Goal: Task Accomplishment & Management: Complete application form

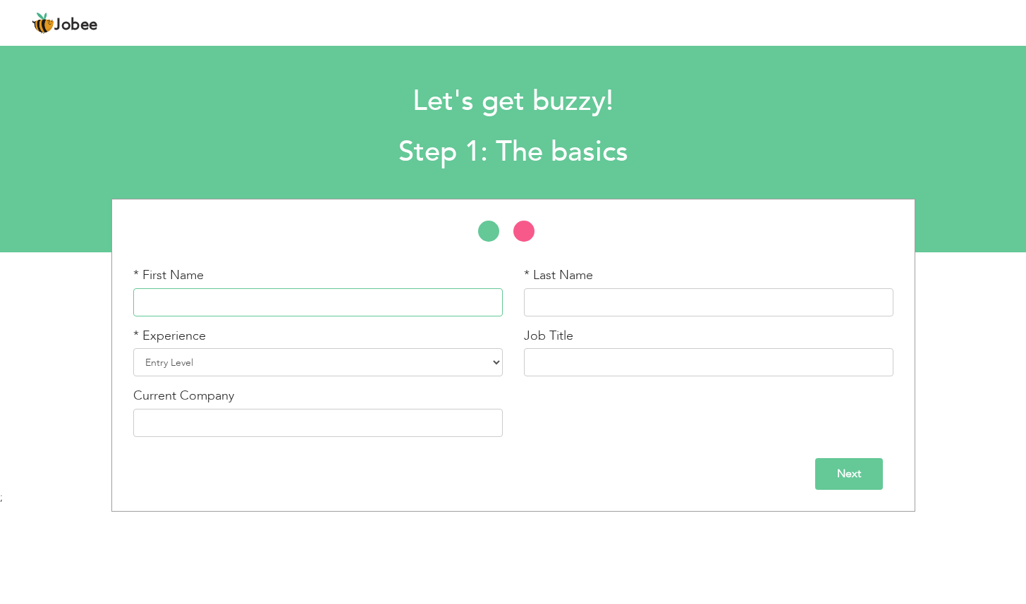
click at [190, 302] on input "text" at bounding box center [317, 302] width 369 height 28
type input "Hamna"
type input "Malik"
click at [258, 367] on select "Entry Level Less than 1 Year 1 Year 2 Years 3 Years 4 Years 5 Years 6 Years 7 Y…" at bounding box center [317, 362] width 369 height 28
select select "6"
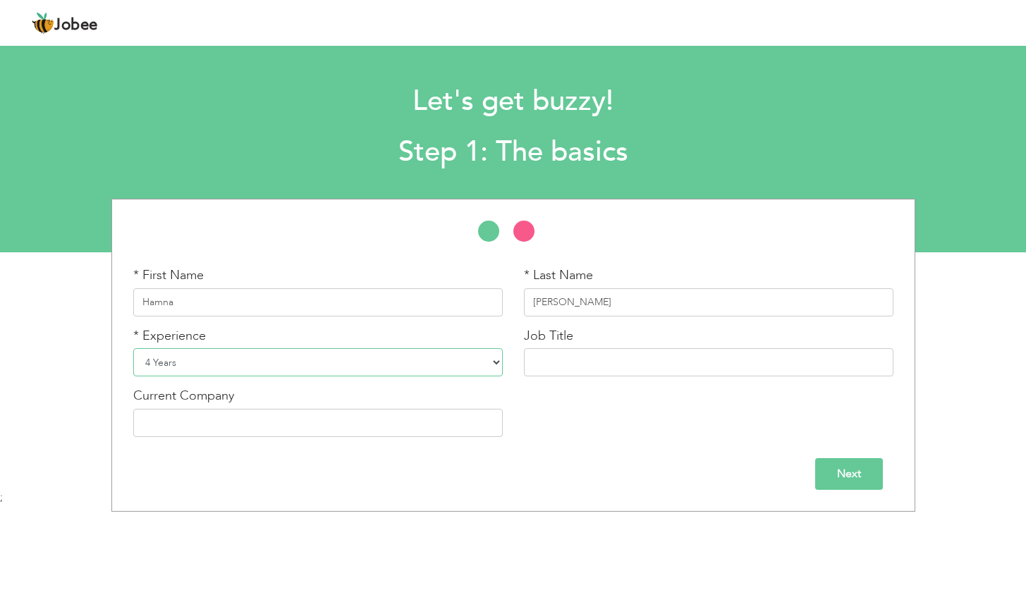
click at [133, 348] on select "Entry Level Less than 1 Year 1 Year 2 Years 3 Years 4 Years 5 Years 6 Years 7 Y…" at bounding box center [317, 362] width 369 height 28
click at [534, 374] on input "text" at bounding box center [708, 362] width 369 height 28
type input "Sales Professional & Portrait Artist"
click at [669, 441] on div "* First Name Hamna * Last Name Malik * Experience Entry Level Less than 1 Year …" at bounding box center [513, 356] width 781 height 181
drag, startPoint x: 615, startPoint y: 364, endPoint x: 535, endPoint y: 368, distance: 80.4
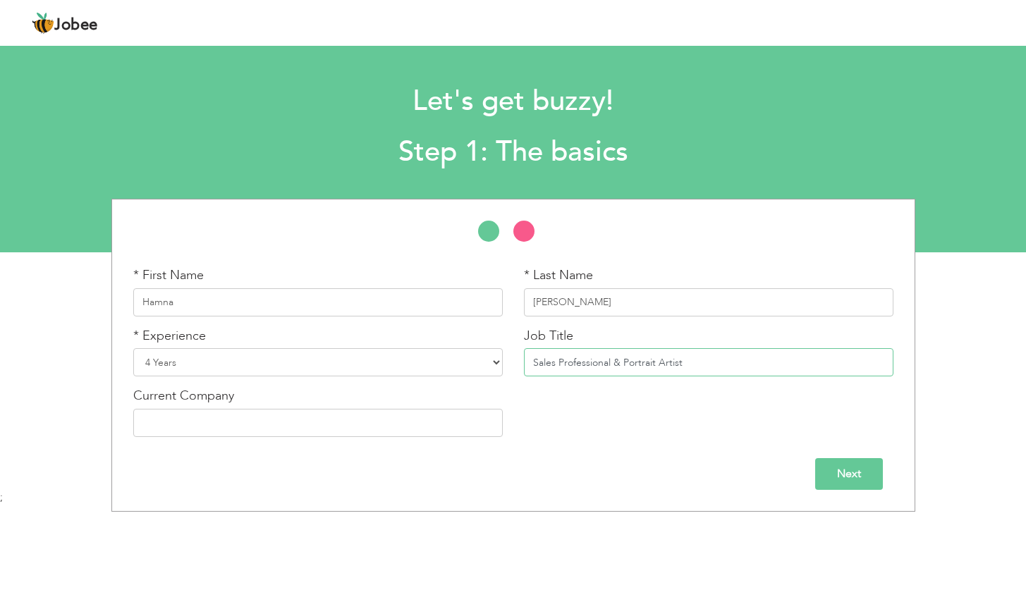
click at [535, 368] on input "Sales Professional & Portrait Artist" at bounding box center [708, 362] width 369 height 28
click at [616, 434] on div "* First Name Hamna * Last Name Malik * Experience Entry Level Less than 1 Year …" at bounding box center [513, 356] width 781 height 181
click at [861, 465] on input "Next" at bounding box center [849, 474] width 68 height 32
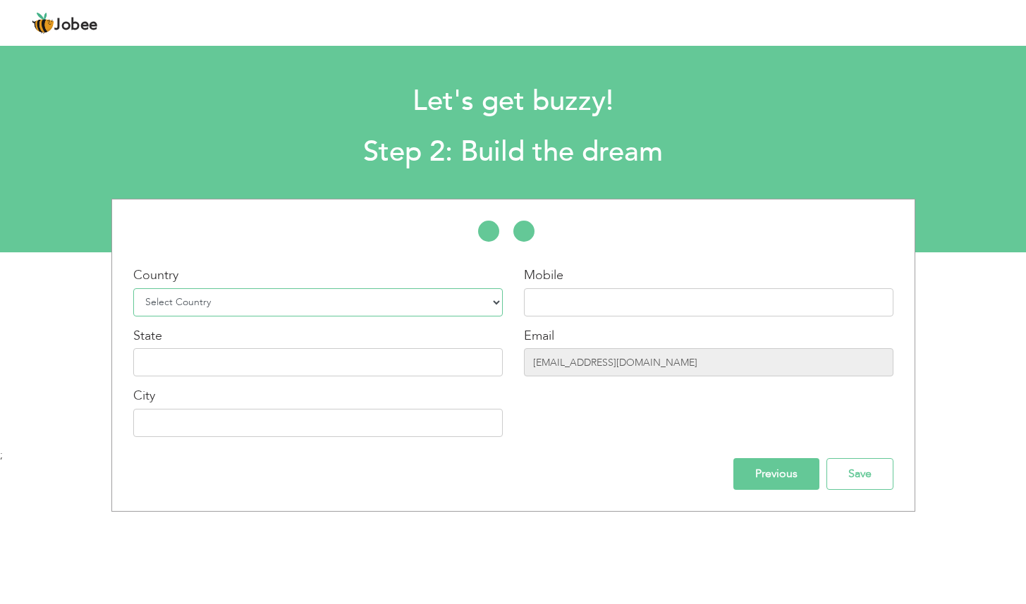
click at [421, 311] on select "Select Country Afghanistan Albania Algeria American Samoa Andorra Angola Anguil…" at bounding box center [317, 302] width 369 height 28
select select "166"
click at [133, 288] on select "Select Country Afghanistan Albania Algeria American Samoa Andorra Angola Anguil…" at bounding box center [317, 302] width 369 height 28
click at [562, 314] on input "text" at bounding box center [708, 302] width 369 height 28
type input "="
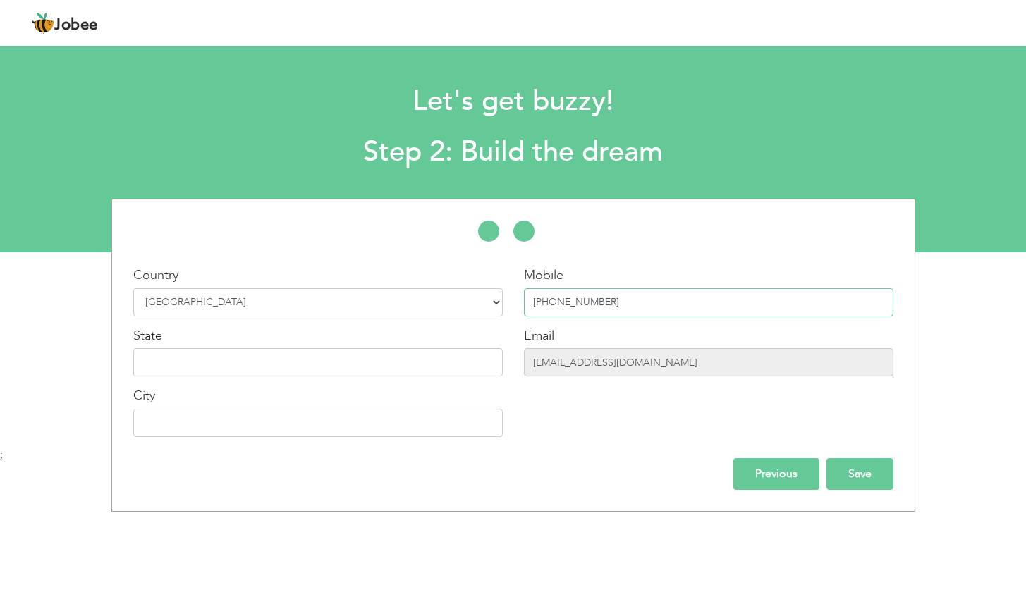
type input "[PHONE_NUMBER]"
click at [869, 484] on input "Save" at bounding box center [859, 474] width 67 height 32
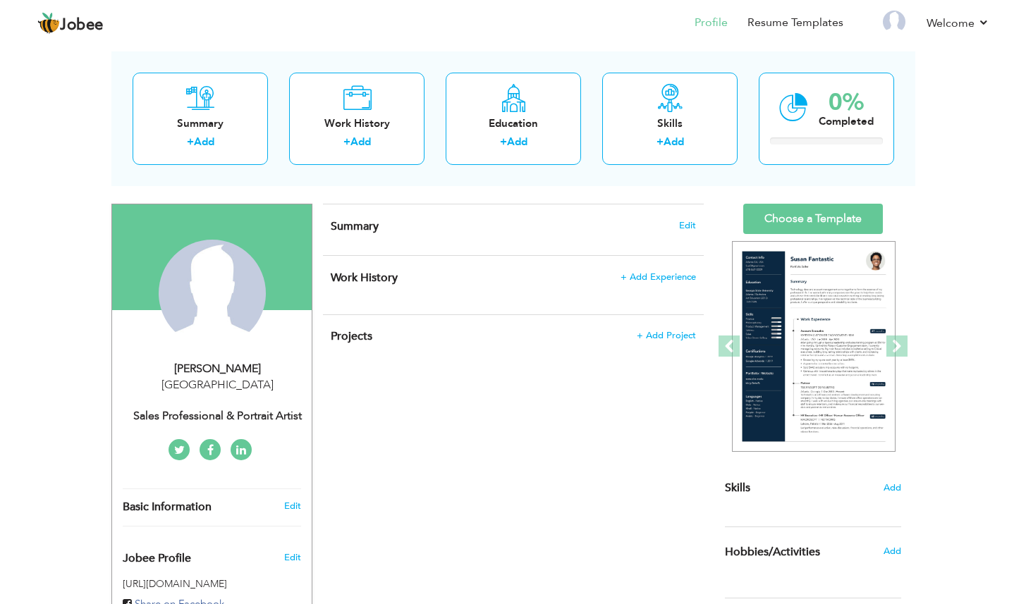
scroll to position [65, 0]
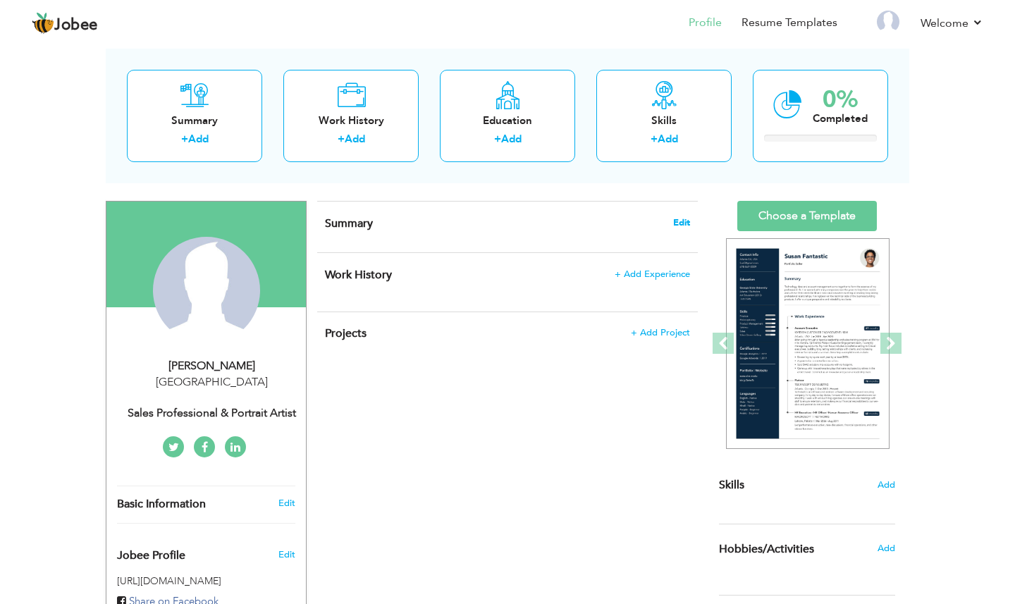
click at [680, 222] on span "Edit" at bounding box center [681, 223] width 17 height 10
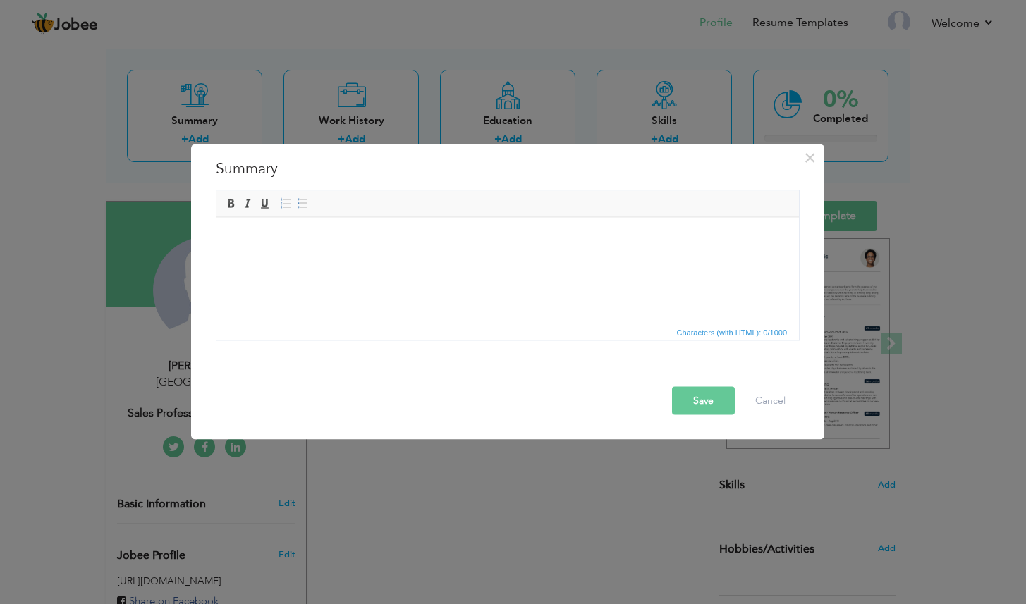
click at [340, 217] on html at bounding box center [507, 217] width 582 height 0
click at [340, 238] on body at bounding box center [508, 238] width 554 height 15
click at [456, 225] on html at bounding box center [507, 238] width 582 height 43
click at [431, 237] on body at bounding box center [508, 238] width 554 height 15
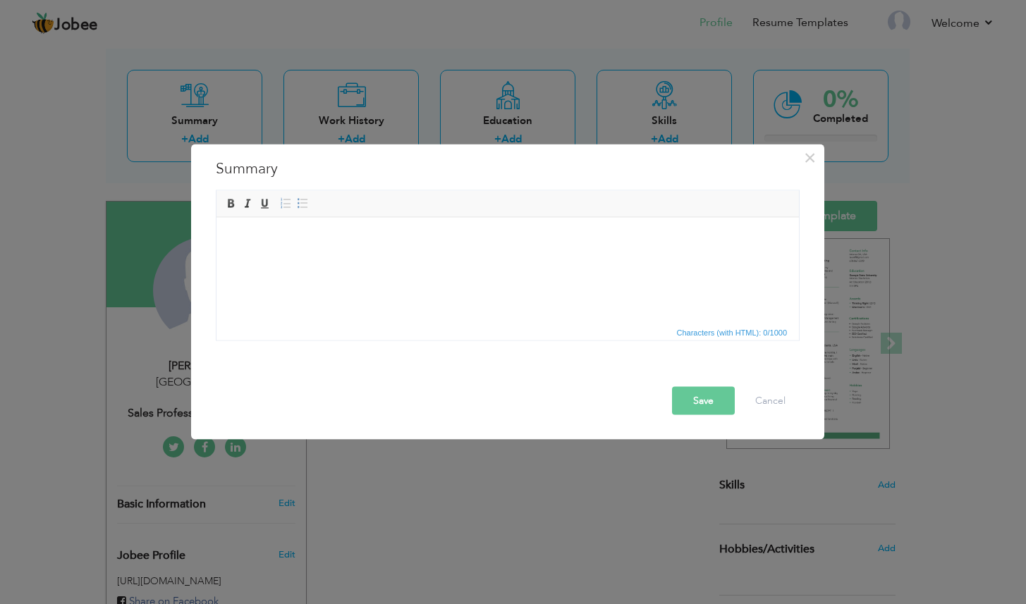
scroll to position [0, 0]
click at [401, 261] on span "Paste" at bounding box center [397, 253] width 73 height 17
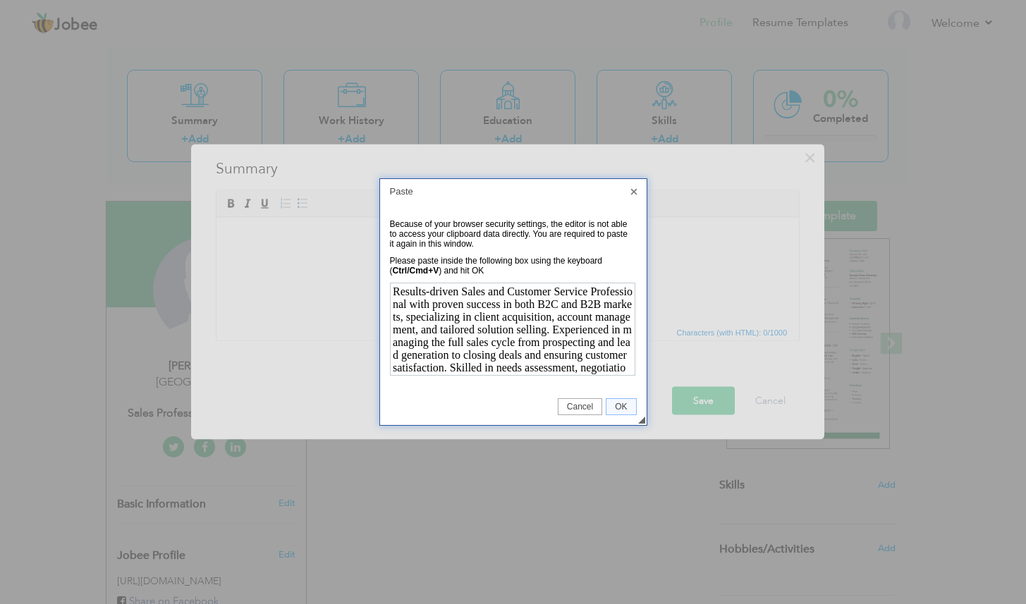
scroll to position [235, 0]
click at [623, 408] on span "OK" at bounding box center [620, 407] width 29 height 10
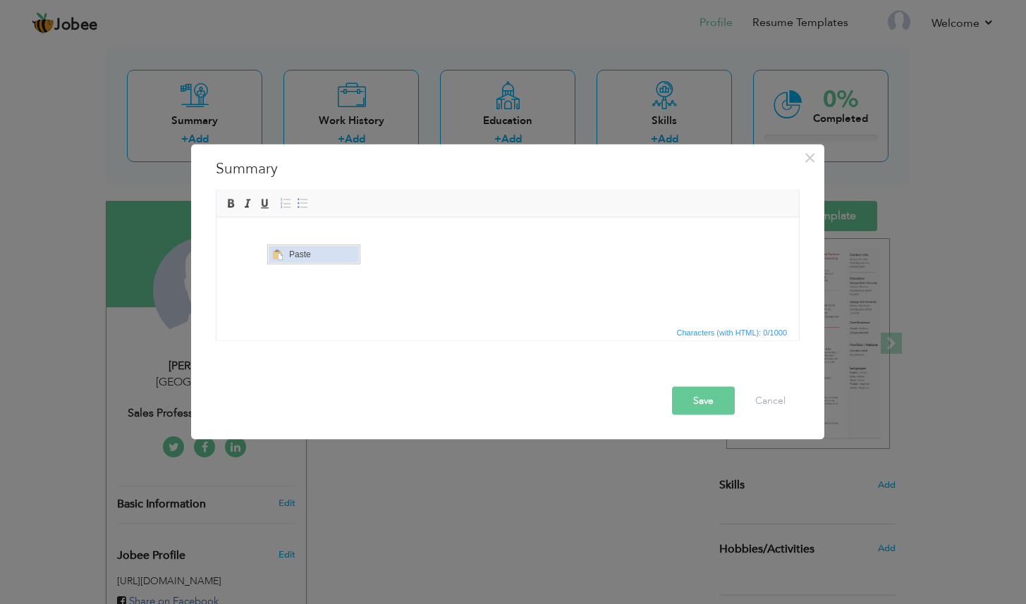
click at [283, 249] on span "Context Menu Options" at bounding box center [277, 254] width 17 height 17
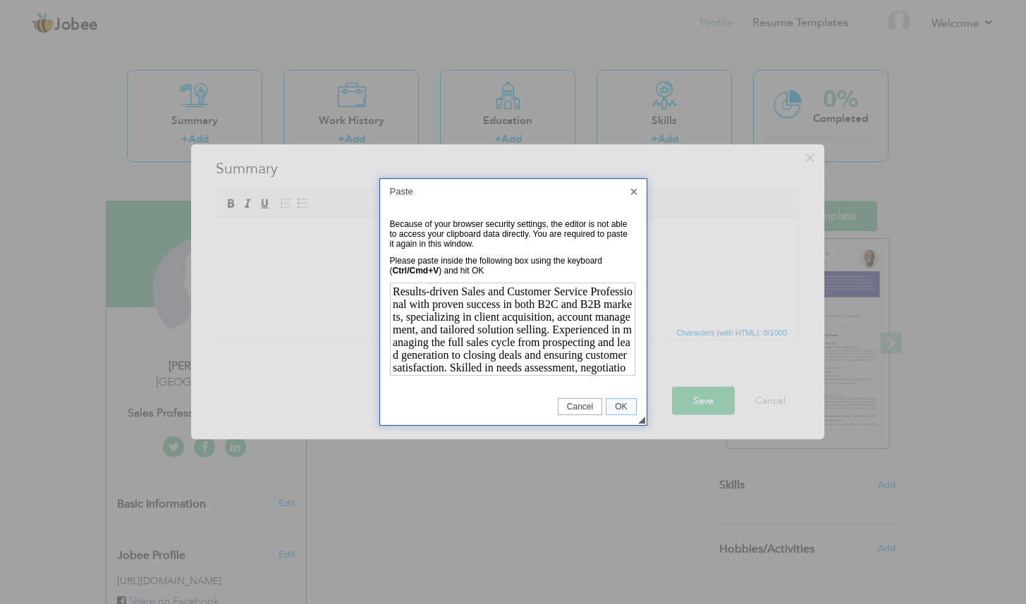
scroll to position [235, 0]
click at [625, 412] on link "OK" at bounding box center [621, 406] width 30 height 17
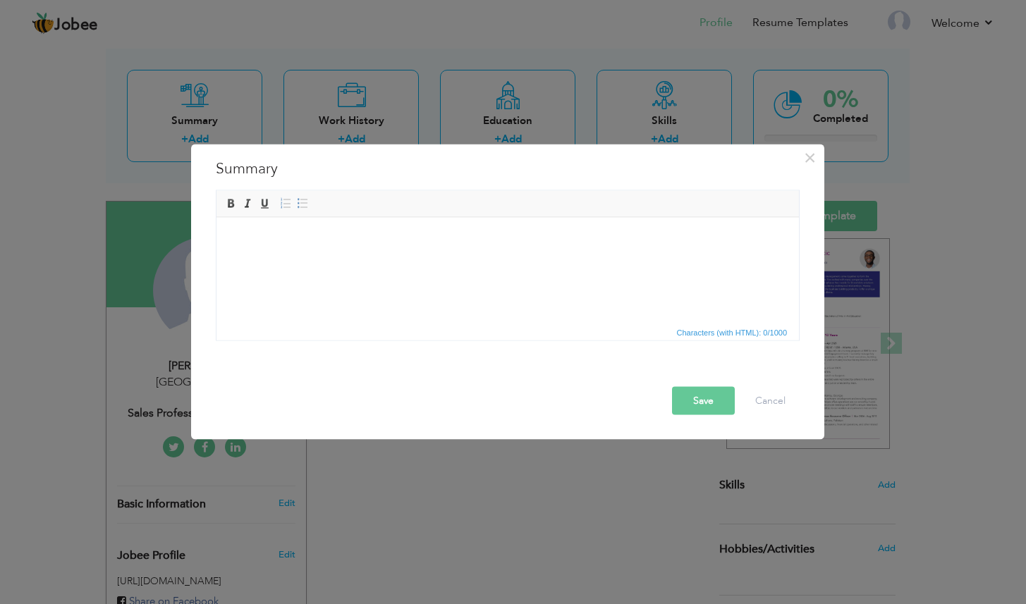
click at [721, 408] on button "Save" at bounding box center [703, 400] width 63 height 28
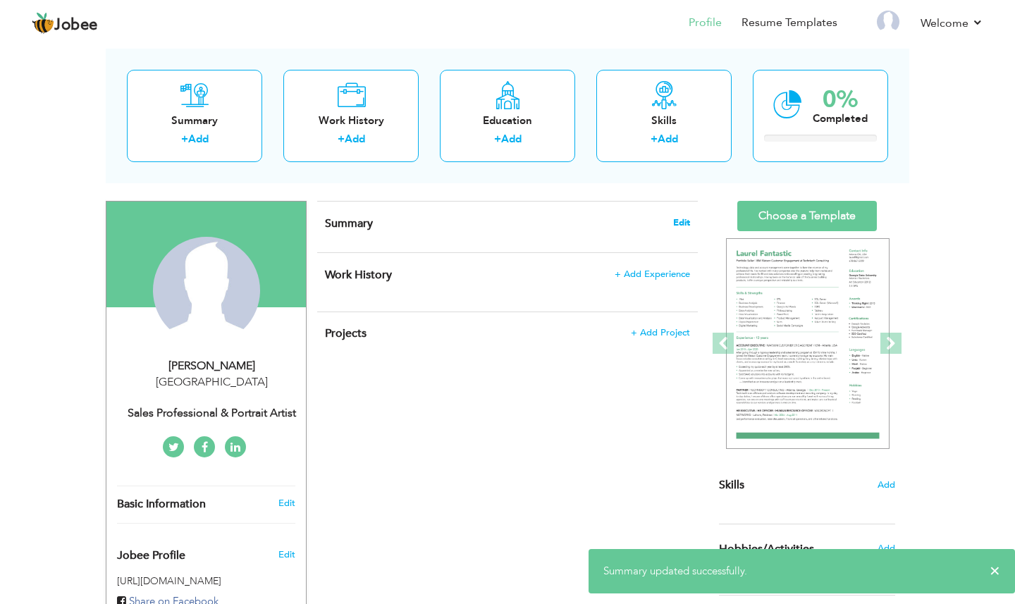
click at [687, 221] on span "Edit" at bounding box center [681, 223] width 17 height 10
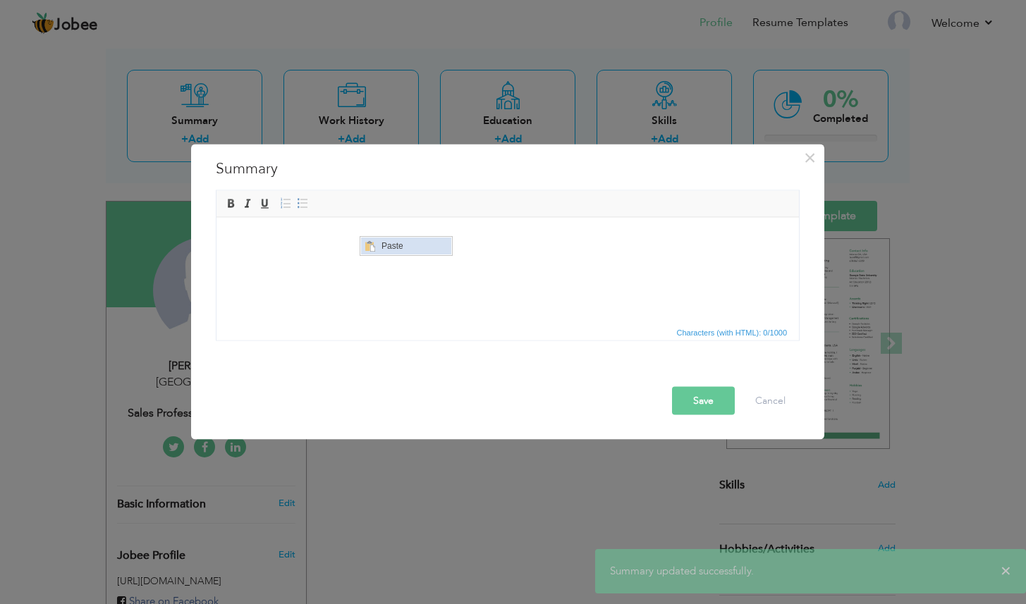
click at [407, 251] on span "Paste" at bounding box center [414, 246] width 73 height 17
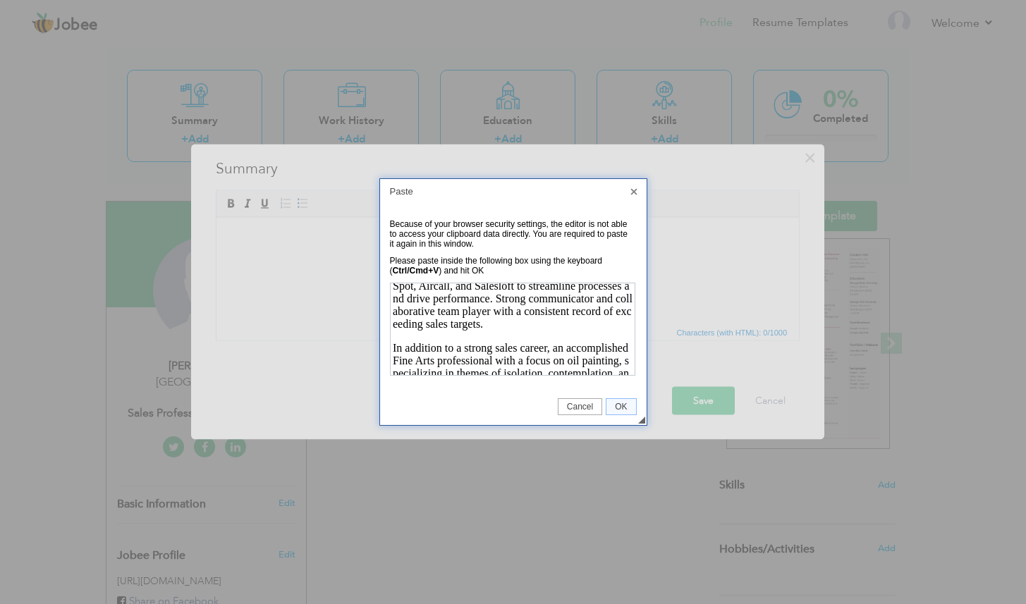
scroll to position [128, 0]
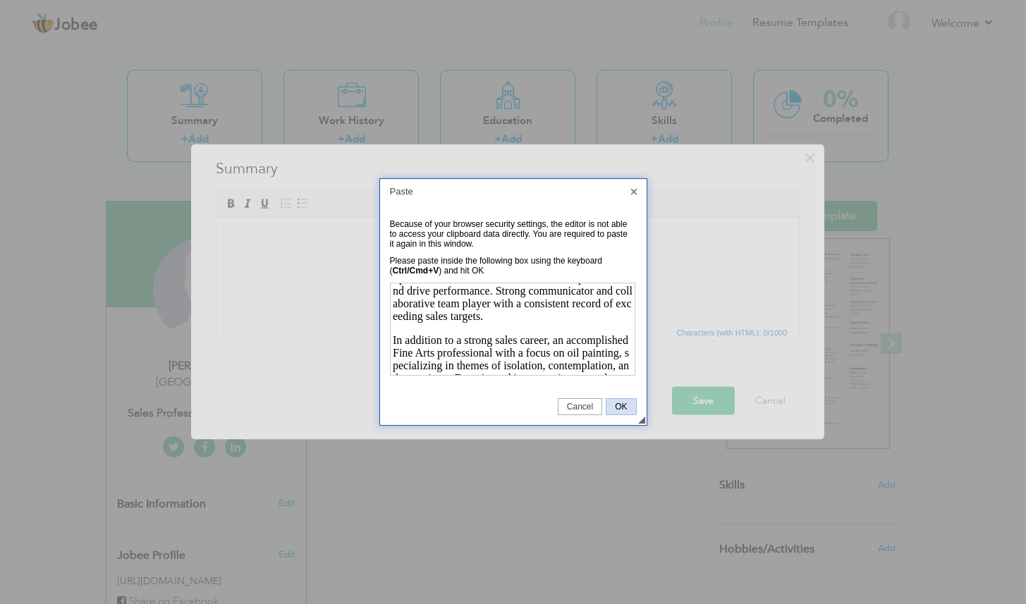
click at [621, 407] on span "OK" at bounding box center [620, 407] width 29 height 10
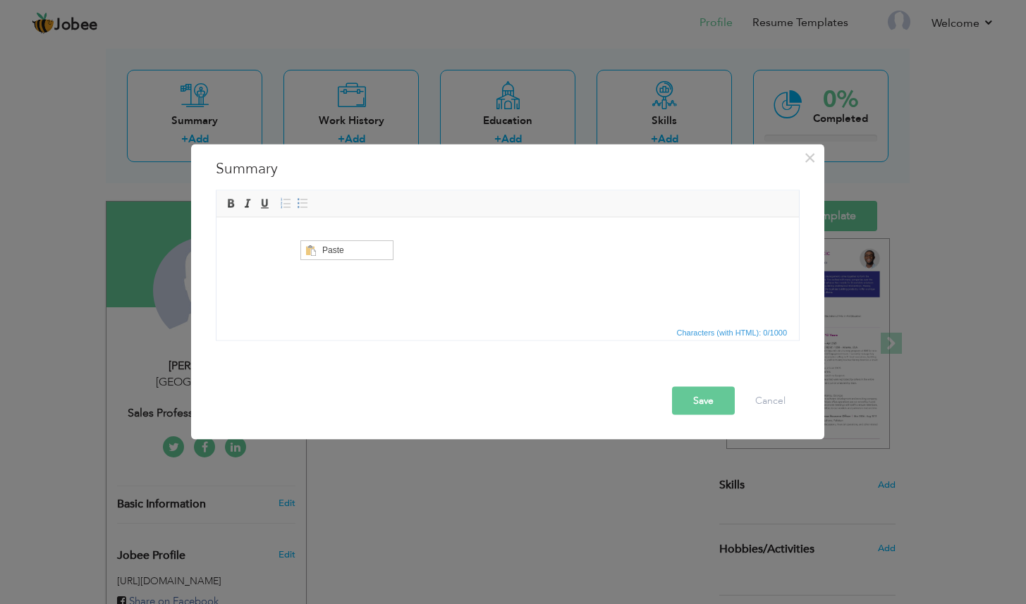
click at [244, 235] on body at bounding box center [508, 238] width 554 height 15
click at [245, 235] on iframe at bounding box center [291, 244] width 92 height 18
click at [214, 217] on div "Rich Text Editor, summaryEditor Editor toolbars Basic Styles Bold Italic Underl…" at bounding box center [507, 265] width 605 height 151
click at [226, 227] on html at bounding box center [507, 238] width 582 height 43
click at [265, 244] on span "Paste" at bounding box center [293, 247] width 73 height 17
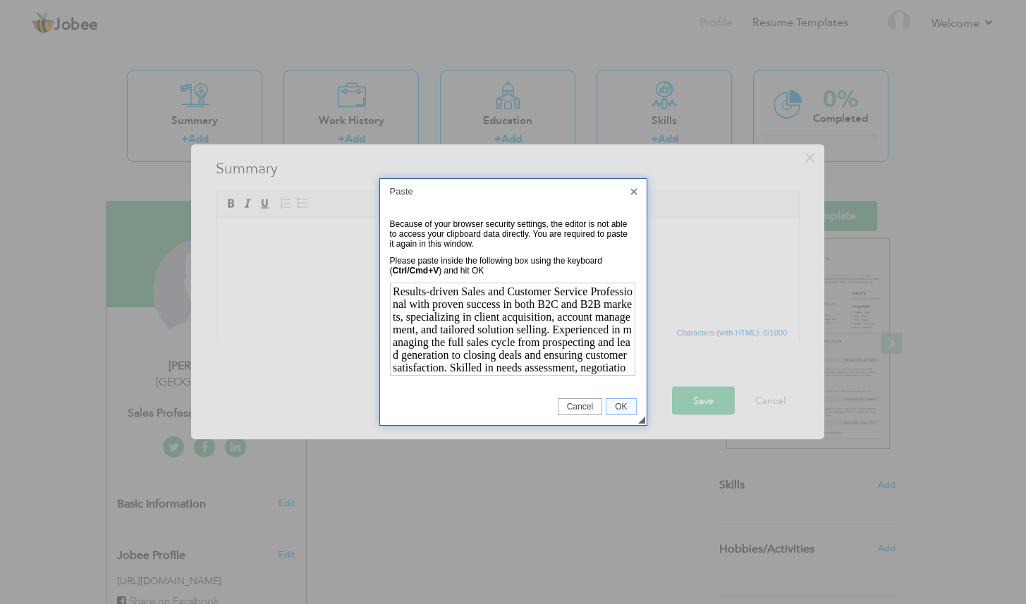
scroll to position [236, 0]
click at [627, 408] on span "OK" at bounding box center [620, 407] width 29 height 10
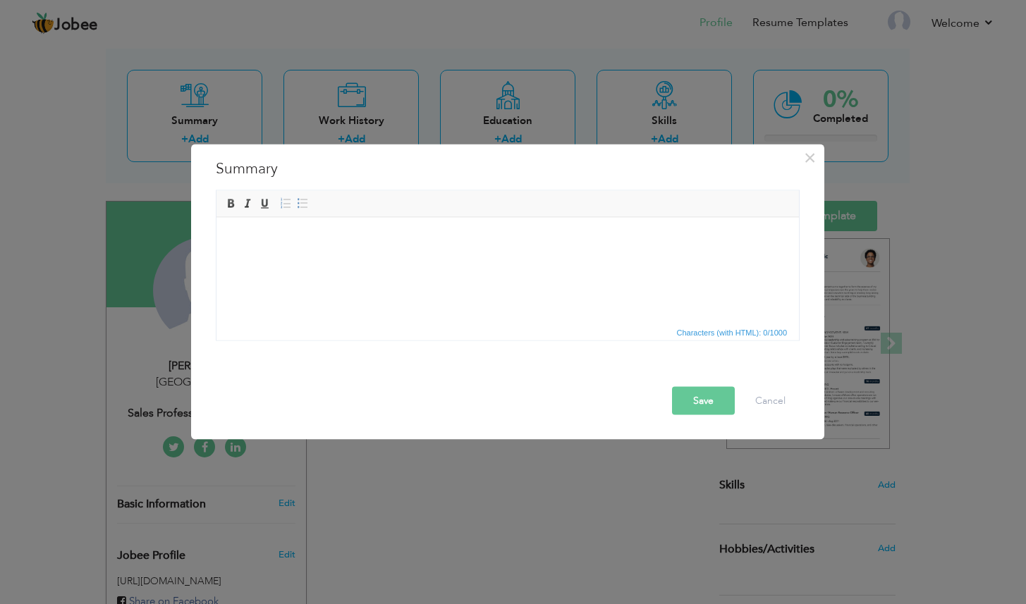
click at [250, 241] on body at bounding box center [508, 238] width 554 height 15
click at [219, 233] on html at bounding box center [507, 238] width 582 height 43
click at [247, 236] on body at bounding box center [508, 238] width 554 height 15
drag, startPoint x: 36, startPoint y: 50, endPoint x: 23, endPoint y: 23, distance: 29.9
click at [260, 252] on span "Paste" at bounding box center [293, 250] width 73 height 17
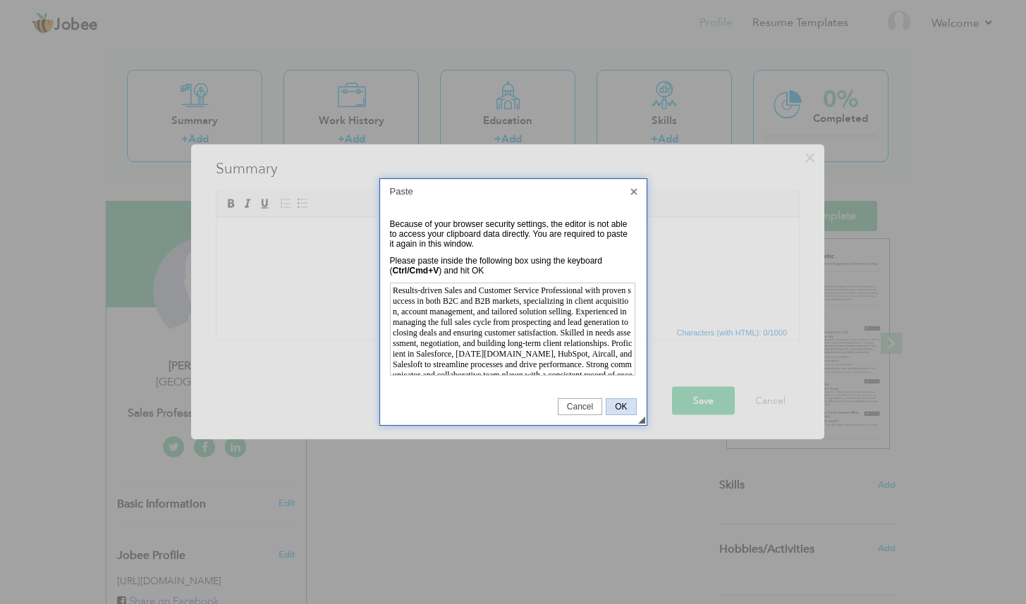
click at [618, 410] on span "OK" at bounding box center [620, 407] width 29 height 10
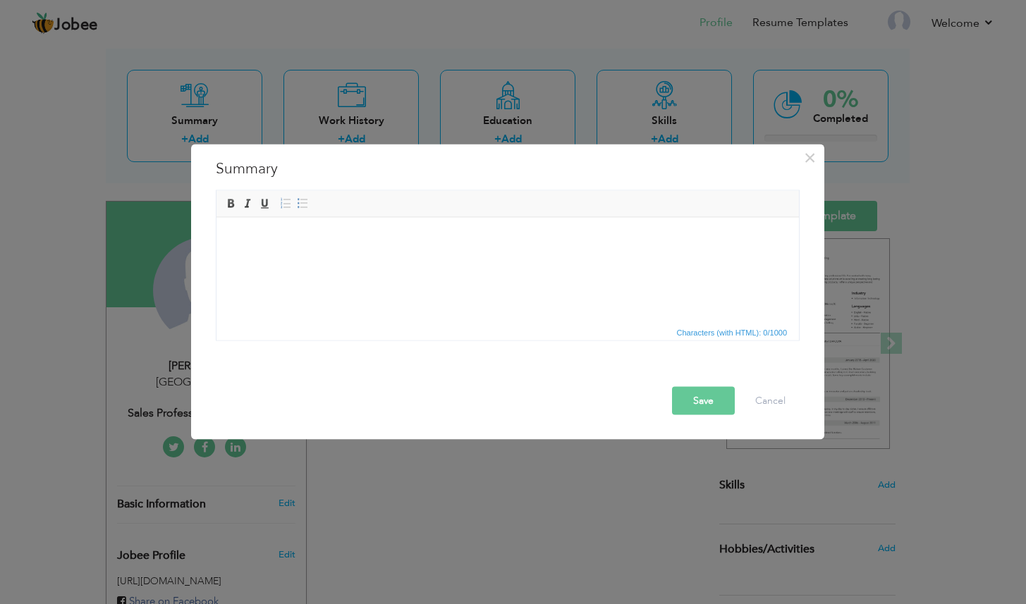
click at [238, 235] on body at bounding box center [508, 238] width 554 height 15
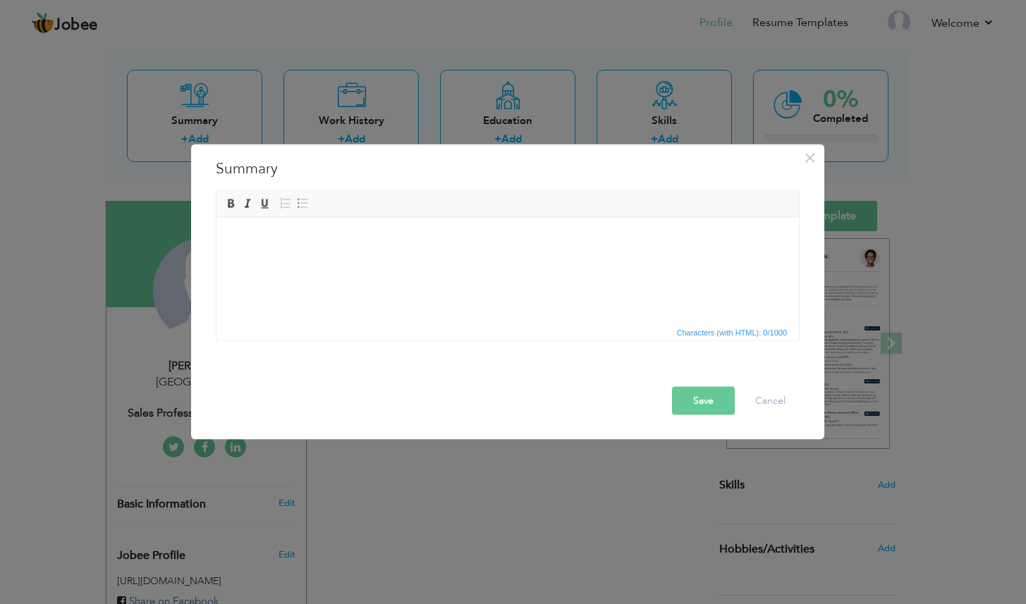
click at [238, 235] on body at bounding box center [508, 238] width 554 height 15
click at [234, 232] on body at bounding box center [508, 238] width 554 height 15
click at [773, 403] on button "Cancel" at bounding box center [770, 400] width 59 height 28
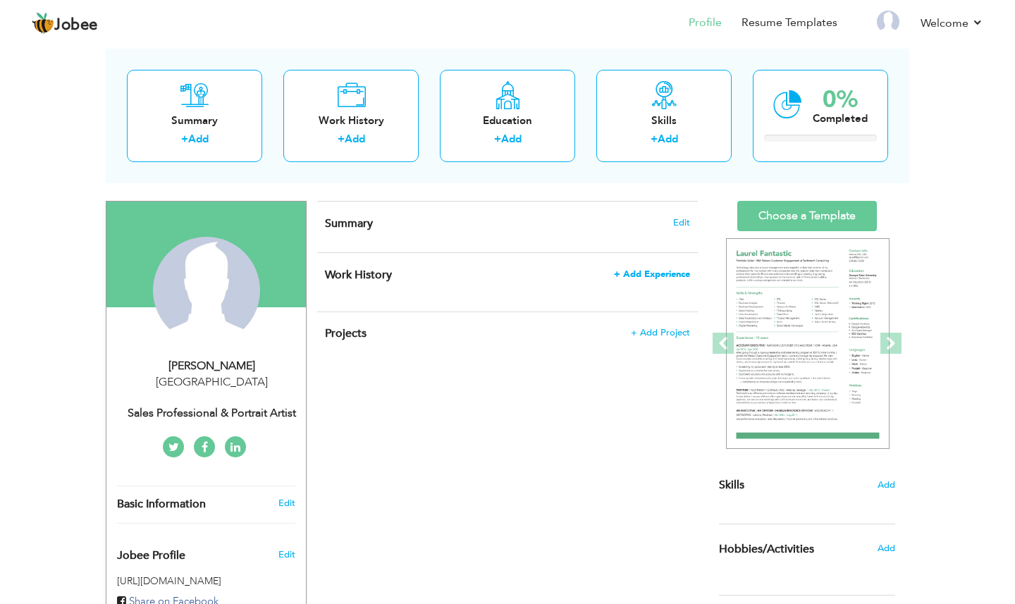
click at [632, 276] on span "+ Add Experience" at bounding box center [652, 274] width 76 height 10
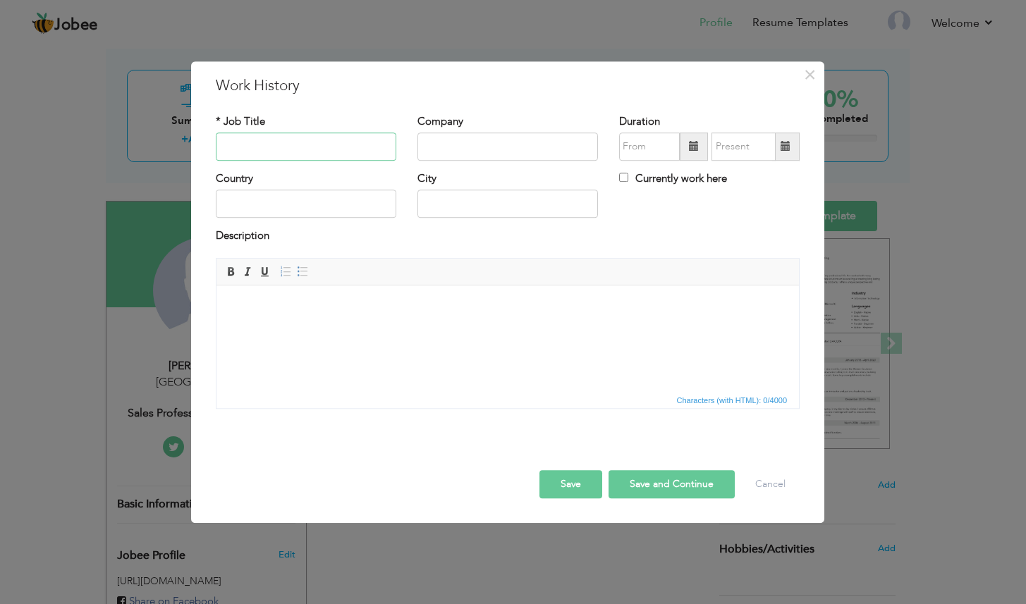
paste input "Sales Executive"
type input "Sales Executive"
click at [467, 147] on input "text" at bounding box center [507, 147] width 180 height 28
paste input "HDH-TELECOMPakistan"
type input "HDH-TELECOM"
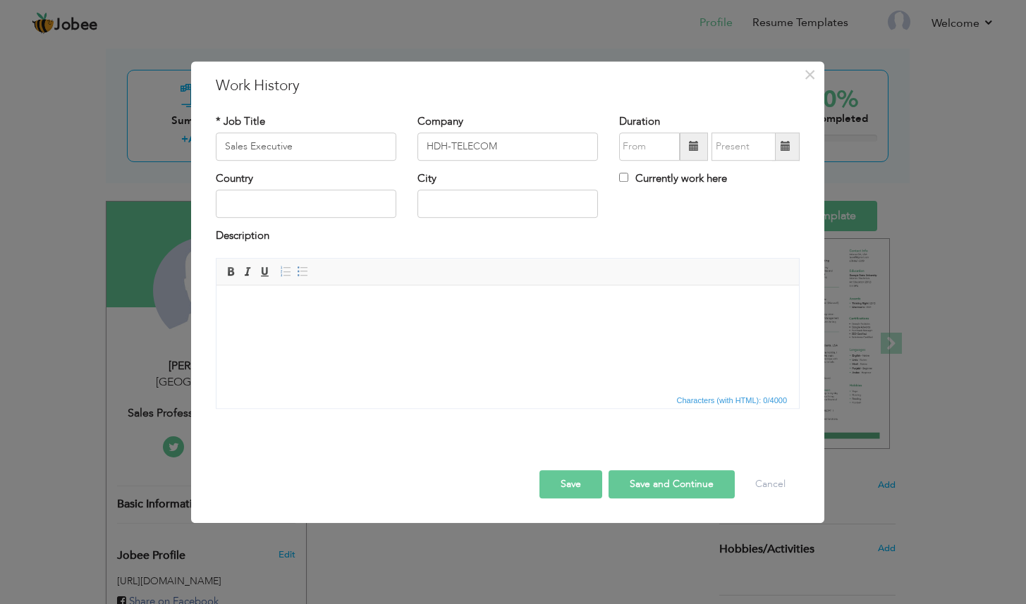
click at [689, 154] on span at bounding box center [694, 147] width 28 height 28
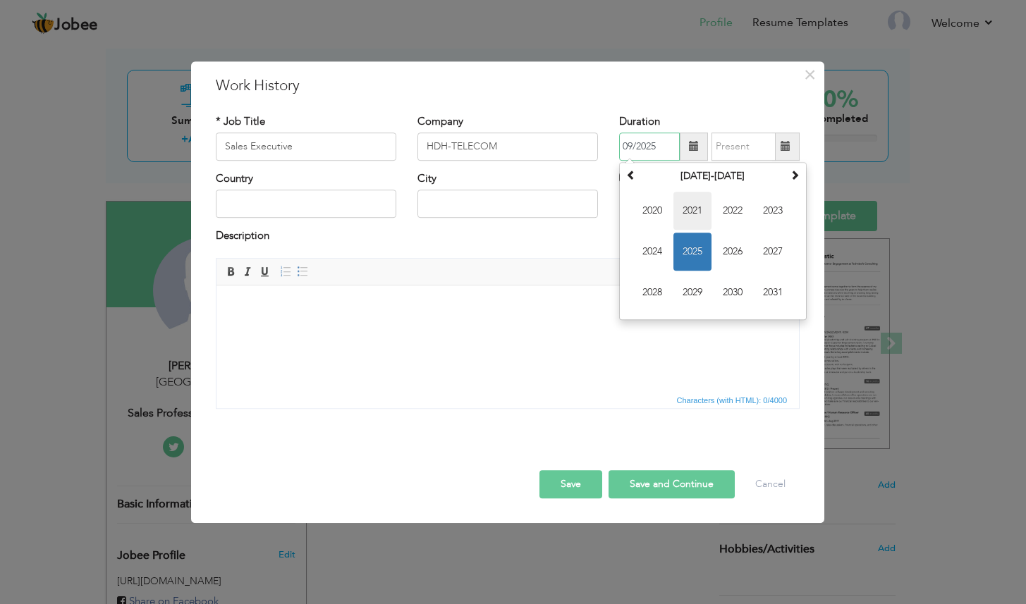
click at [694, 219] on span "2021" at bounding box center [692, 211] width 38 height 38
click at [724, 227] on span "Mar" at bounding box center [732, 211] width 38 height 38
type input "03/2021"
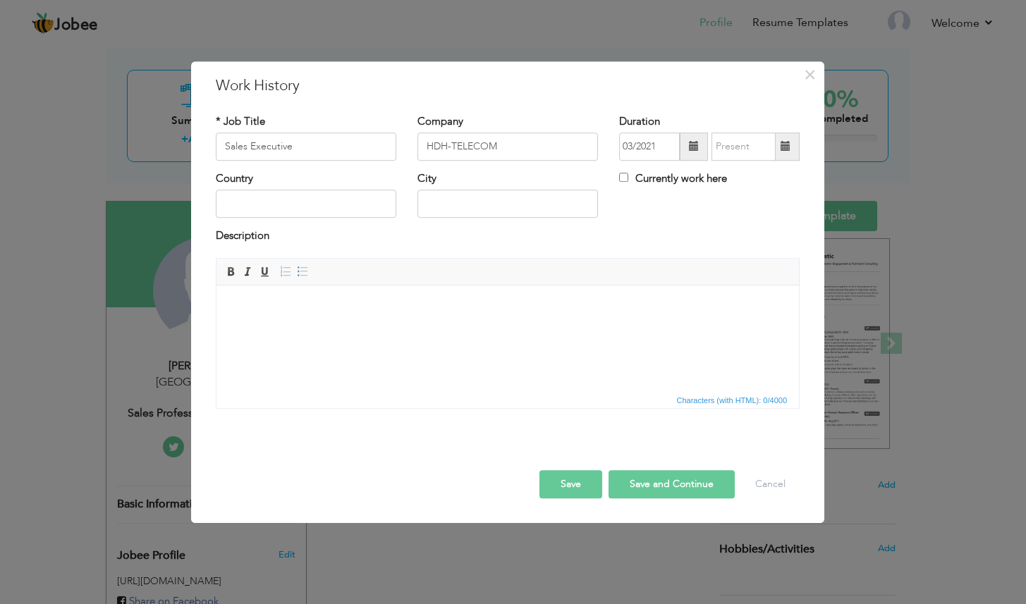
click at [793, 142] on span at bounding box center [785, 147] width 27 height 28
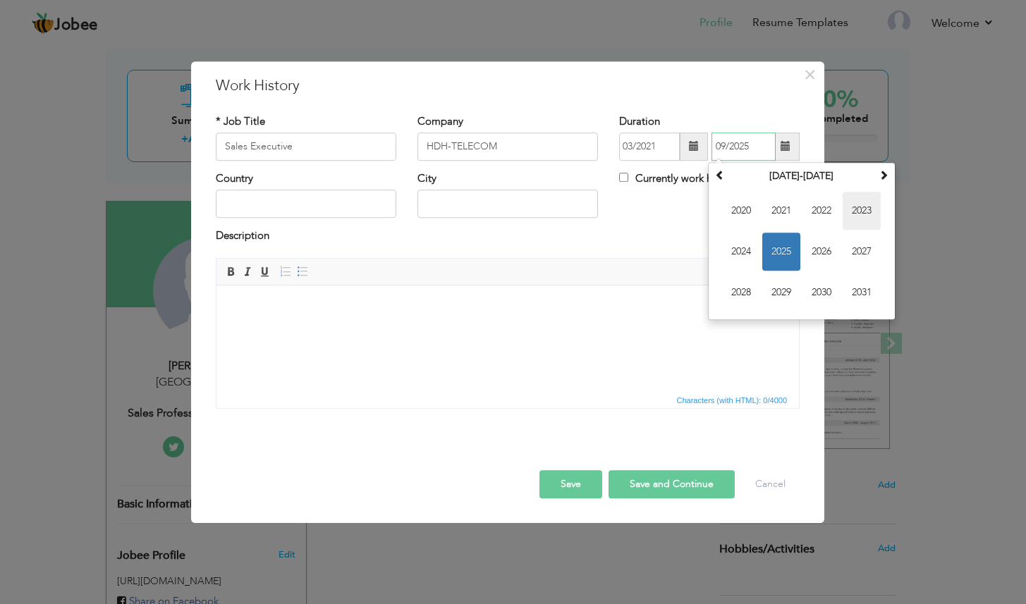
click at [861, 211] on span "2023" at bounding box center [861, 211] width 38 height 38
click at [794, 293] on span "Oct" at bounding box center [781, 293] width 38 height 38
type input "10/2023"
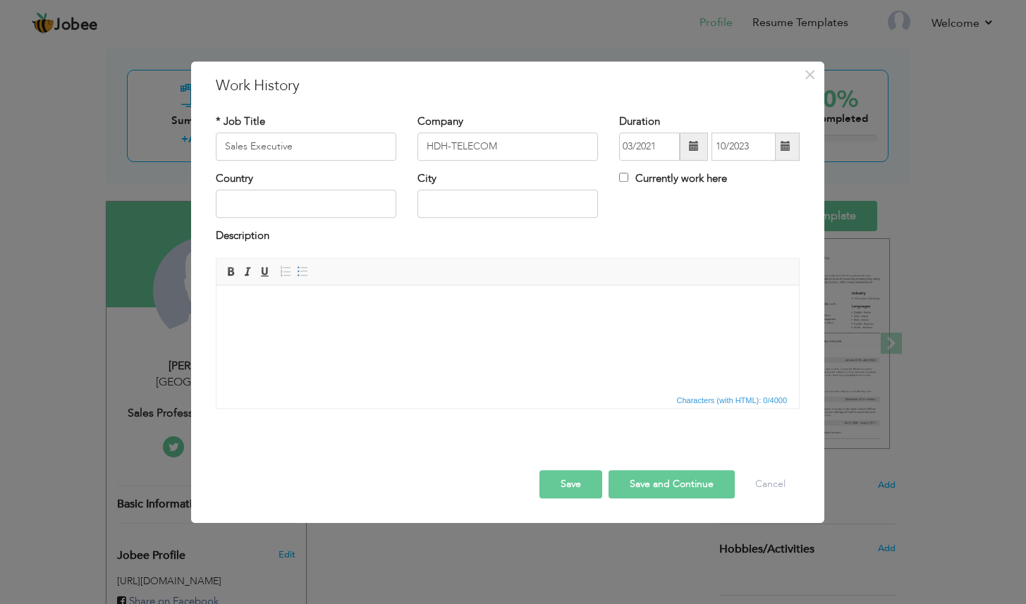
click at [301, 305] on body at bounding box center [508, 306] width 554 height 15
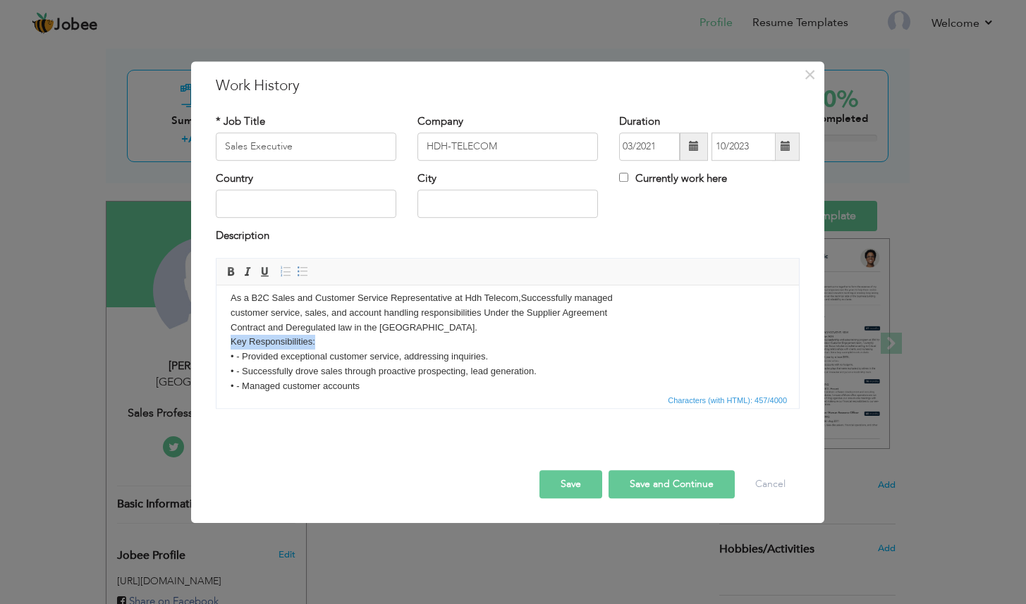
drag, startPoint x: 319, startPoint y: 345, endPoint x: 217, endPoint y: 343, distance: 102.2
click at [217, 343] on html "As a B2C Sales and Customer Service Representative at Hdh Telecom,Successfully …" at bounding box center [507, 341] width 582 height 131
click at [493, 391] on span "Characters (with HTML): 474/4000" at bounding box center [507, 399] width 582 height 17
click at [674, 489] on button "Save and Continue" at bounding box center [671, 484] width 126 height 28
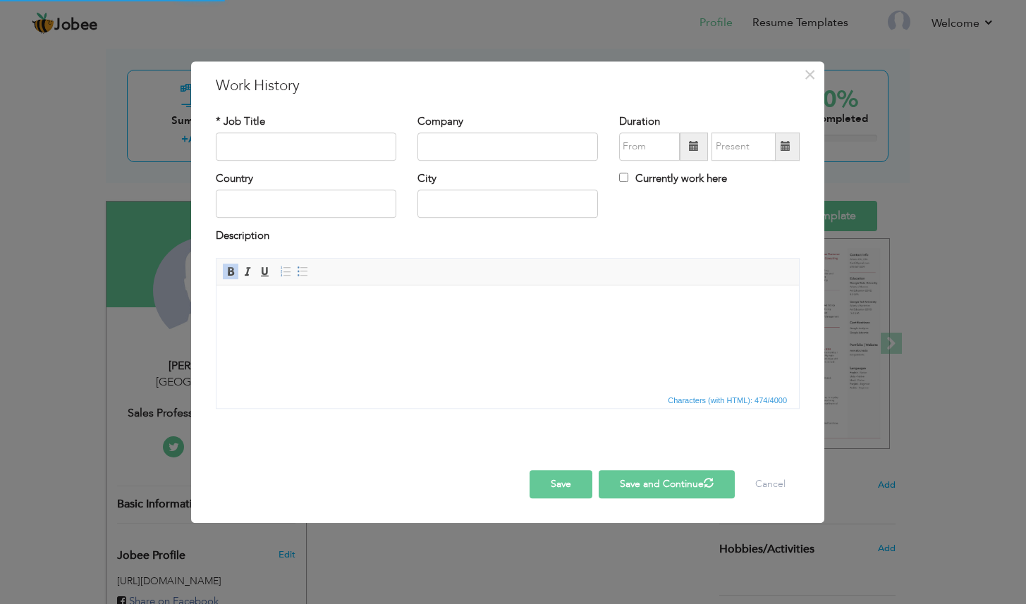
scroll to position [0, 0]
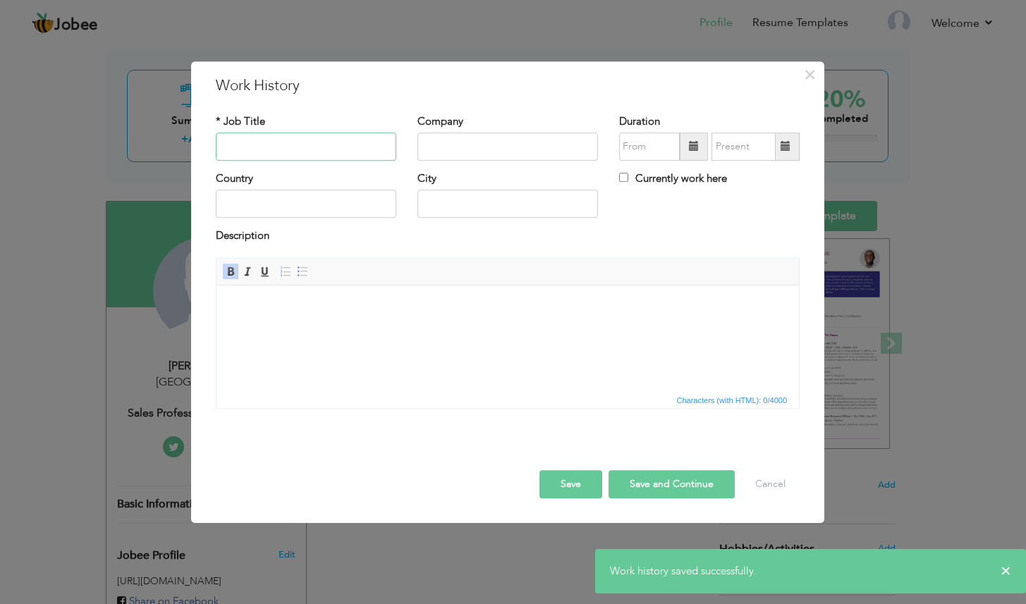
click at [283, 150] on input "text" at bounding box center [306, 147] width 180 height 28
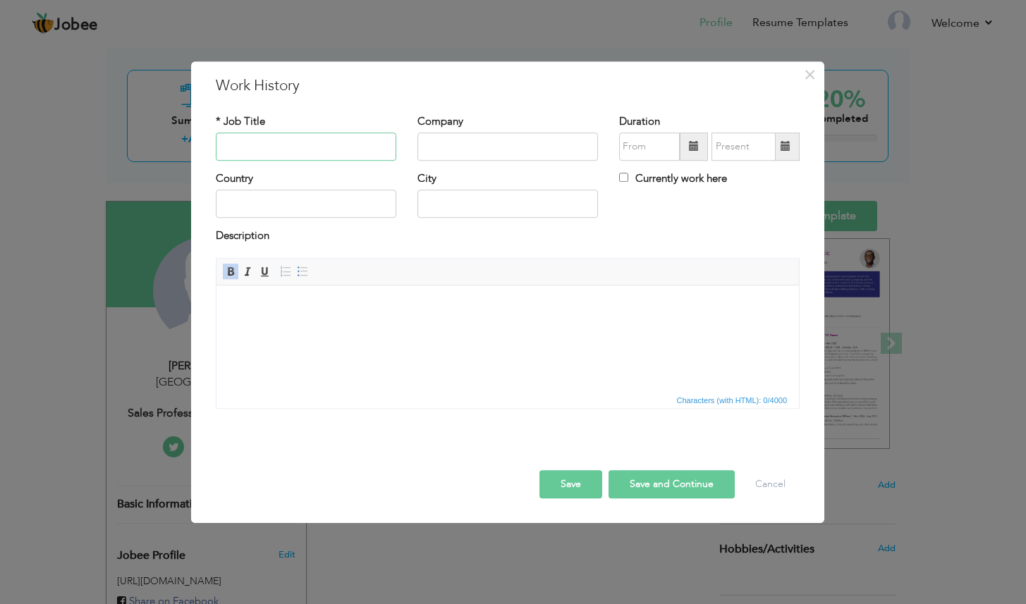
paste input "Sales Development Rep"
type input "Sales Development Representative"
click at [435, 136] on input "text" at bounding box center [507, 147] width 180 height 28
paste input "EMC FINANCIAL"
type input "EMC FINANCIAL"
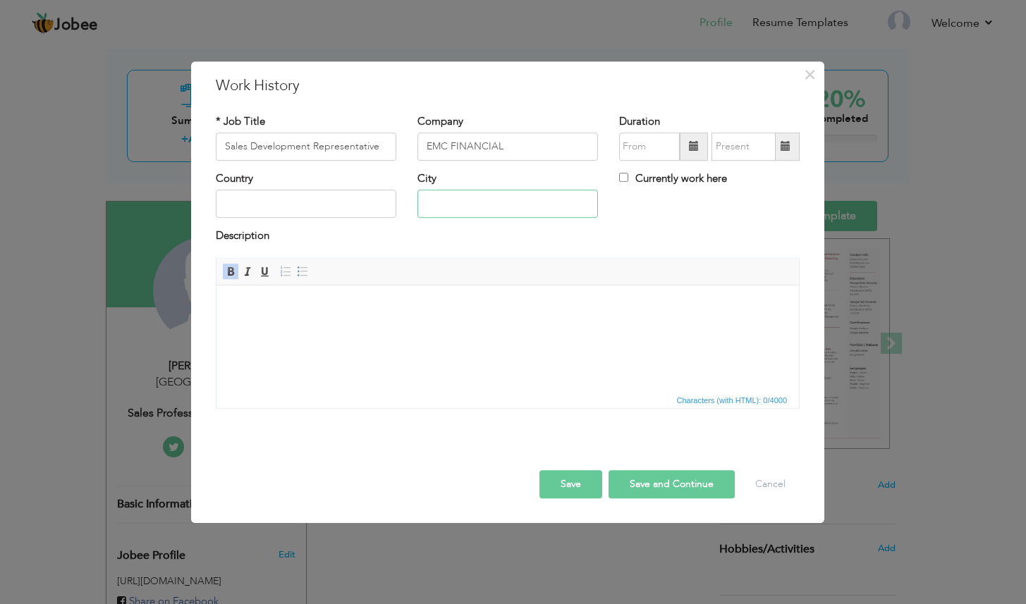
click at [443, 208] on input "text" at bounding box center [507, 204] width 180 height 28
paste input "[PERSON_NAME] Del [PERSON_NAME], [US_STATE],"
type input "[PERSON_NAME] Del [PERSON_NAME], [US_STATE],"
click at [250, 204] on input "text" at bounding box center [306, 204] width 180 height 28
paste input "[GEOGRAPHIC_DATA]"
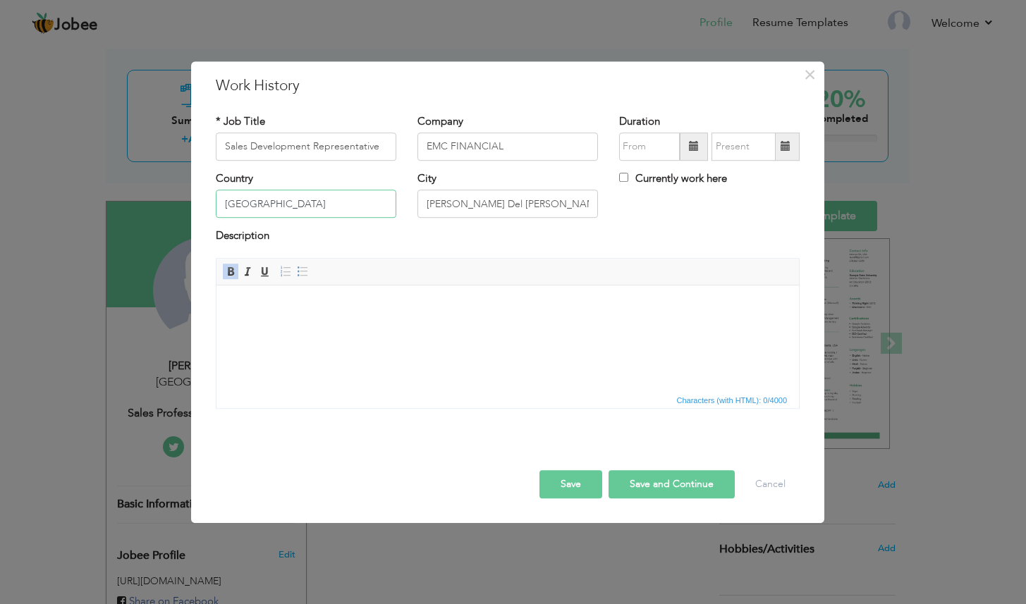
type input "[GEOGRAPHIC_DATA]"
click at [685, 143] on span at bounding box center [694, 147] width 28 height 28
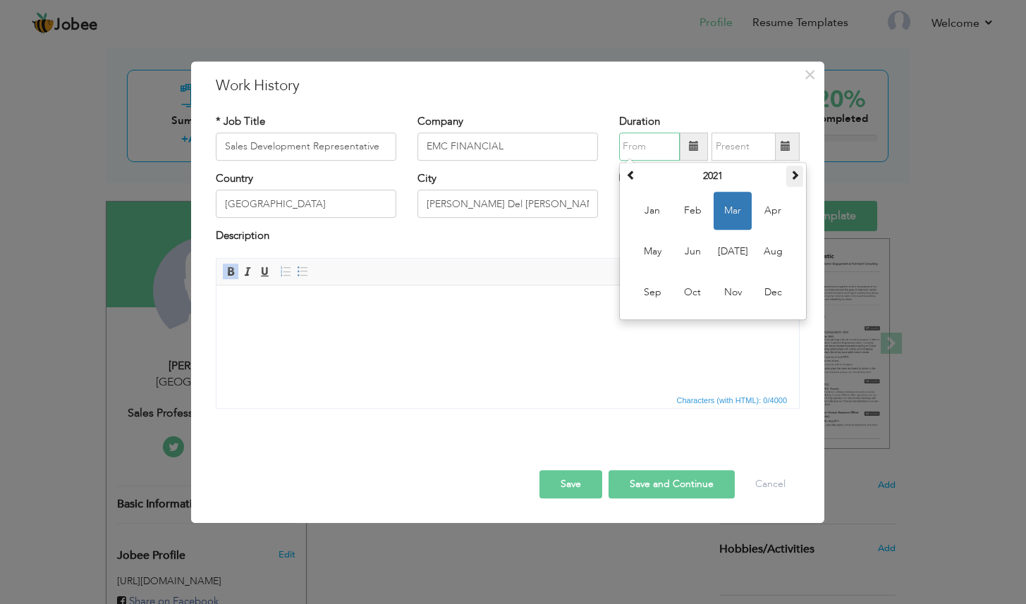
click at [799, 176] on span at bounding box center [795, 175] width 10 height 10
click at [778, 281] on span "Dec" at bounding box center [773, 293] width 38 height 38
type input "12/2023"
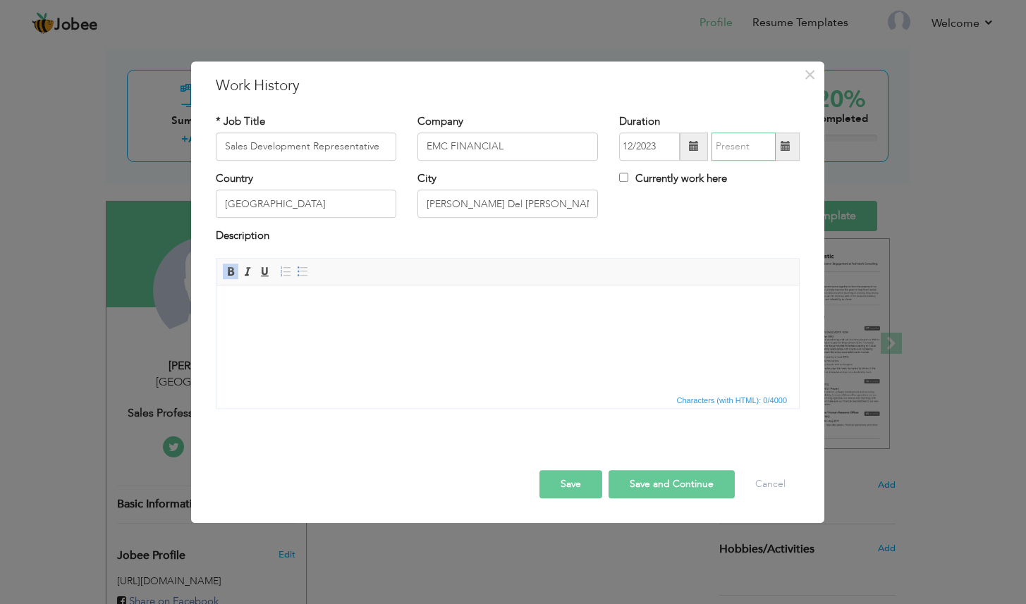
click at [767, 148] on input "text" at bounding box center [743, 147] width 64 height 28
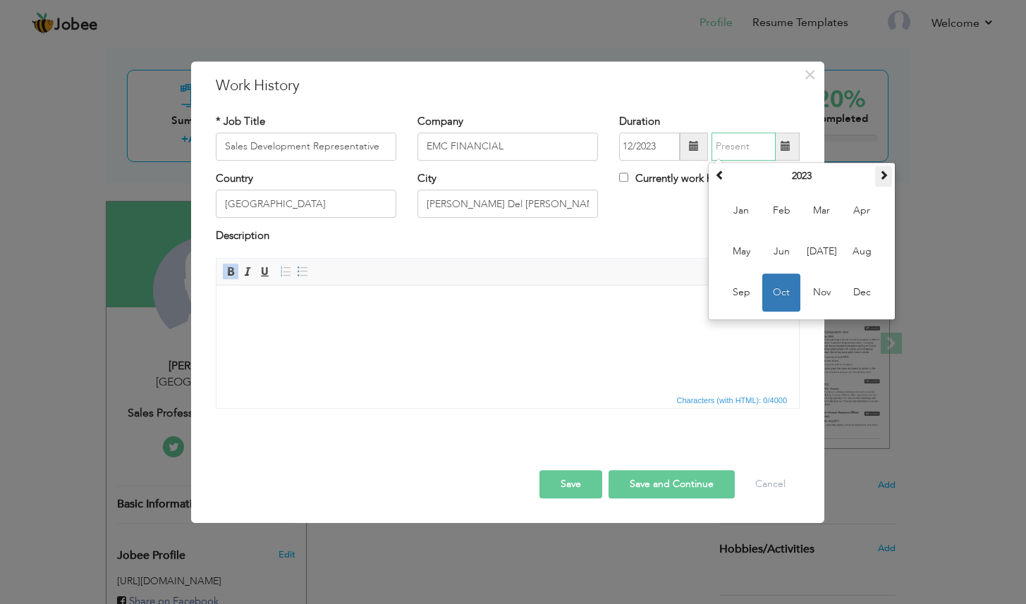
click at [887, 178] on span at bounding box center [883, 175] width 10 height 10
click at [830, 220] on span "Mar" at bounding box center [821, 211] width 38 height 38
type input "03/2025"
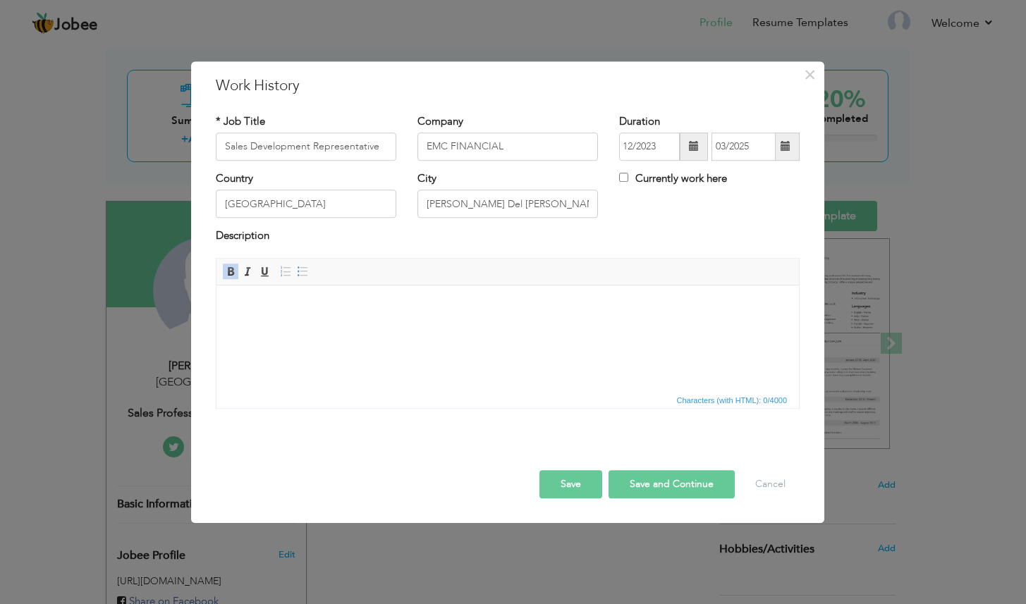
click at [300, 291] on html at bounding box center [507, 306] width 582 height 43
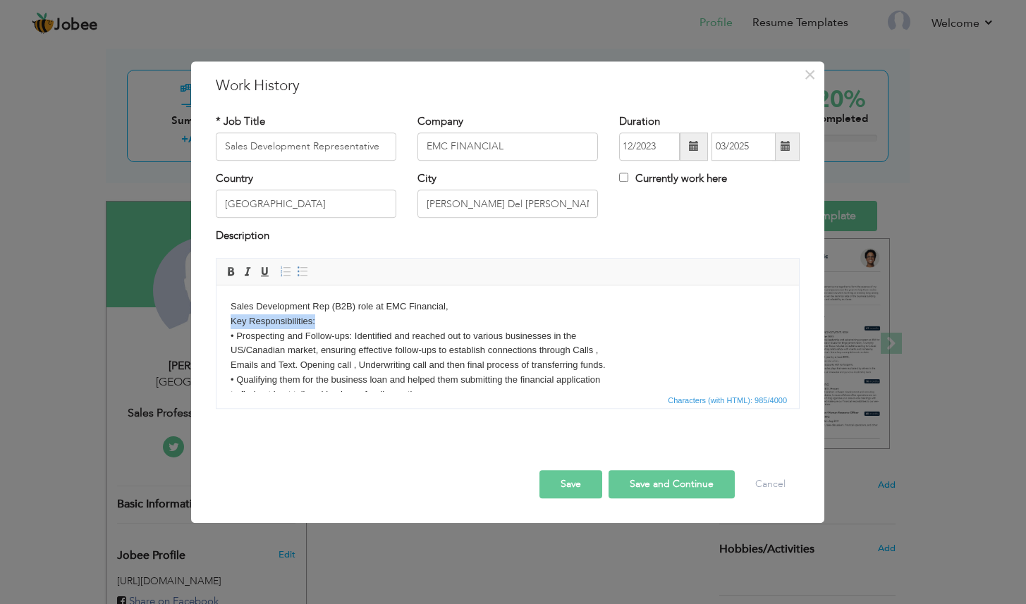
drag, startPoint x: 323, startPoint y: 322, endPoint x: 229, endPoint y: 324, distance: 93.8
click at [229, 324] on html "Sales Development Rep (B2B) role at EMC Financial, Key Responsibilities: • Pros…" at bounding box center [507, 387] width 582 height 204
click at [383, 352] on body "Sales Development Rep (B2B) role at EMC Financial, Key Responsibilities: • Pros…" at bounding box center [508, 387] width 554 height 176
click at [567, 484] on button "Save" at bounding box center [570, 484] width 63 height 28
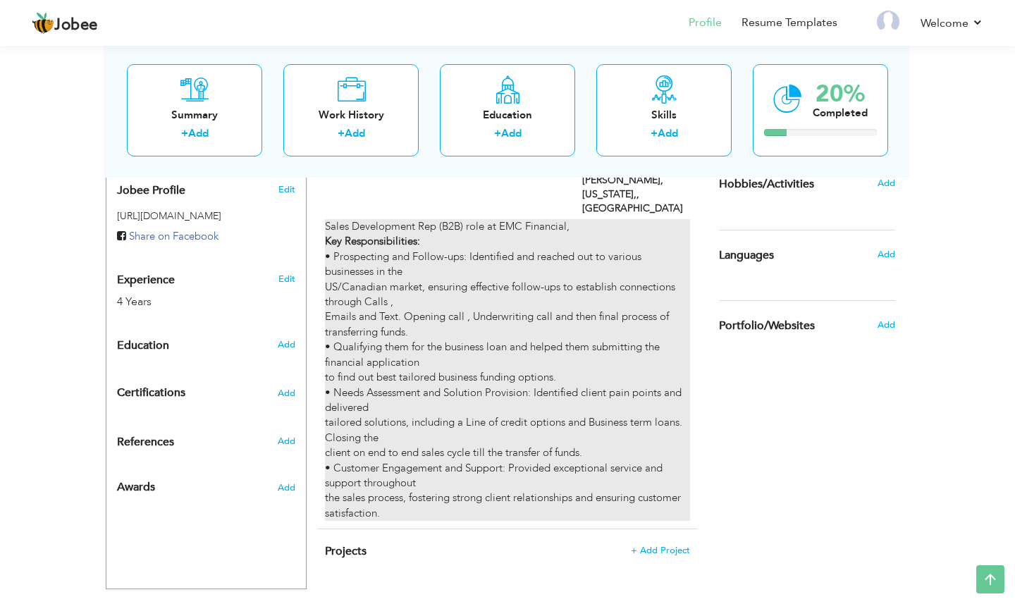
scroll to position [427, 0]
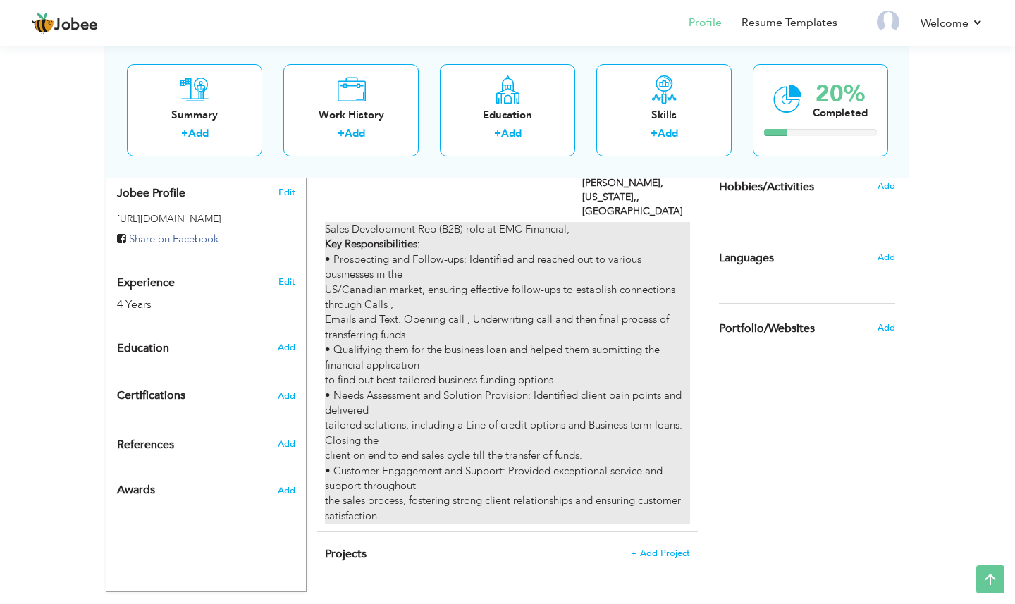
drag, startPoint x: 571, startPoint y: 302, endPoint x: 570, endPoint y: 235, distance: 66.3
click at [570, 235] on div "Sales Development Rep (B2B) role at EMC Financial, Key Responsibilities: • Pros…" at bounding box center [507, 373] width 365 height 302
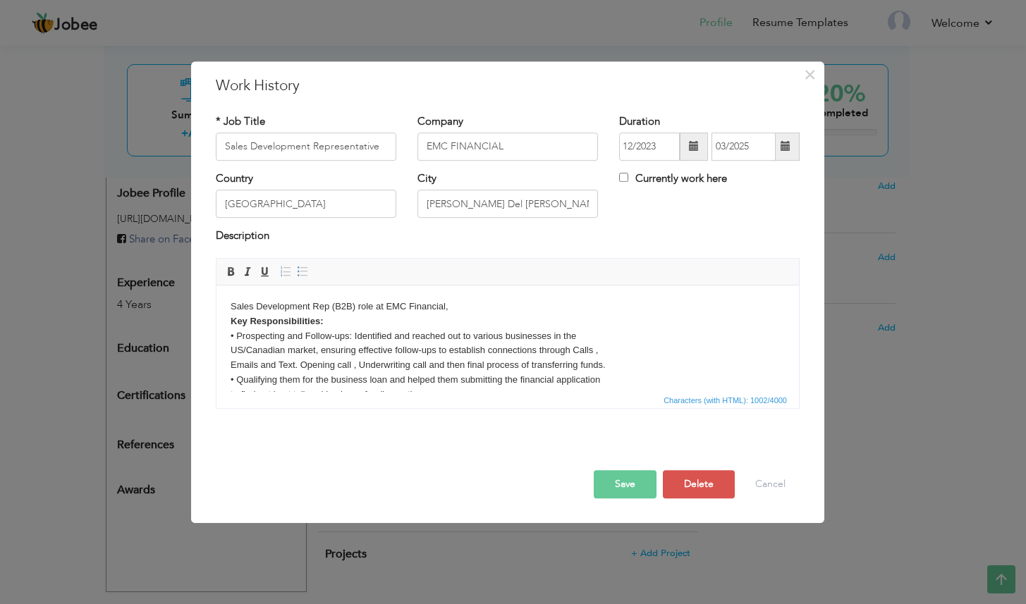
click at [632, 492] on button "Save" at bounding box center [625, 484] width 63 height 28
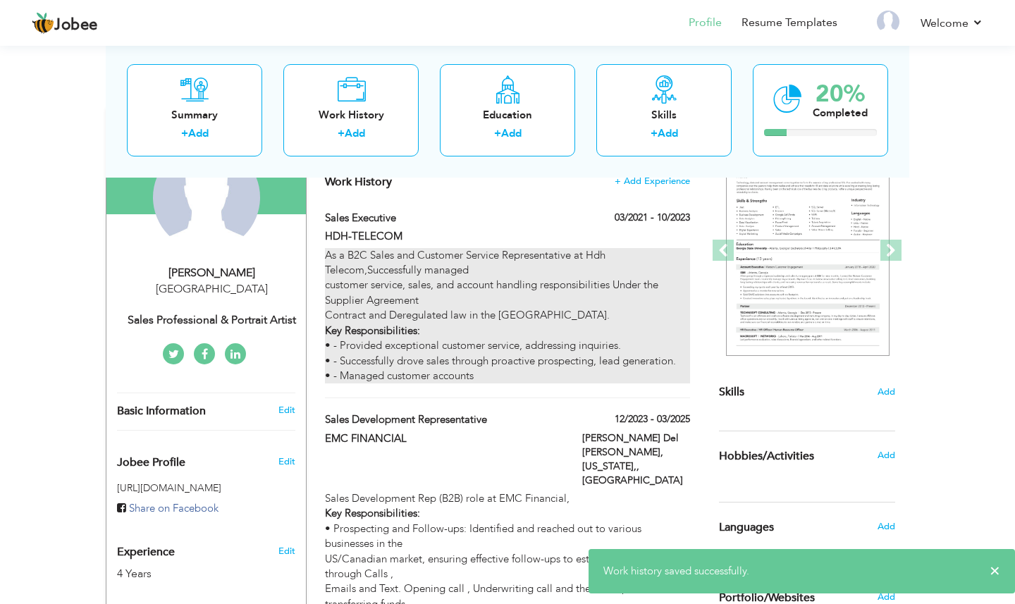
scroll to position [155, 0]
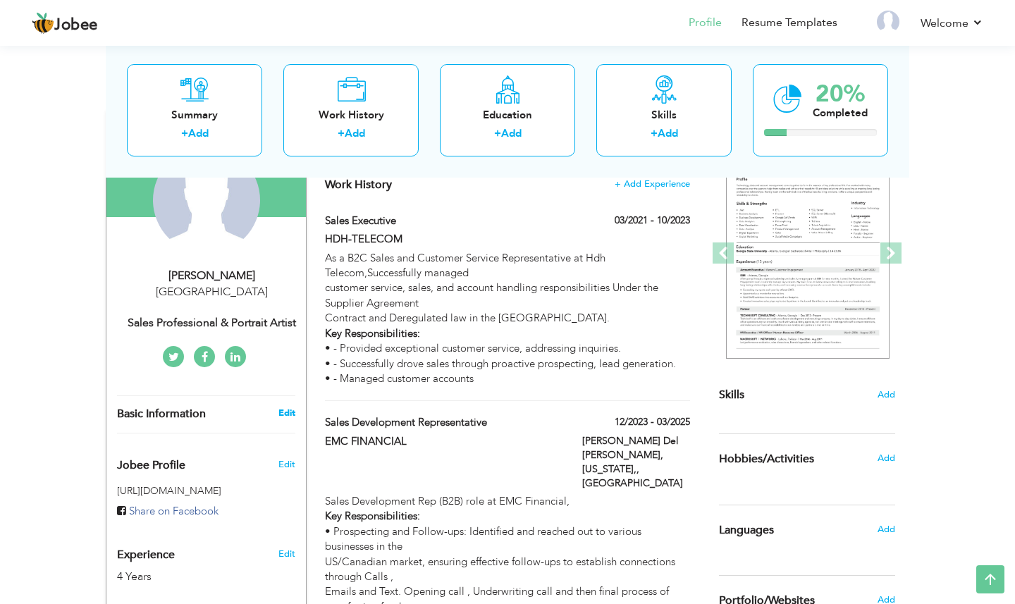
click at [288, 410] on link "Edit" at bounding box center [286, 413] width 17 height 13
type input "Hamna"
type input "[PERSON_NAME]"
type input "[PHONE_NUMBER]"
select select "number:166"
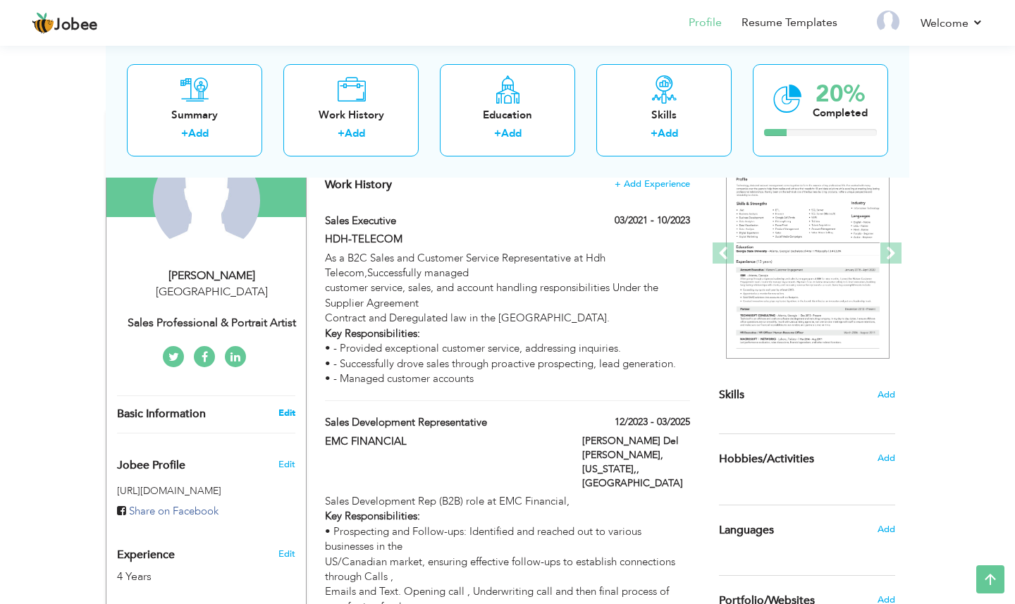
select select "number:6"
type input "Sales Professional & Portrait Artist"
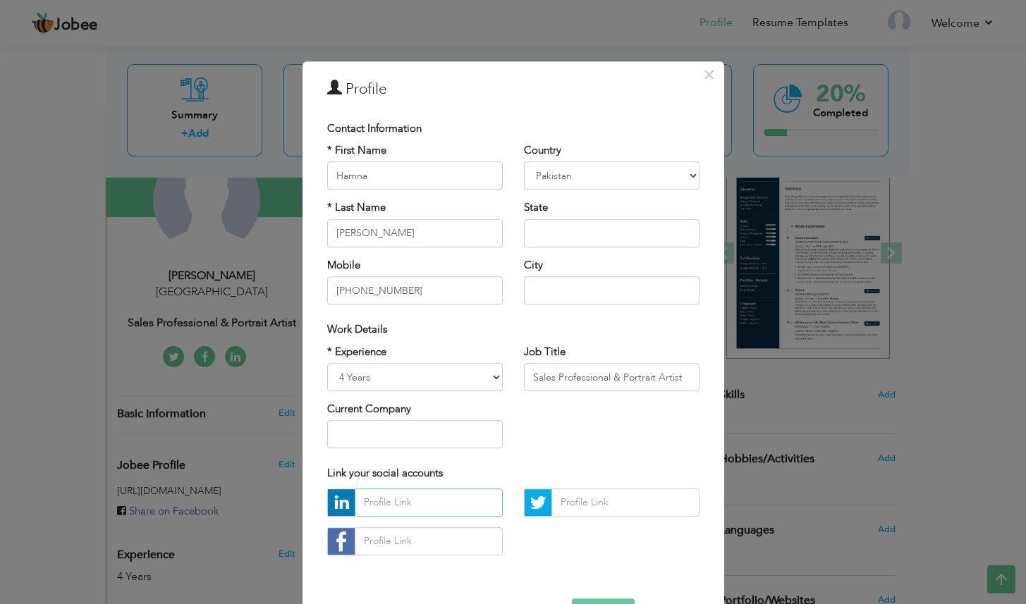
click at [446, 502] on input "text" at bounding box center [429, 503] width 148 height 28
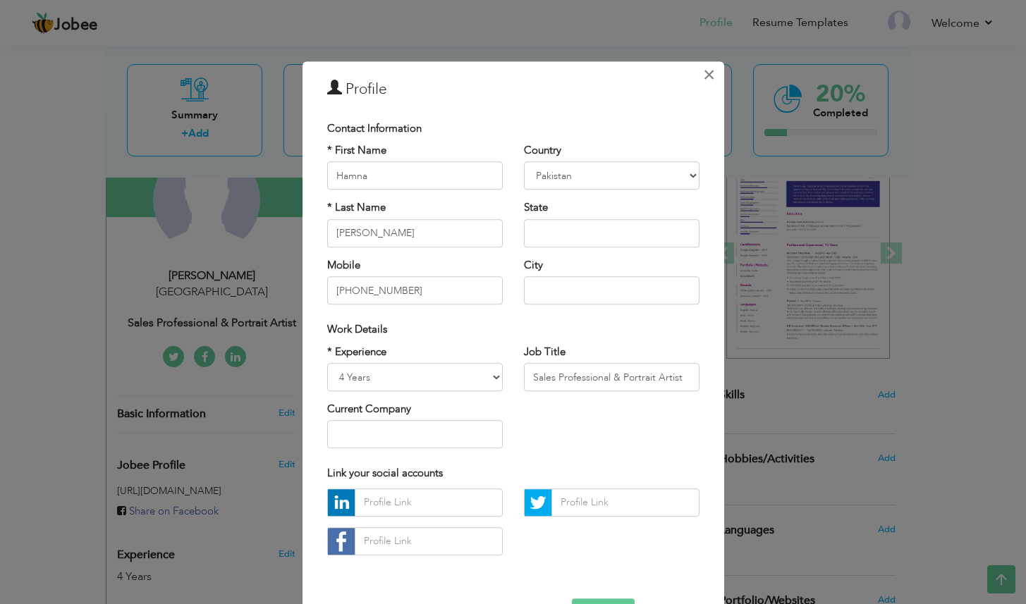
click at [698, 79] on button "×" at bounding box center [709, 74] width 23 height 23
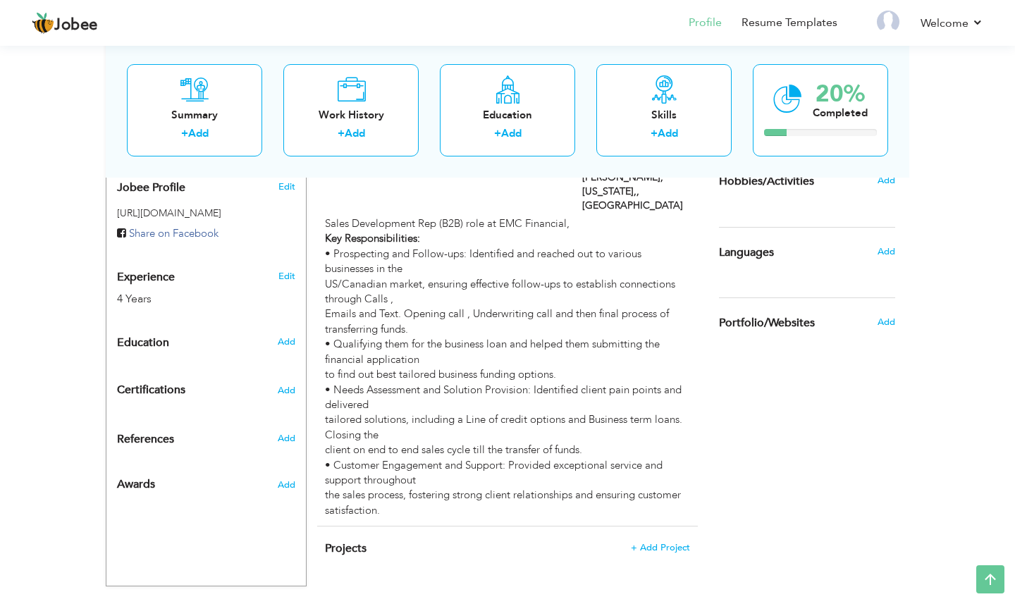
scroll to position [454, 0]
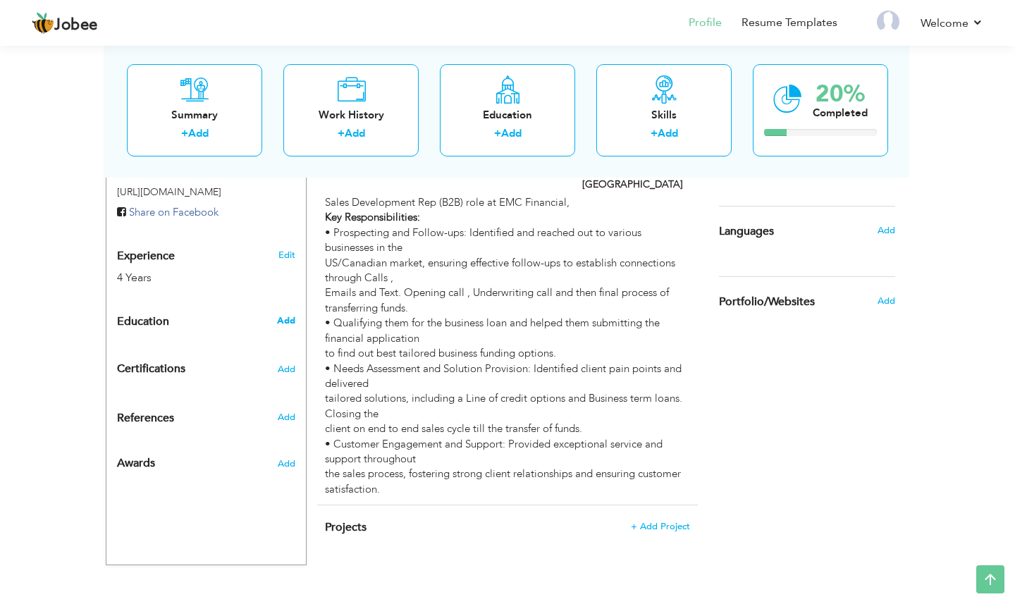
click at [289, 321] on span "Add" at bounding box center [286, 320] width 18 height 13
radio input "true"
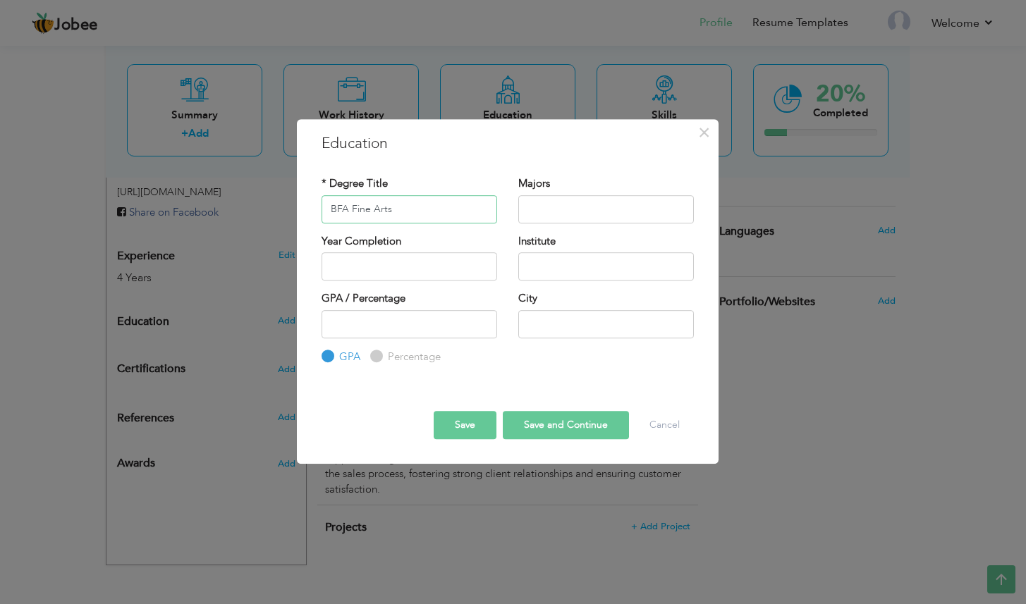
type input "BFA Fine Arts"
click at [557, 214] on input "text" at bounding box center [606, 209] width 176 height 28
type input "P"
type input "Painting"
click at [584, 274] on input "text" at bounding box center [606, 266] width 176 height 28
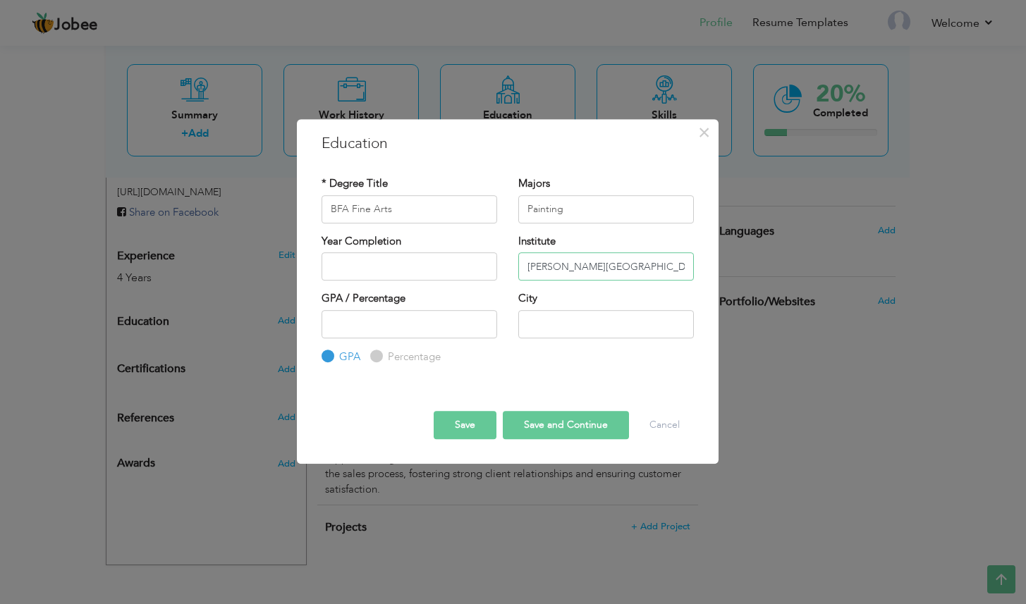
click at [539, 265] on input "Kinard College University" at bounding box center [606, 266] width 176 height 28
type input "[PERSON_NAME][GEOGRAPHIC_DATA]"
type input "2025"
click at [442, 274] on input "2025" at bounding box center [409, 266] width 176 height 28
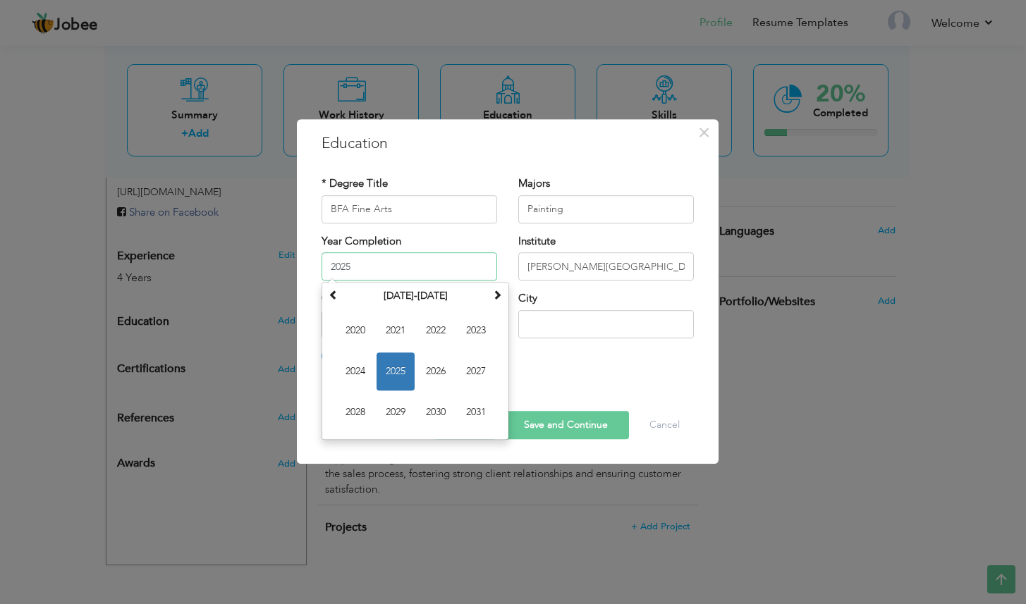
click at [391, 368] on span "2025" at bounding box center [395, 371] width 38 height 38
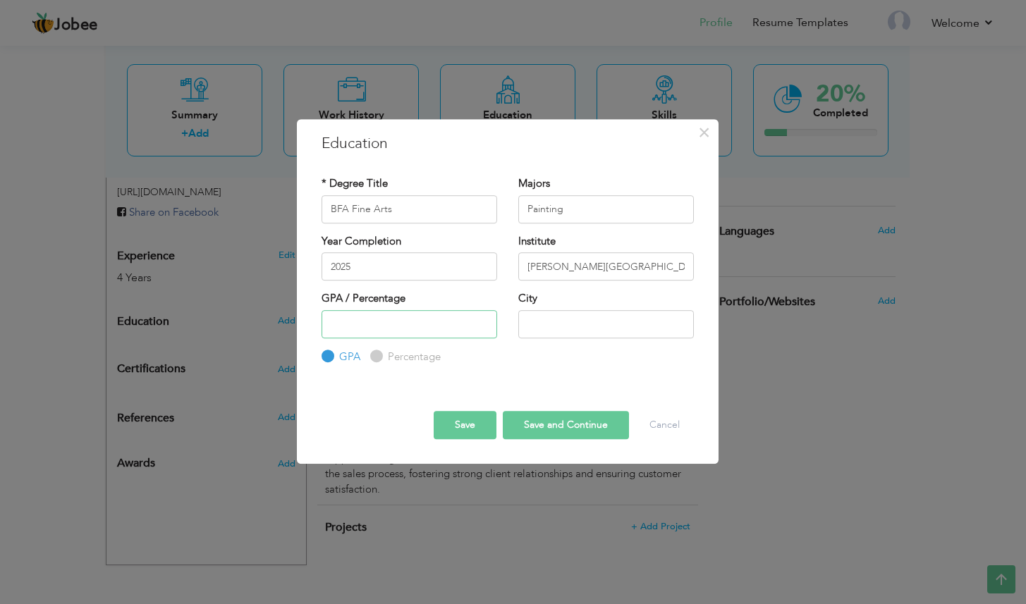
click at [448, 317] on input "number" at bounding box center [409, 324] width 176 height 28
click at [481, 320] on input "1" at bounding box center [409, 324] width 176 height 28
click at [481, 320] on input "2" at bounding box center [409, 324] width 176 height 28
click at [481, 320] on input "3" at bounding box center [409, 324] width 176 height 28
click at [481, 320] on input "4" at bounding box center [409, 324] width 176 height 28
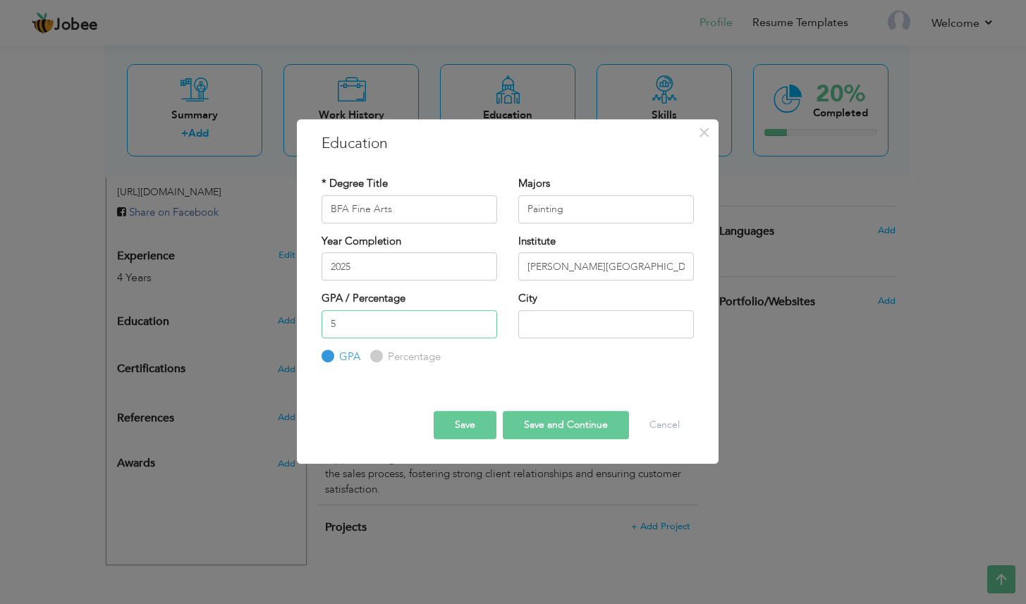
click at [481, 320] on input "5" at bounding box center [409, 324] width 176 height 28
click at [483, 327] on input "4" at bounding box center [409, 324] width 176 height 28
click at [483, 327] on input "3" at bounding box center [409, 324] width 176 height 28
type input "3.5"
click at [484, 429] on button "Save" at bounding box center [465, 425] width 63 height 28
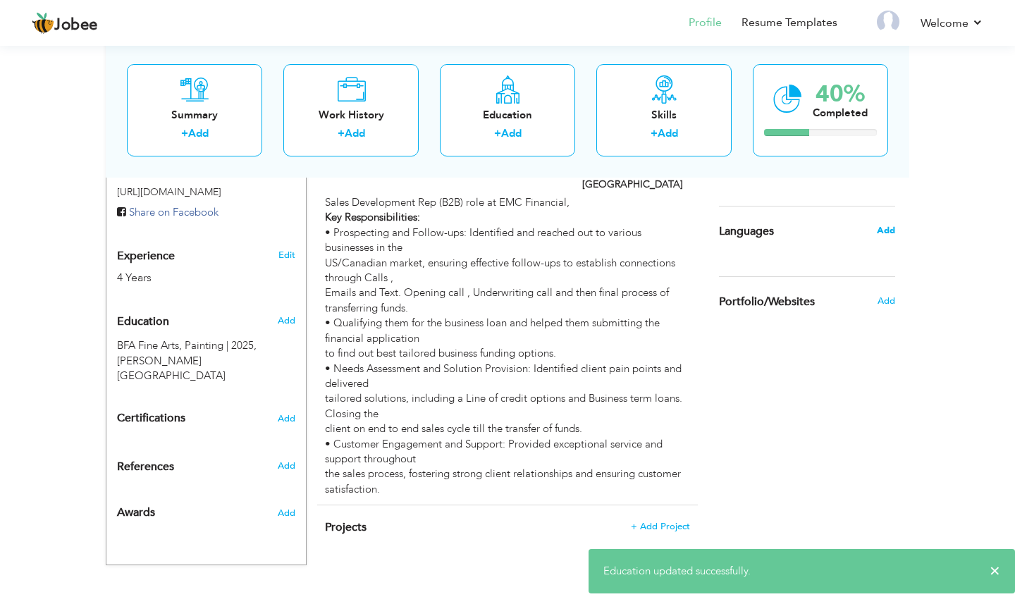
click at [881, 231] on span "Add" at bounding box center [886, 230] width 18 height 13
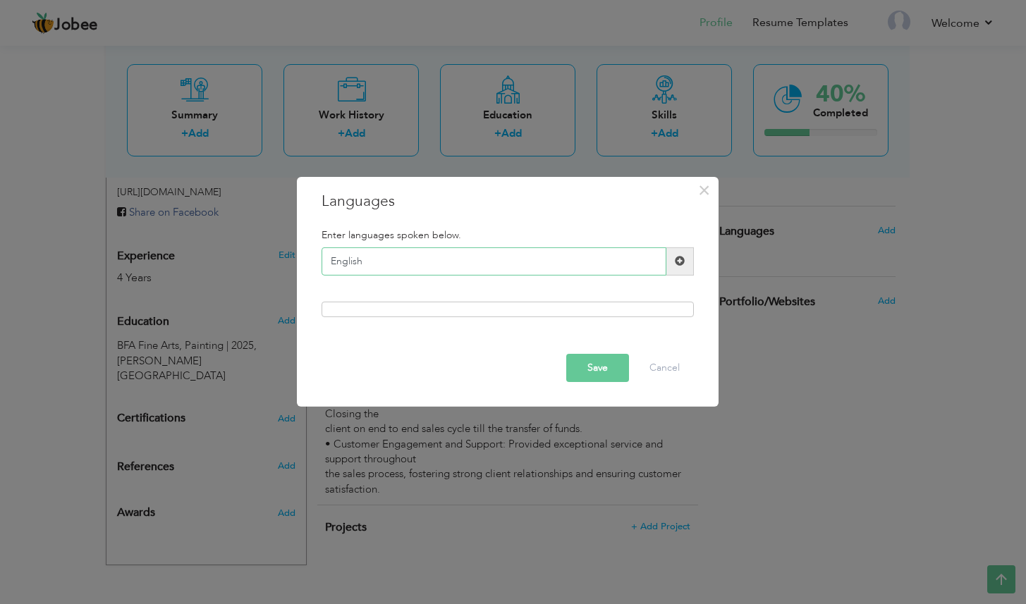
type input "English"
click at [676, 262] on span at bounding box center [680, 261] width 10 height 10
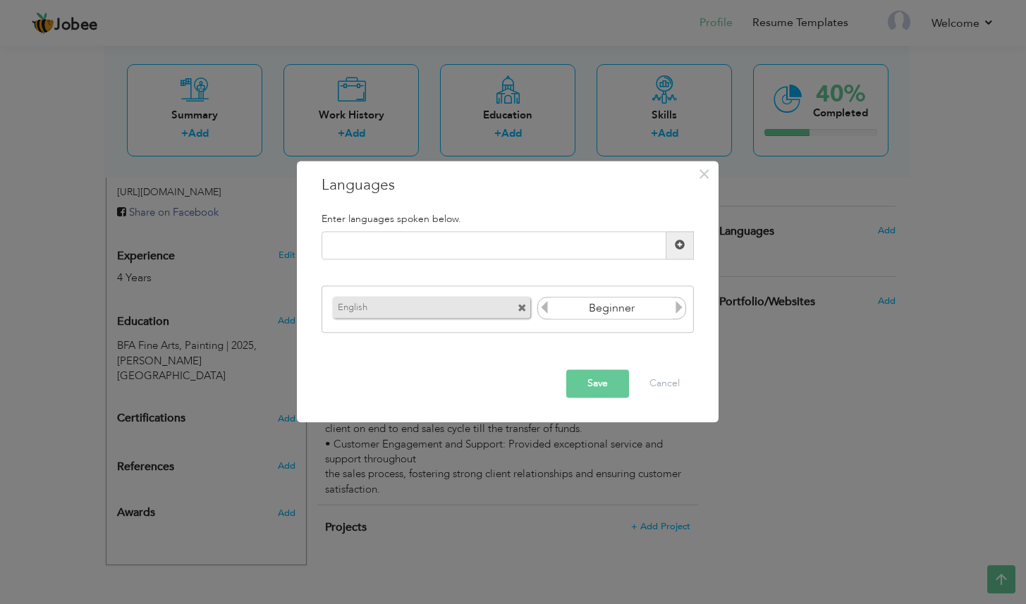
click at [683, 308] on icon at bounding box center [679, 308] width 13 height 13
click at [552, 312] on input "Beginner" at bounding box center [612, 308] width 122 height 21
click at [547, 312] on icon at bounding box center [544, 308] width 13 height 13
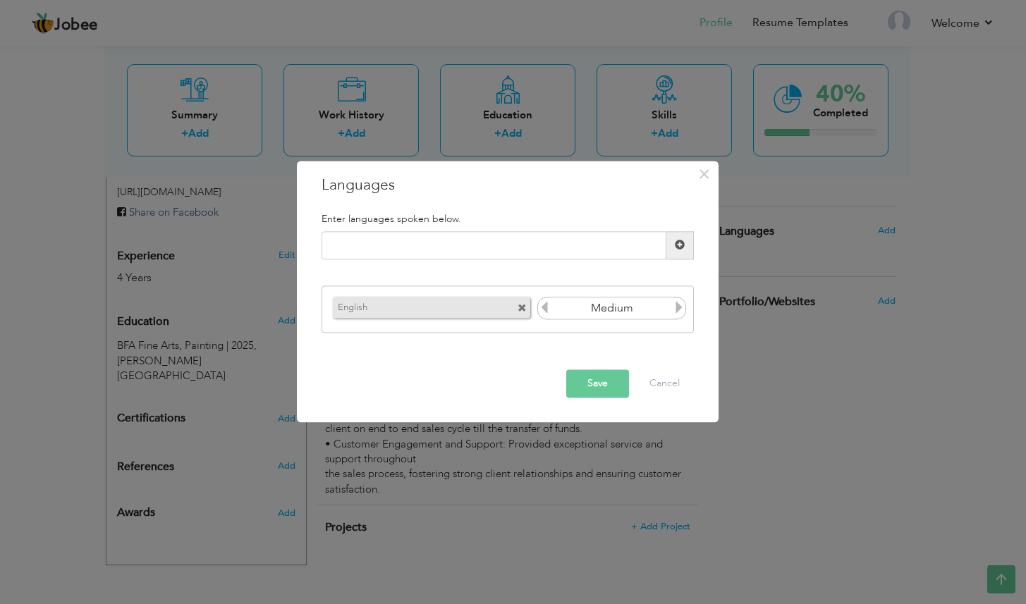
click at [547, 312] on icon at bounding box center [544, 308] width 13 height 13
click at [689, 311] on div "English Beginner" at bounding box center [507, 309] width 372 height 47
click at [681, 309] on icon at bounding box center [679, 308] width 13 height 13
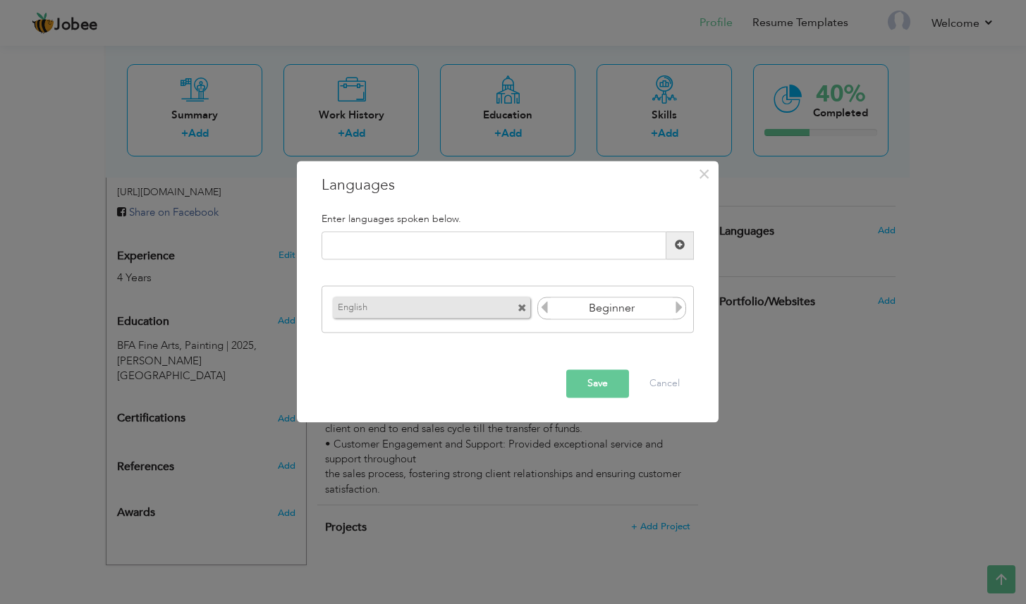
click at [681, 309] on icon at bounding box center [679, 308] width 13 height 13
click at [583, 370] on button "Save" at bounding box center [597, 383] width 63 height 28
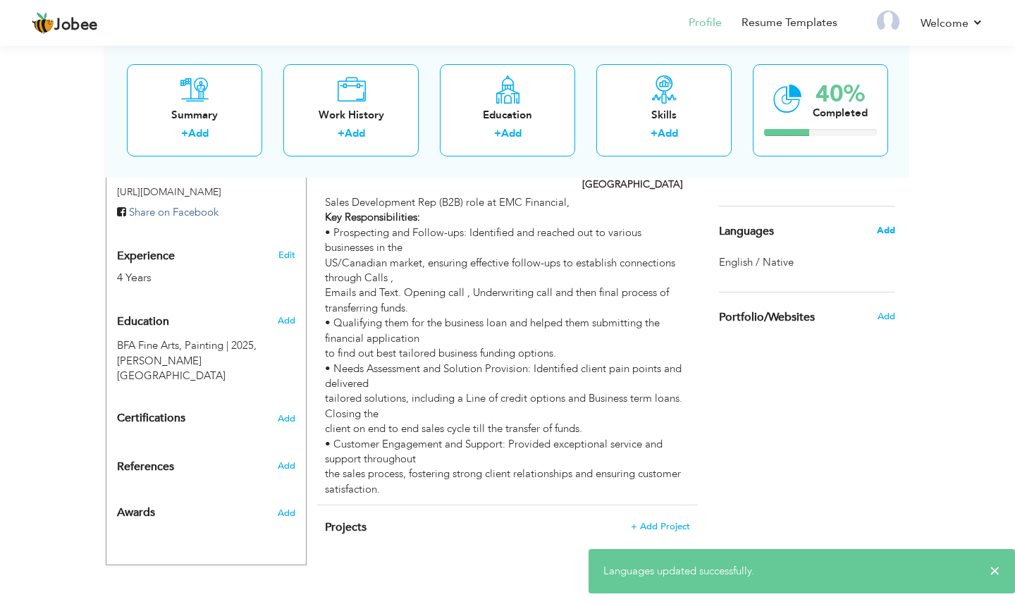
click at [881, 226] on span "Add" at bounding box center [886, 230] width 18 height 13
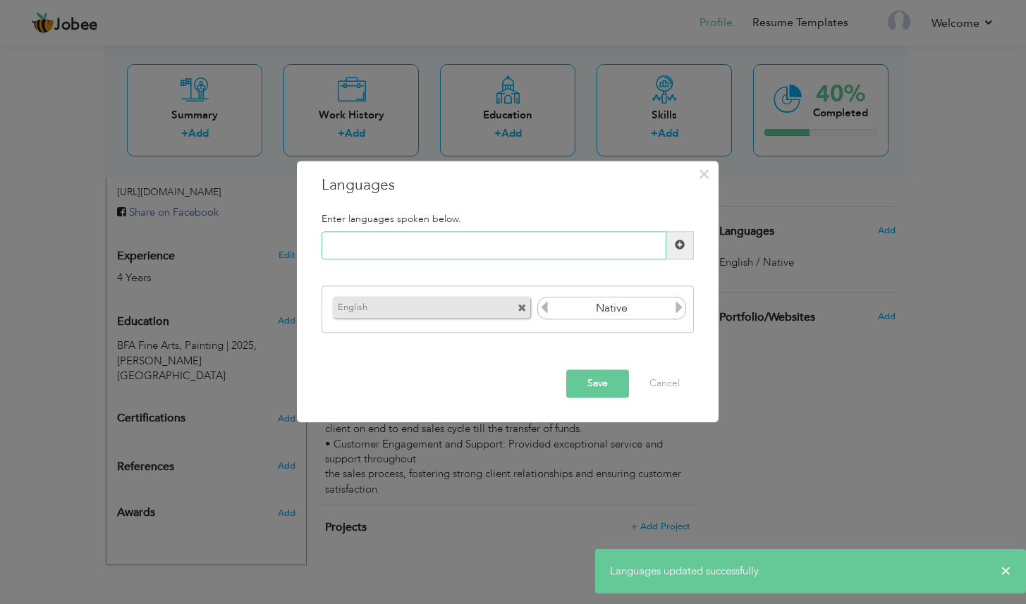
click at [505, 240] on input "text" at bounding box center [493, 245] width 345 height 28
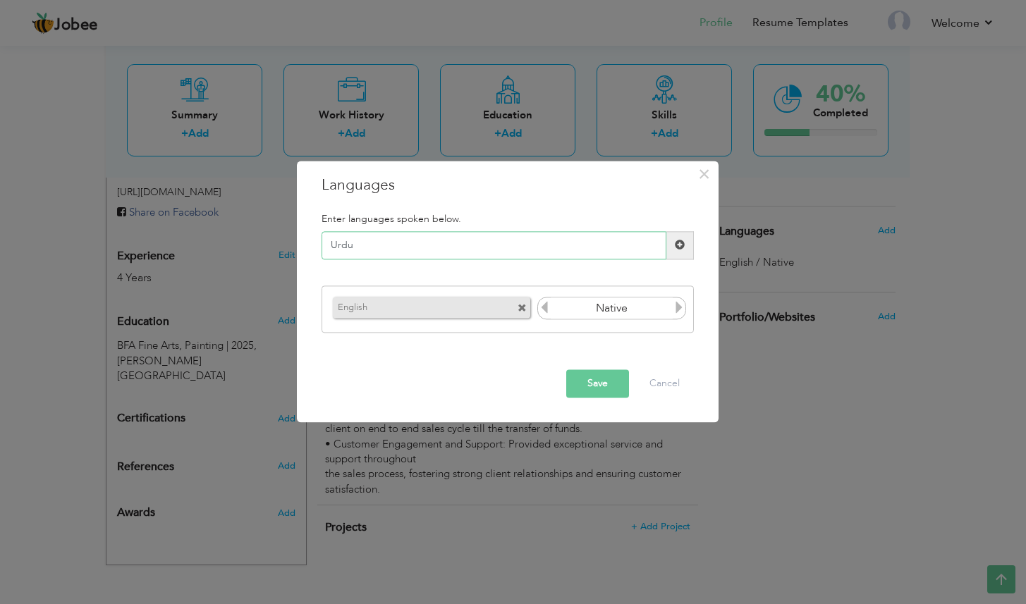
type input "Urdu"
click at [684, 251] on span at bounding box center [679, 245] width 27 height 28
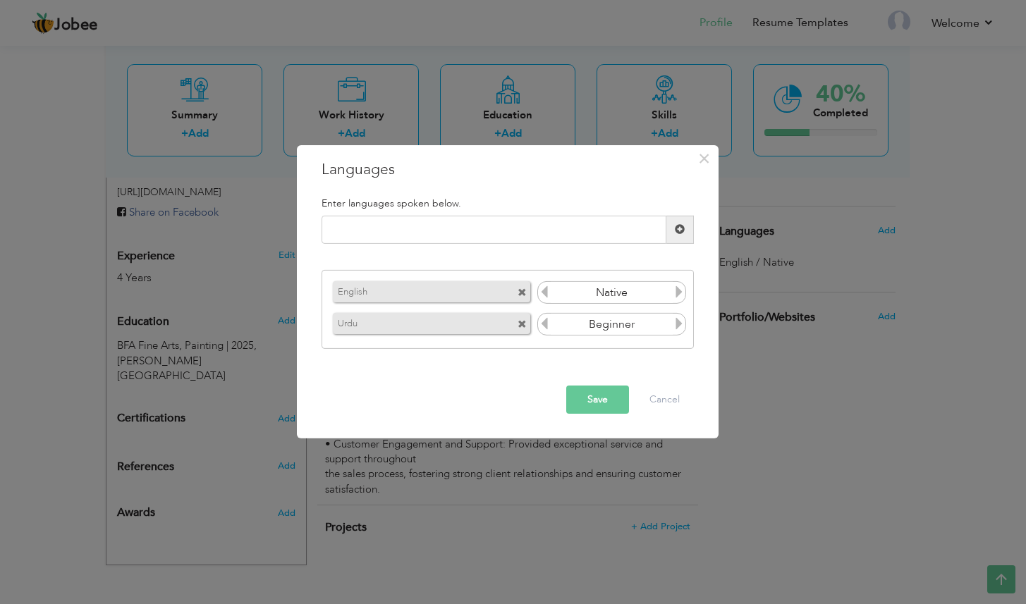
click at [677, 297] on icon at bounding box center [679, 292] width 13 height 13
click at [676, 319] on icon at bounding box center [679, 323] width 13 height 13
click at [594, 396] on button "Save" at bounding box center [597, 400] width 63 height 28
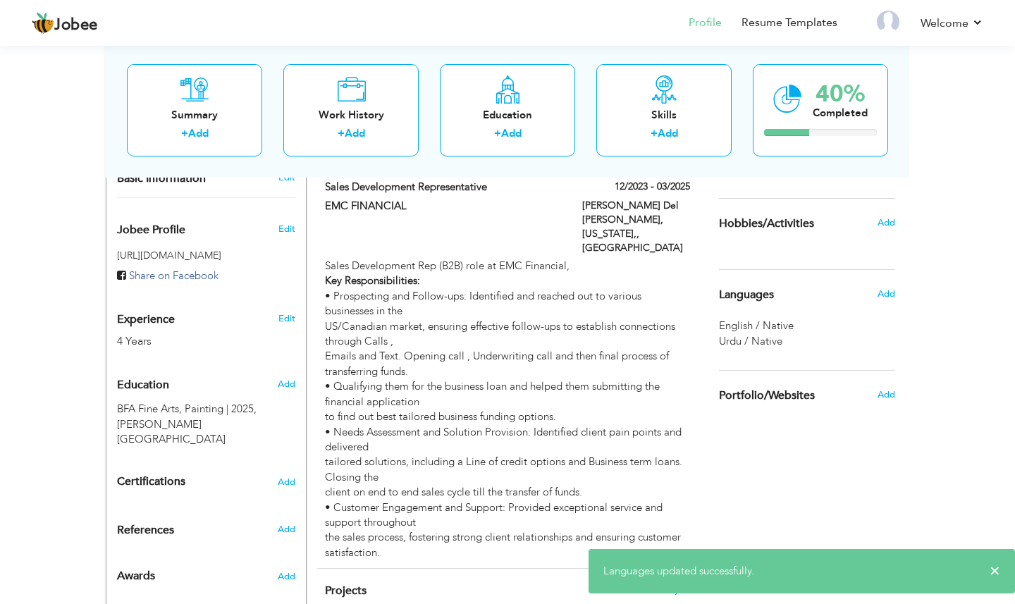
scroll to position [204, 0]
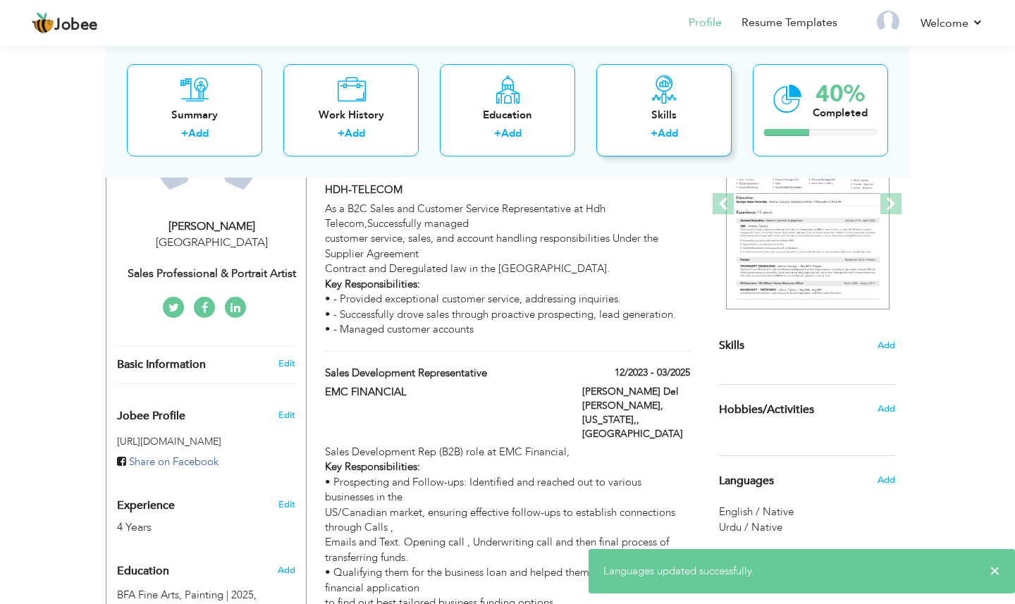
click at [675, 128] on link "Add" at bounding box center [668, 133] width 20 height 14
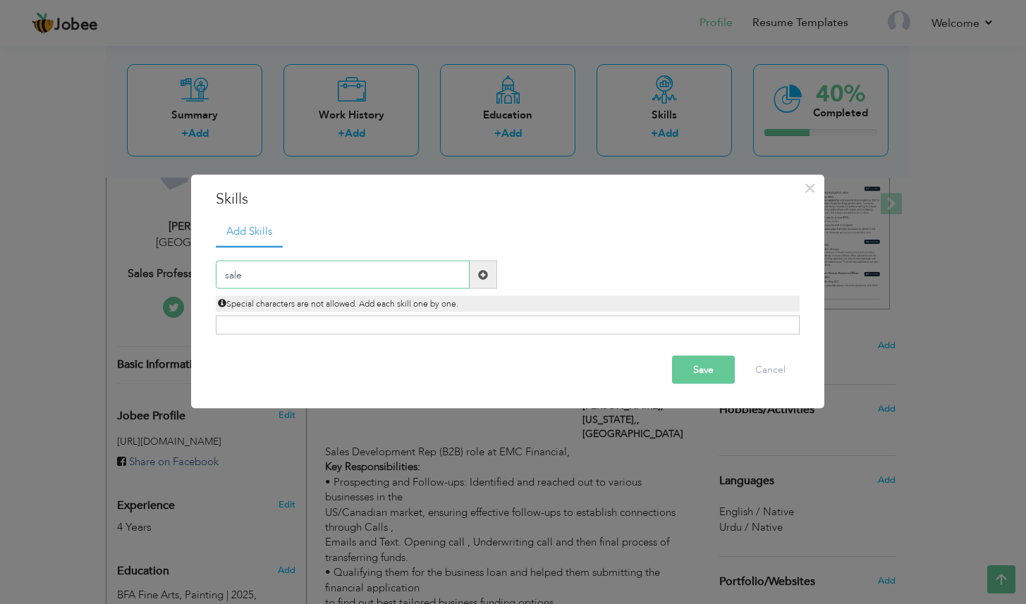
type input "sales"
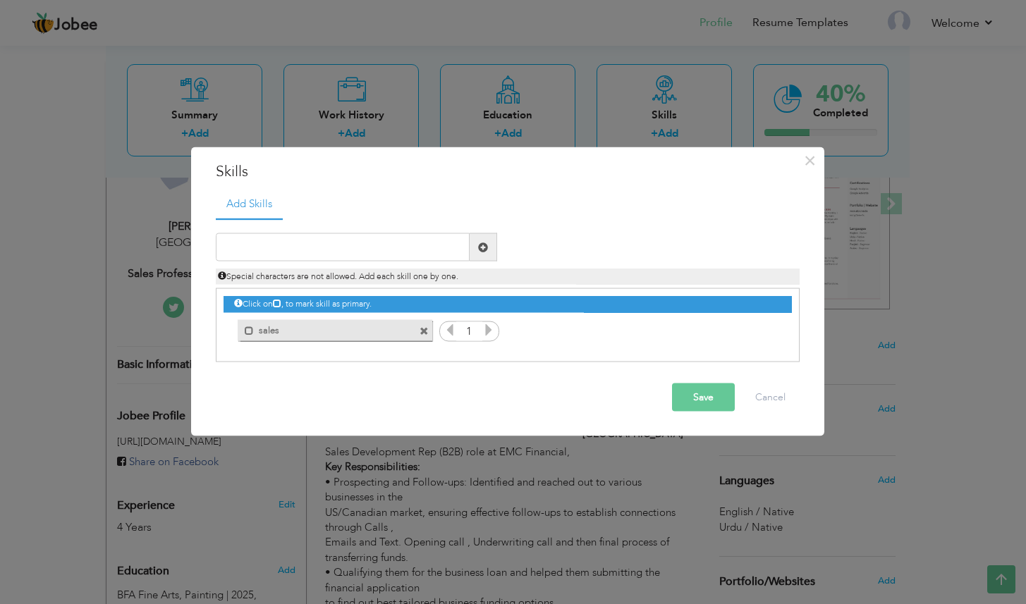
click at [427, 331] on span at bounding box center [423, 330] width 9 height 9
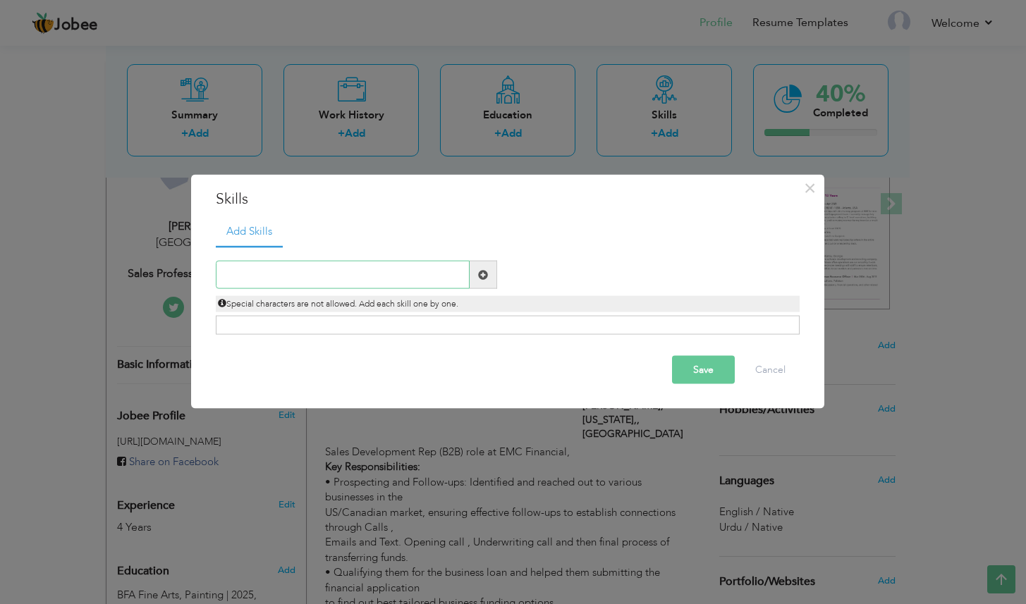
click at [366, 266] on input "text" at bounding box center [343, 275] width 254 height 28
type input "Sales"
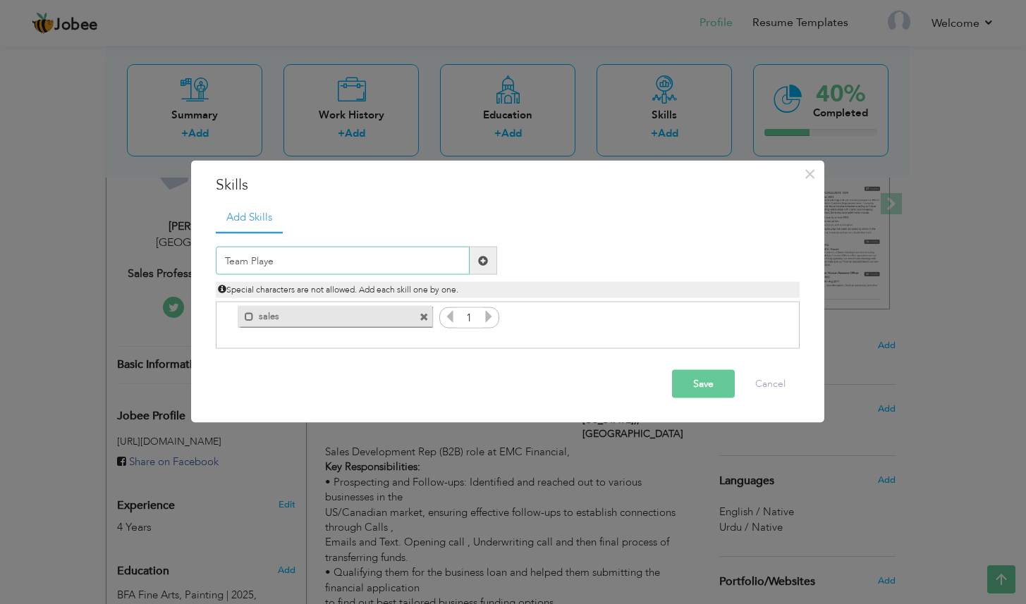
type input "Team Player"
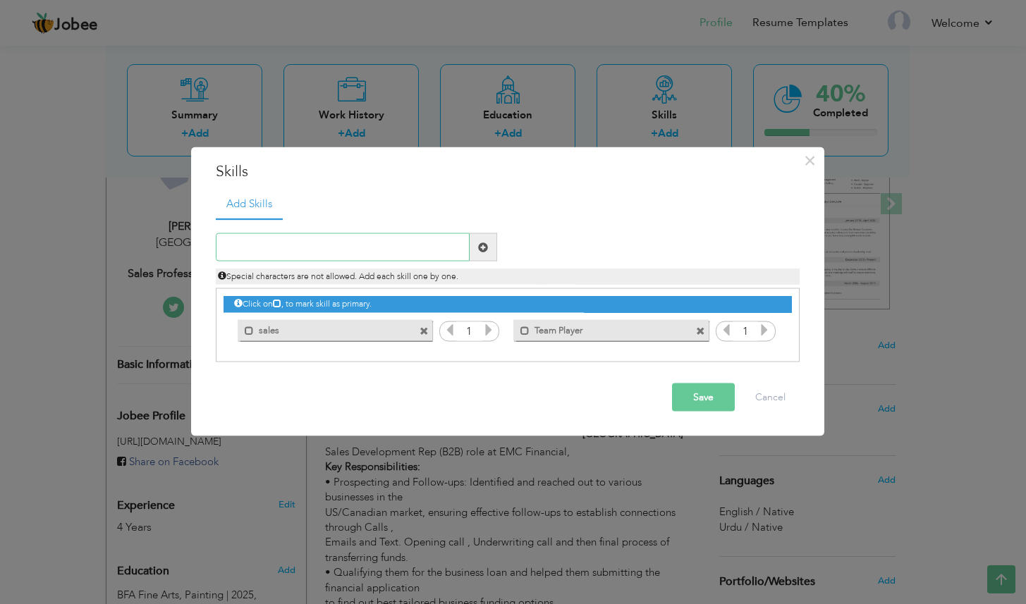
paste input "Communication Skills"
type input "Communication Skills"
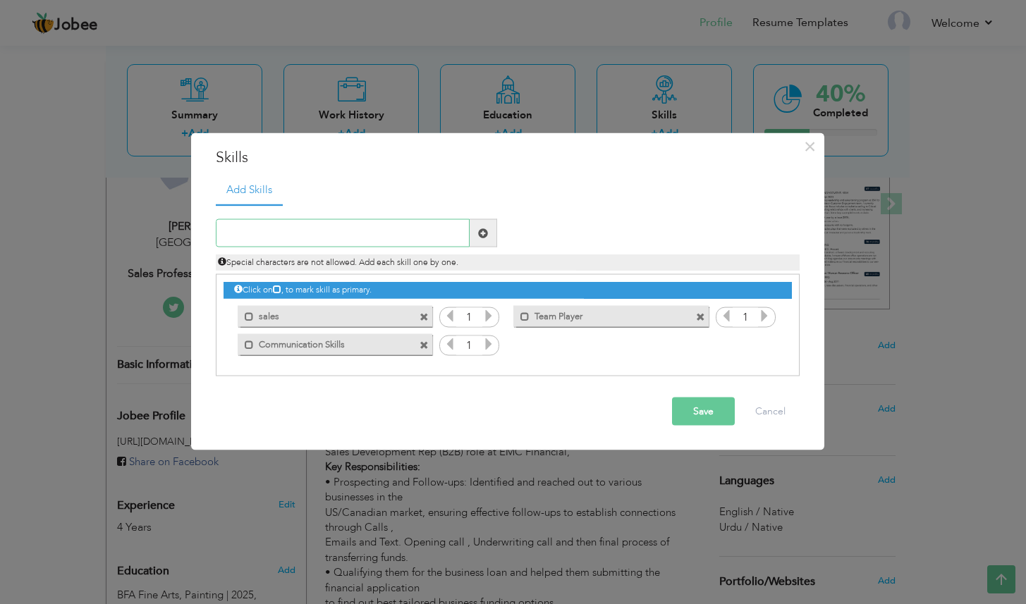
paste input "Ability to Listen"
type input "Ability to Listen"
click at [379, 240] on input "text" at bounding box center [343, 233] width 254 height 28
paste input "Negotiation Skills"
type input "Negotiation Skills"
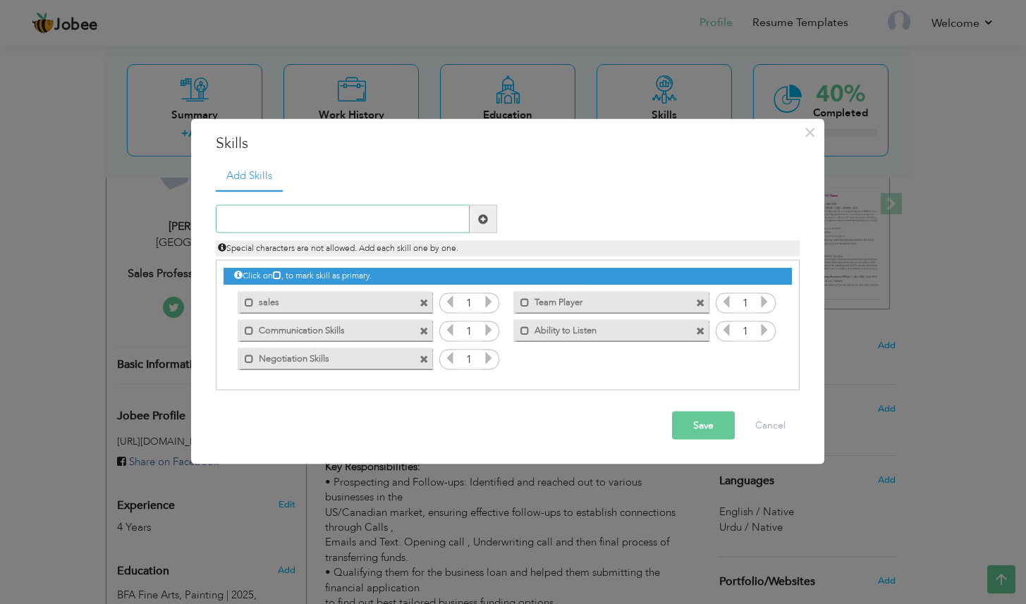
paste input "Sales Development Representative"
type input "Sales Development Representative"
type input "Portrait Aritist"
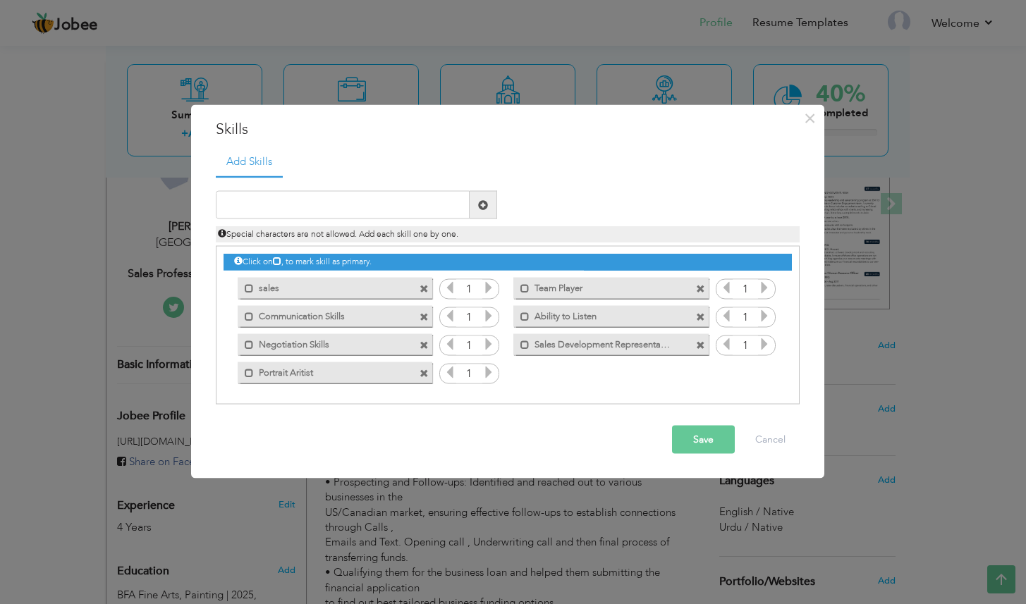
click at [488, 288] on icon at bounding box center [488, 287] width 13 height 13
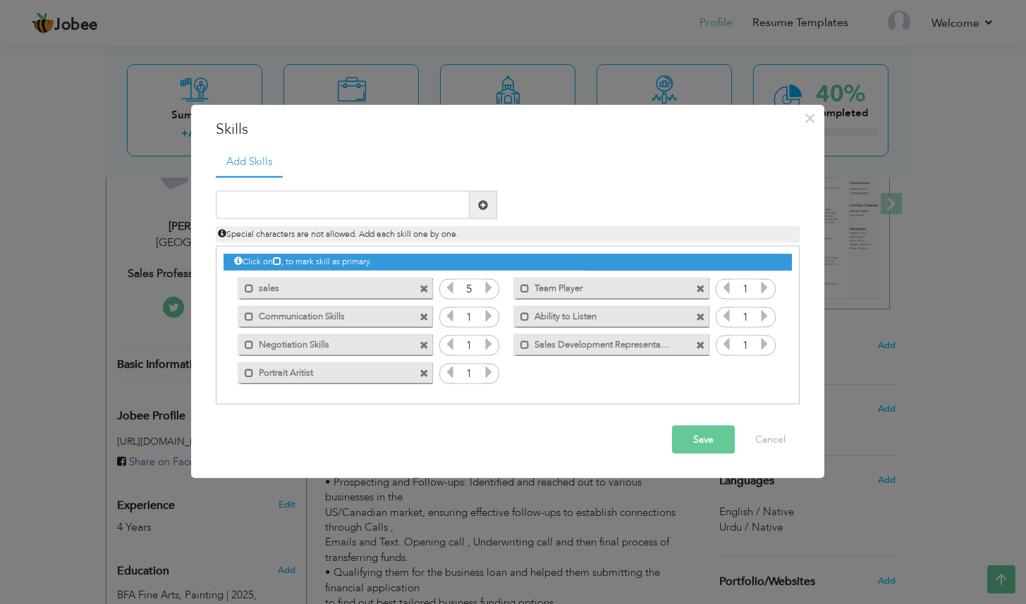
click at [484, 316] on icon at bounding box center [488, 315] width 13 height 13
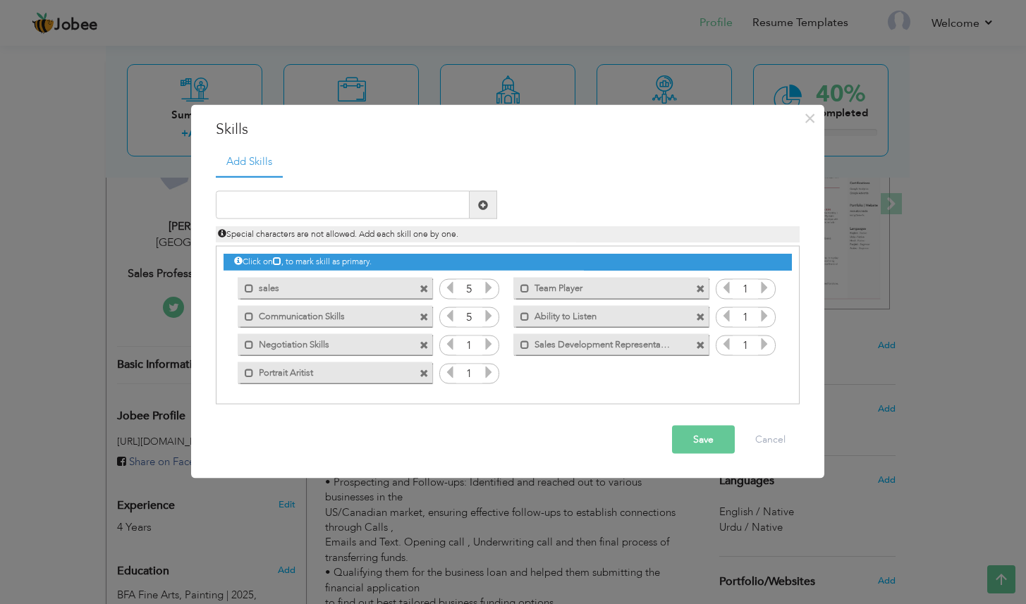
click at [494, 349] on icon at bounding box center [488, 344] width 13 height 13
click at [493, 349] on icon at bounding box center [488, 344] width 13 height 13
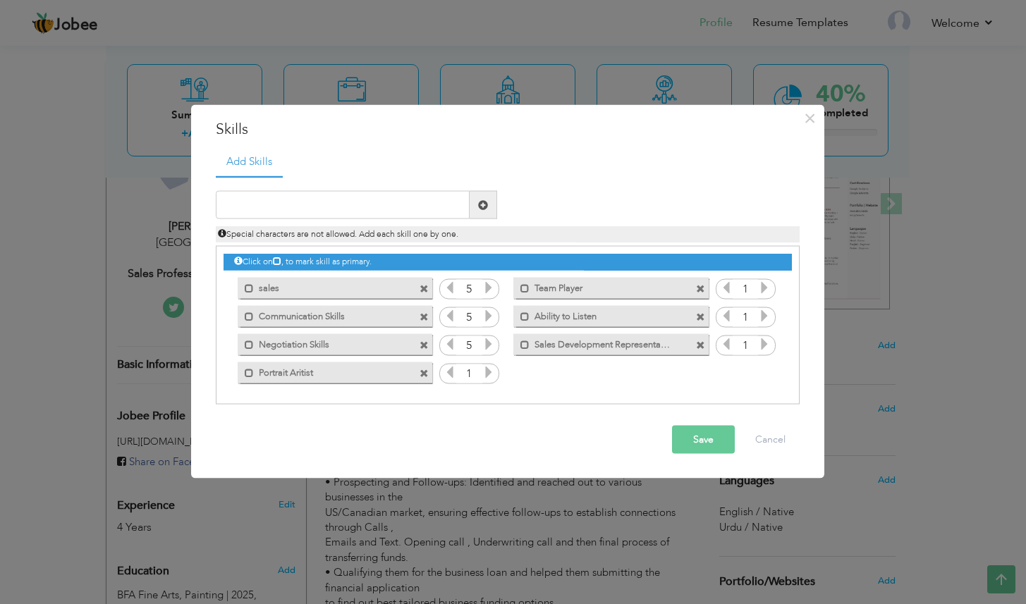
click at [493, 349] on icon at bounding box center [488, 344] width 13 height 13
click at [488, 376] on icon at bounding box center [488, 372] width 13 height 13
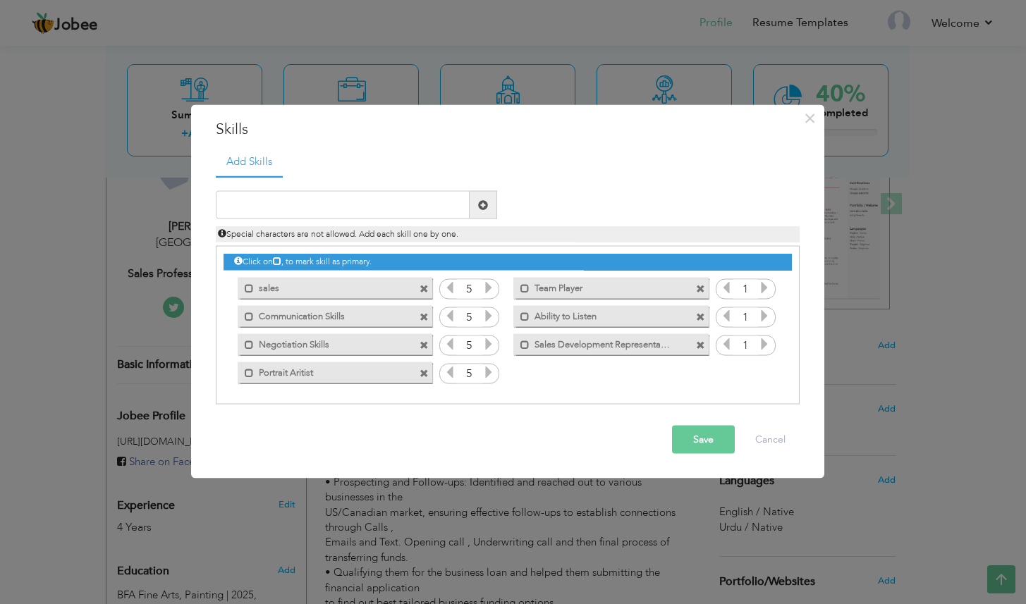
click at [761, 293] on icon at bounding box center [764, 287] width 13 height 13
click at [764, 312] on icon at bounding box center [764, 315] width 13 height 13
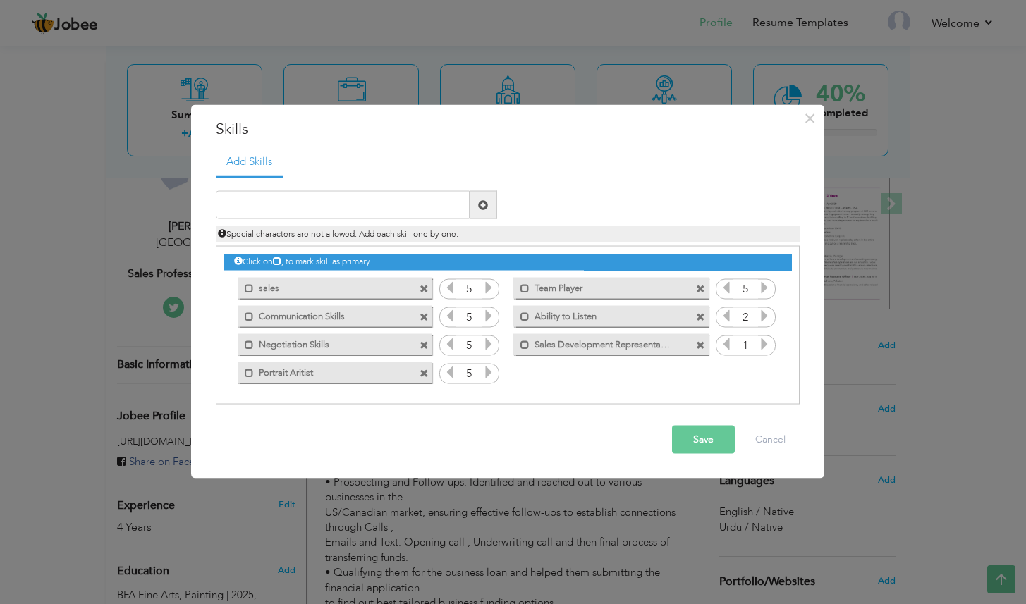
click at [764, 312] on icon at bounding box center [764, 315] width 13 height 13
click at [763, 338] on icon at bounding box center [764, 344] width 13 height 13
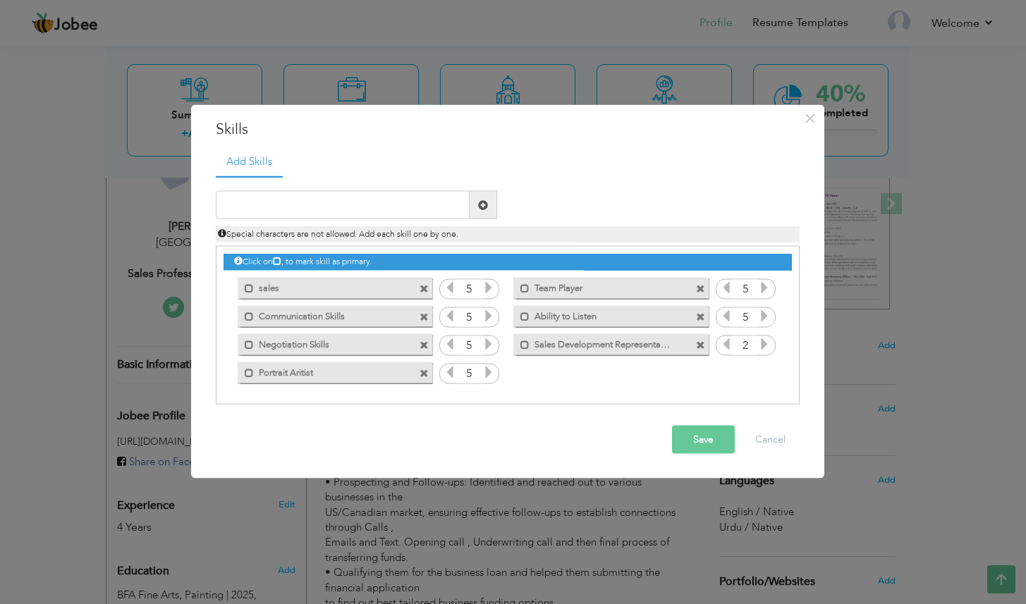
click at [763, 338] on icon at bounding box center [764, 344] width 13 height 13
click at [764, 338] on icon at bounding box center [764, 344] width 13 height 13
click at [277, 288] on label "sales" at bounding box center [325, 286] width 142 height 18
click at [265, 290] on label "sales" at bounding box center [327, 286] width 140 height 18
click at [424, 291] on span at bounding box center [423, 288] width 9 height 9
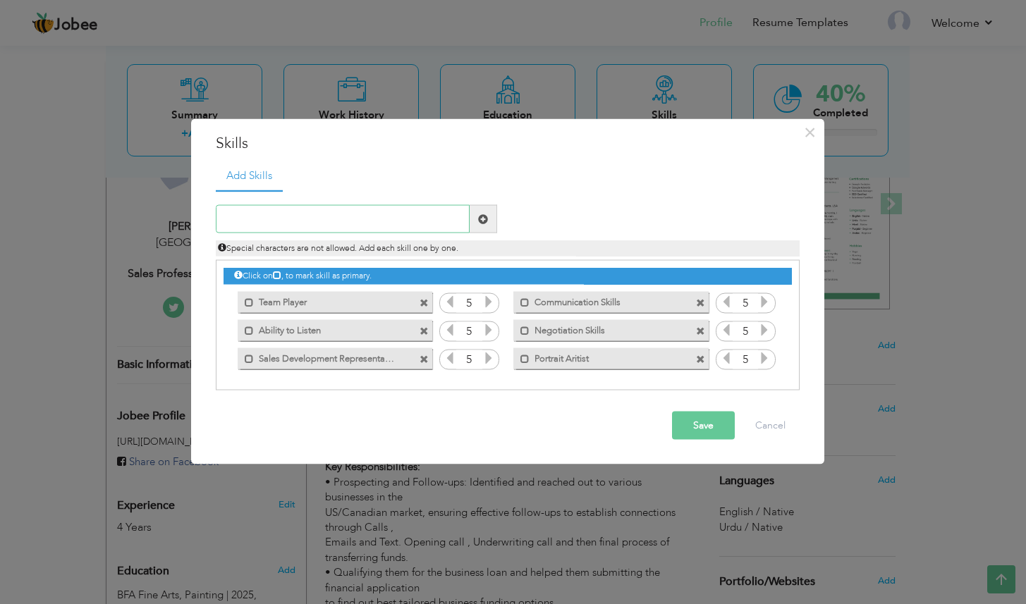
click at [338, 221] on input "text" at bounding box center [343, 219] width 254 height 28
type input "Sales"
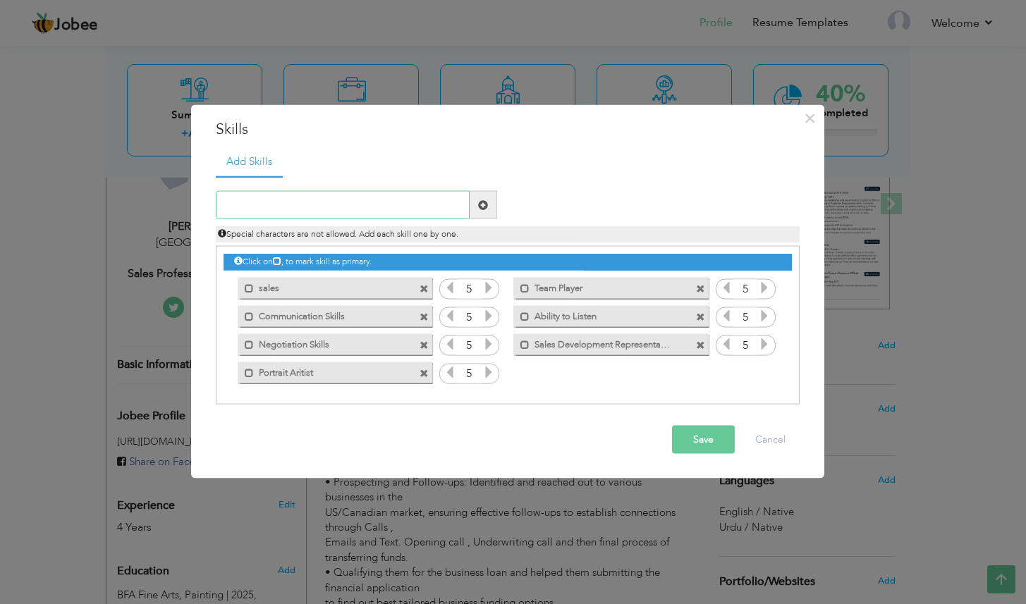
paste input "Appointment Setter"
type input "Appointment Setter"
click at [761, 372] on icon at bounding box center [764, 372] width 13 height 13
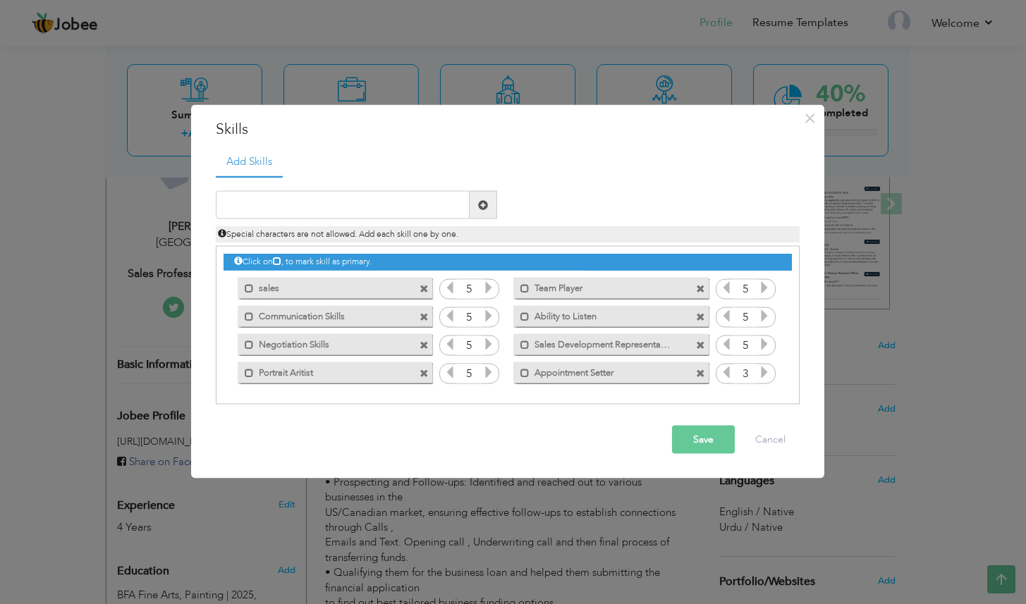
click at [761, 372] on icon at bounding box center [764, 372] width 13 height 13
click at [706, 446] on button "Save" at bounding box center [703, 440] width 63 height 28
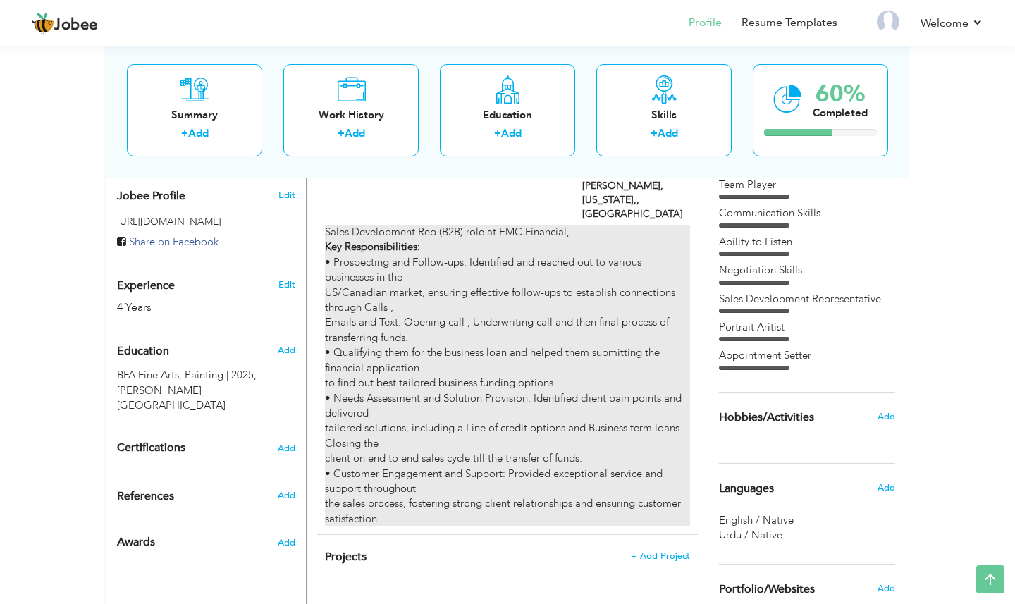
scroll to position [460, 0]
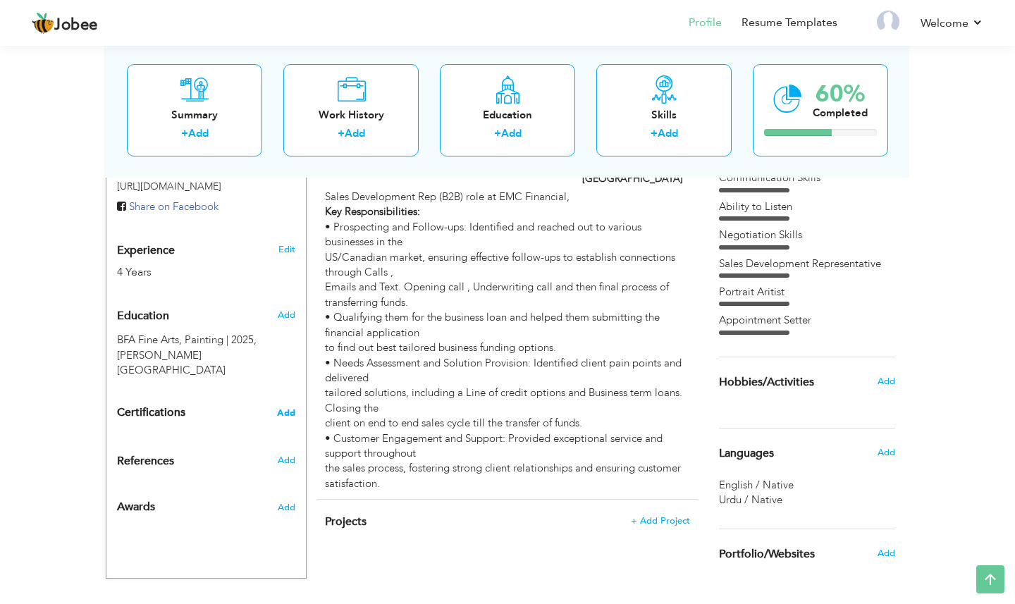
click at [288, 408] on span "Add" at bounding box center [286, 413] width 18 height 10
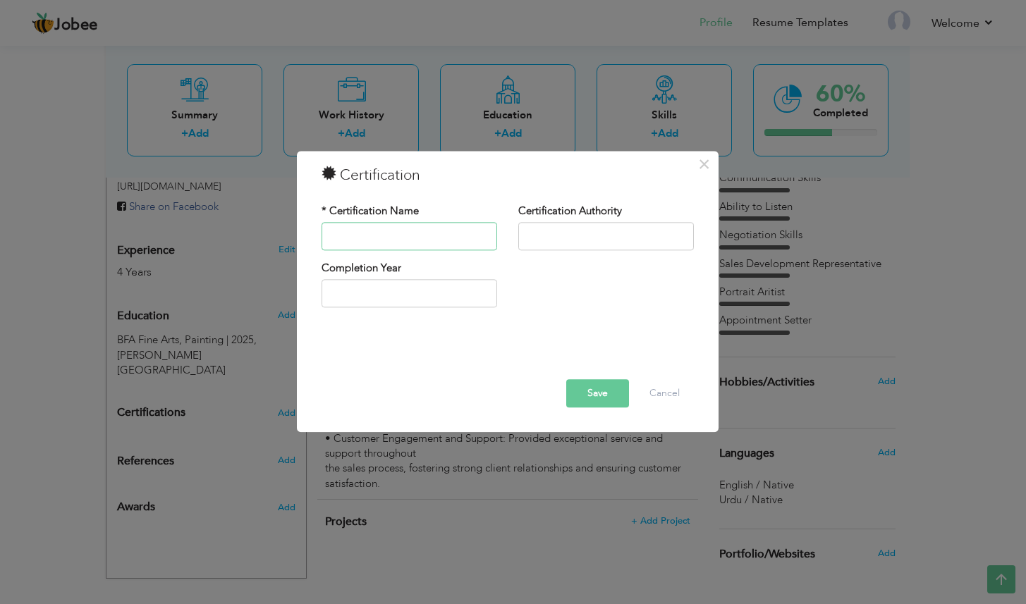
click at [410, 238] on input "text" at bounding box center [409, 236] width 176 height 28
type input "Star of the Month"
click at [575, 384] on button "Save" at bounding box center [597, 393] width 63 height 28
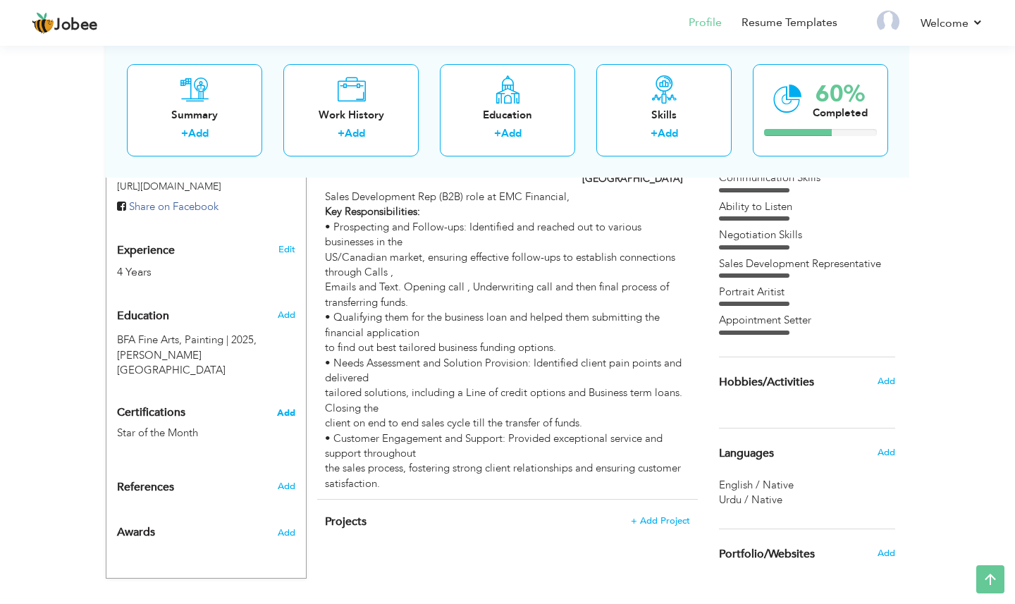
click at [288, 408] on span "Add" at bounding box center [286, 413] width 18 height 10
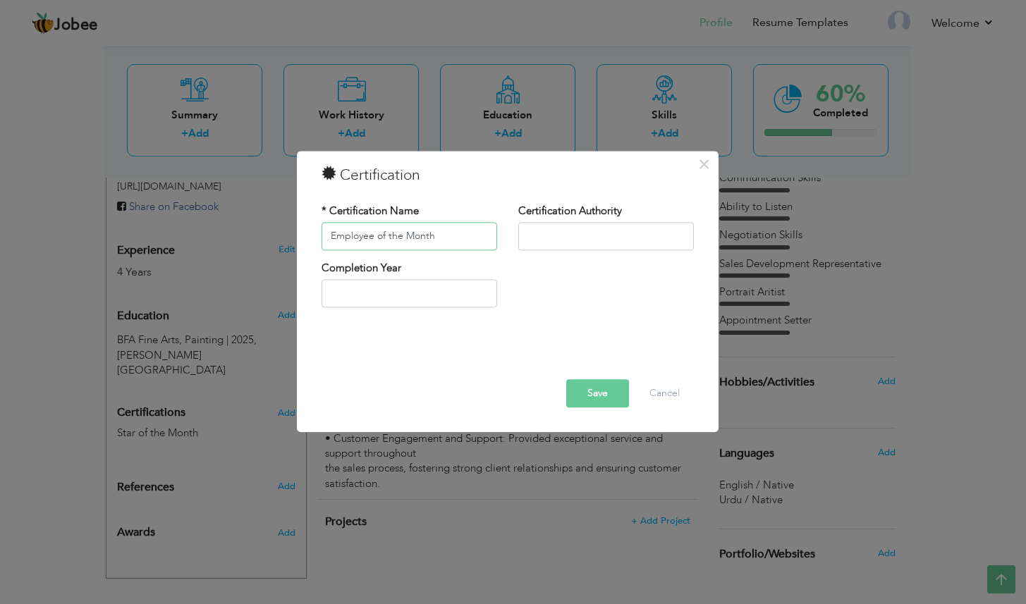
type input "Employee of the Month"
click at [595, 392] on button "Save" at bounding box center [597, 393] width 63 height 28
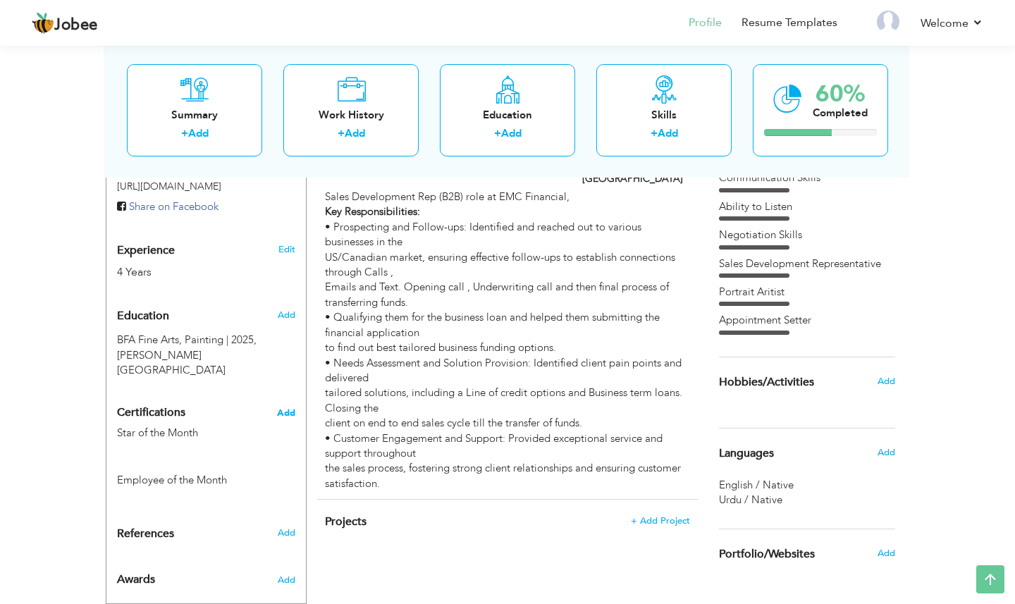
click at [288, 408] on span "Add" at bounding box center [286, 413] width 18 height 10
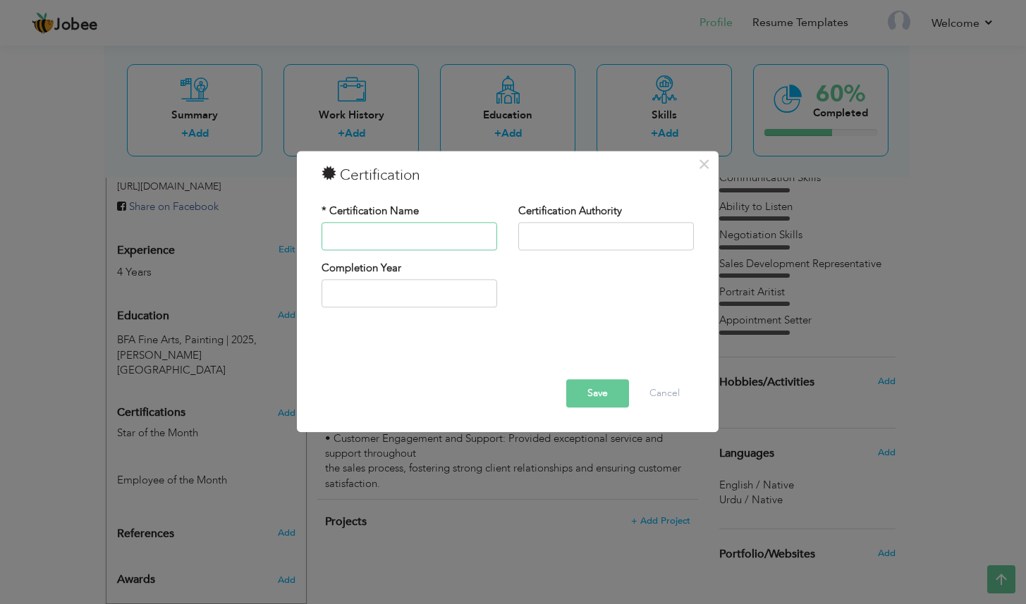
paste input "Top Achiever"
type input "Top Achiever"
click at [582, 383] on button "Save" at bounding box center [597, 393] width 63 height 28
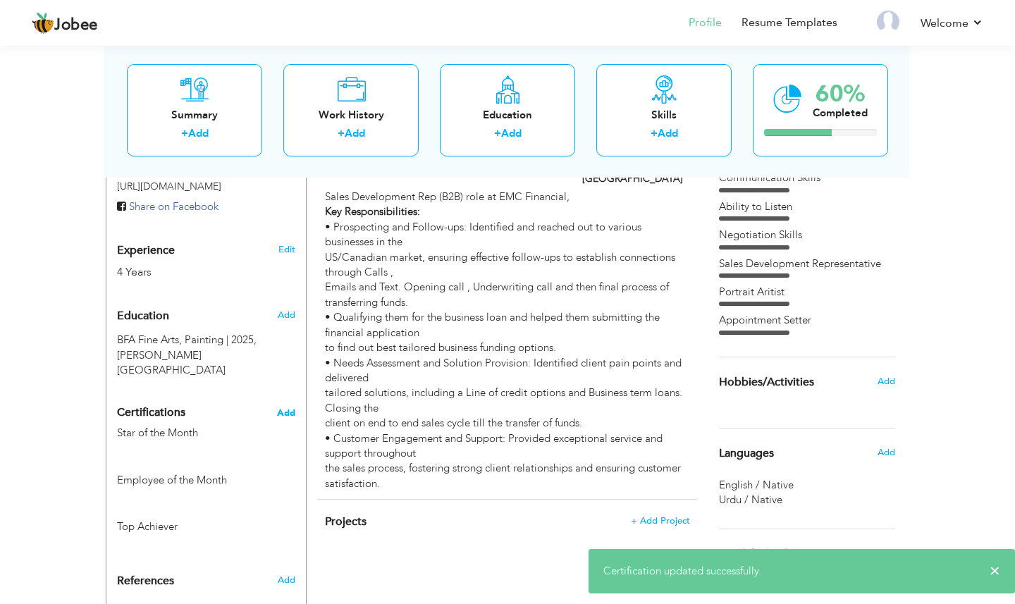
click at [290, 408] on span "Add" at bounding box center [286, 413] width 18 height 10
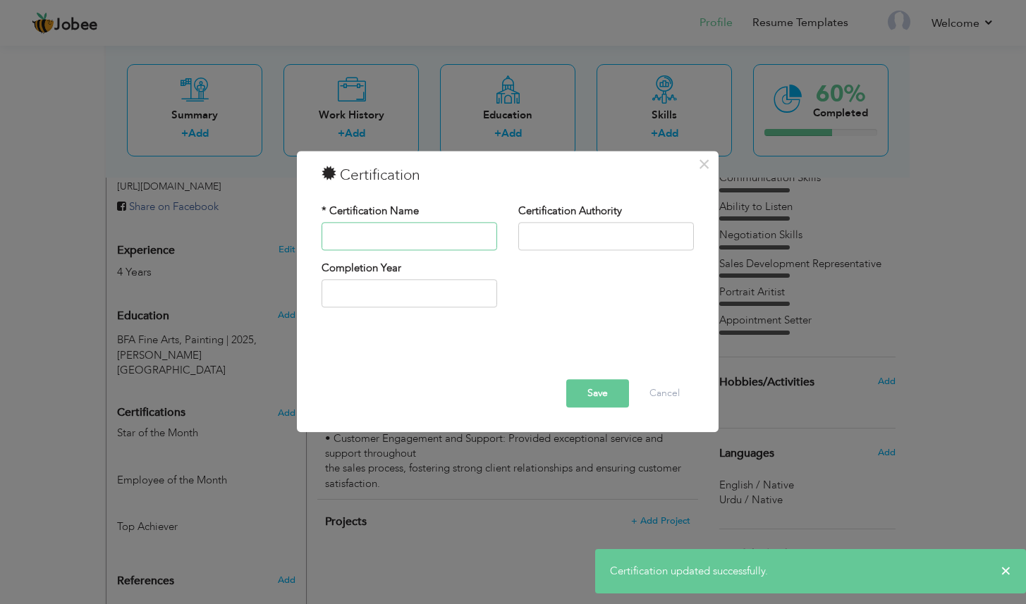
click at [451, 239] on input "text" at bounding box center [409, 236] width 176 height 28
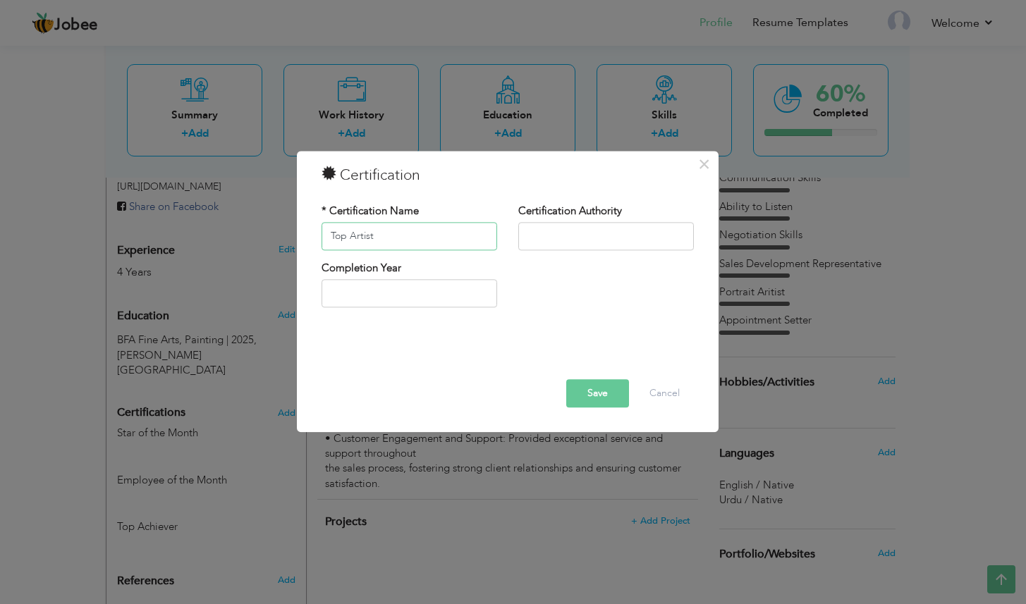
type input "Top Artist"
click at [592, 398] on button "Save" at bounding box center [597, 393] width 63 height 28
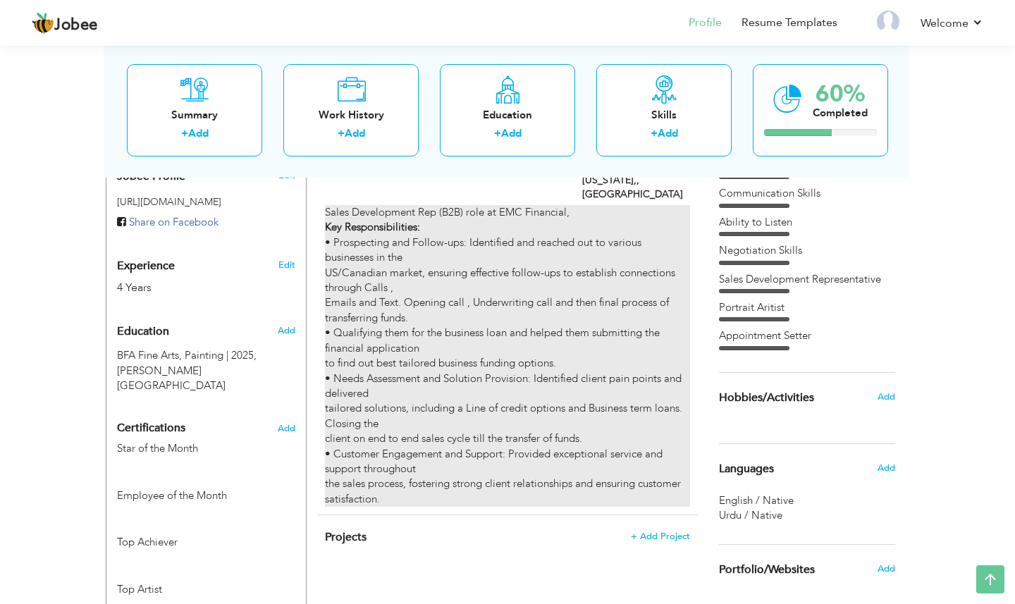
scroll to position [576, 0]
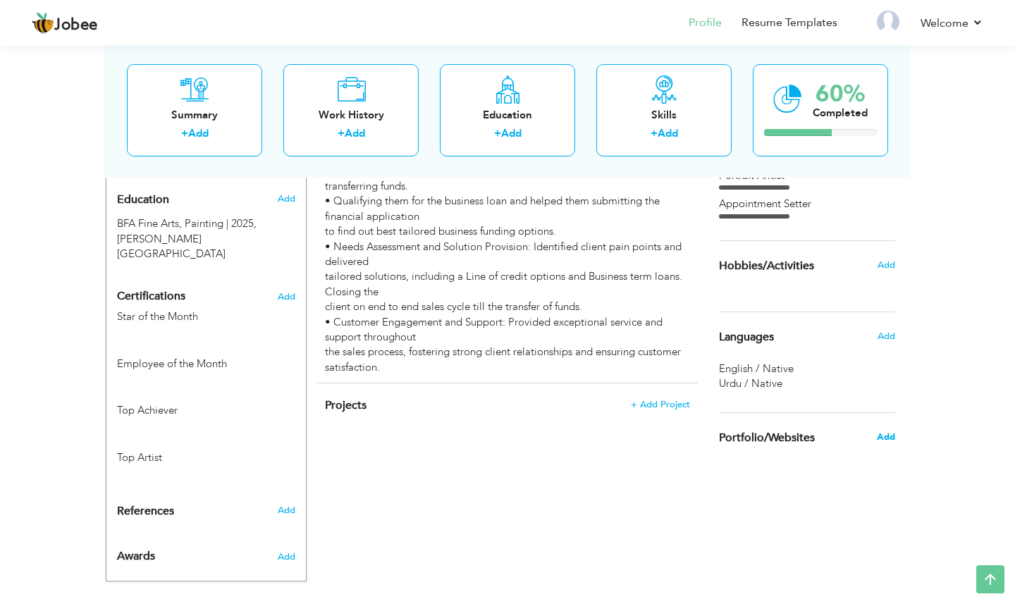
click at [893, 440] on span "Add" at bounding box center [886, 437] width 18 height 13
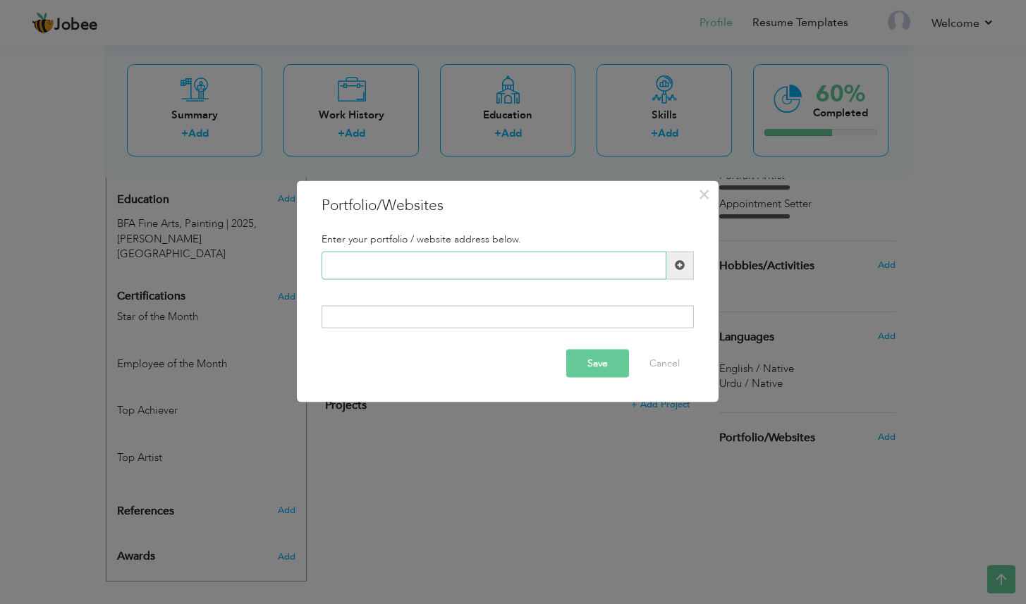
click at [529, 271] on input "text" at bounding box center [493, 265] width 345 height 28
type input "grovens_arthill"
click at [607, 368] on button "Save" at bounding box center [597, 364] width 63 height 28
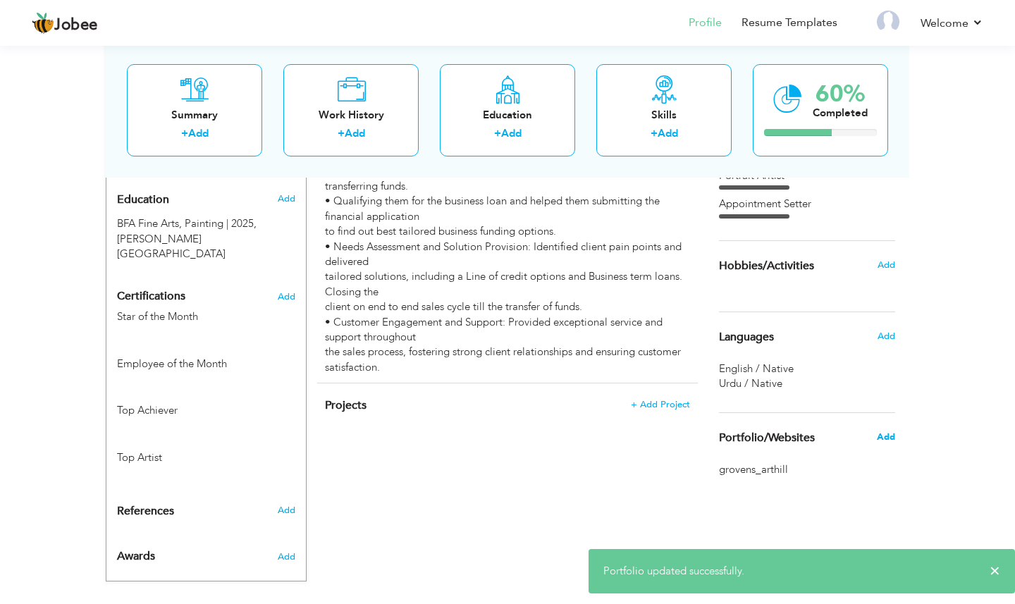
click at [878, 441] on span "Add" at bounding box center [886, 437] width 18 height 13
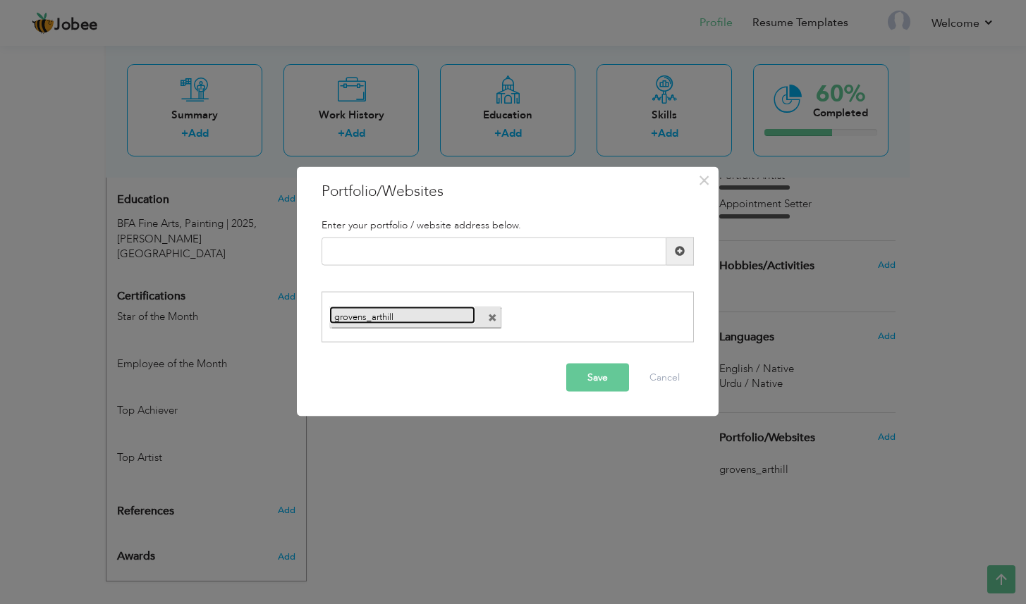
click at [426, 315] on link "grovens_arthill" at bounding box center [402, 316] width 146 height 18
click at [491, 320] on span at bounding box center [492, 318] width 9 height 9
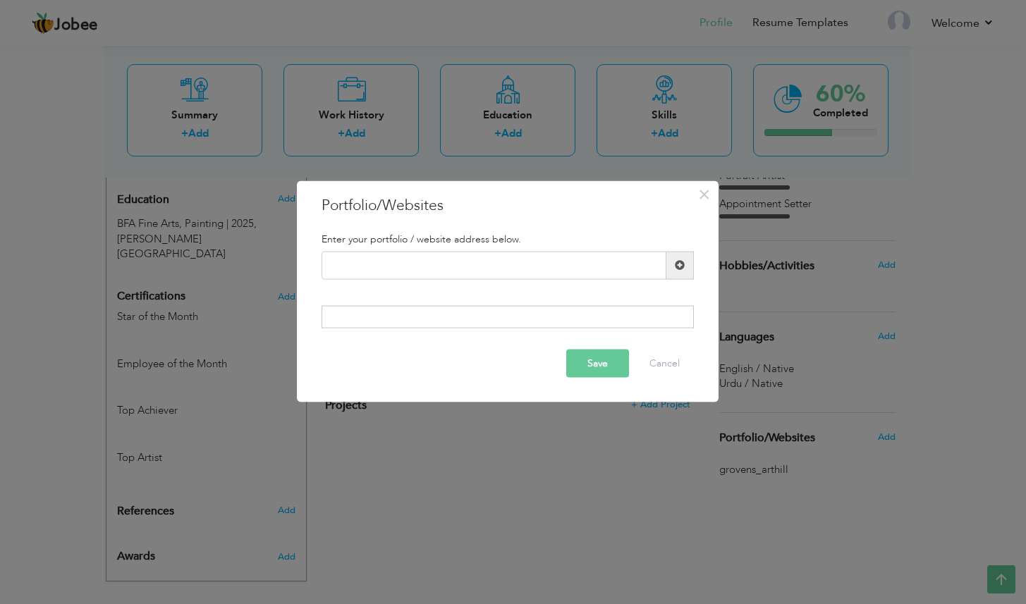
click at [620, 369] on button "Save" at bounding box center [597, 364] width 63 height 28
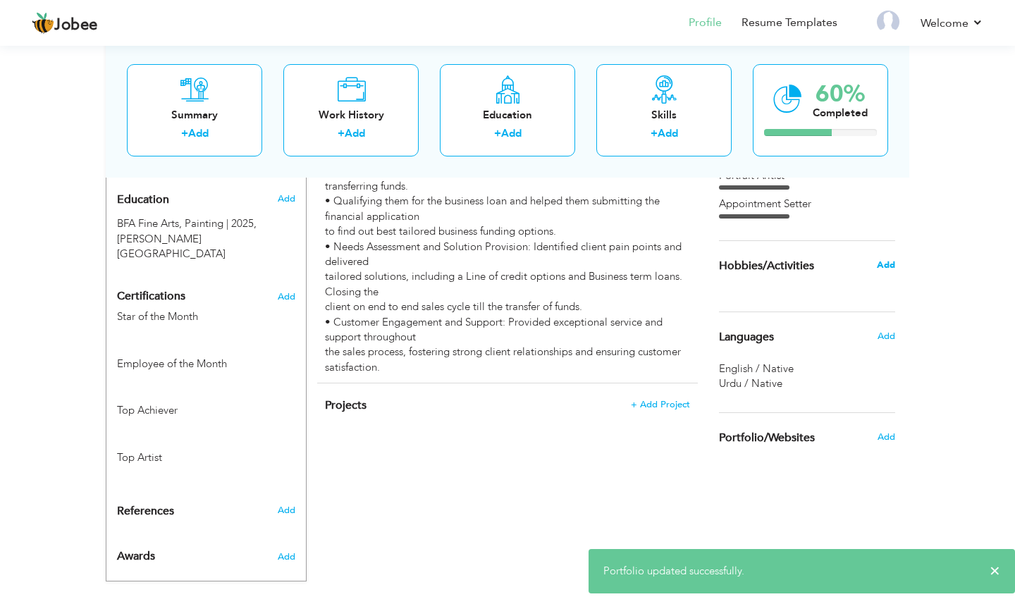
click at [892, 268] on span "Add" at bounding box center [886, 265] width 18 height 13
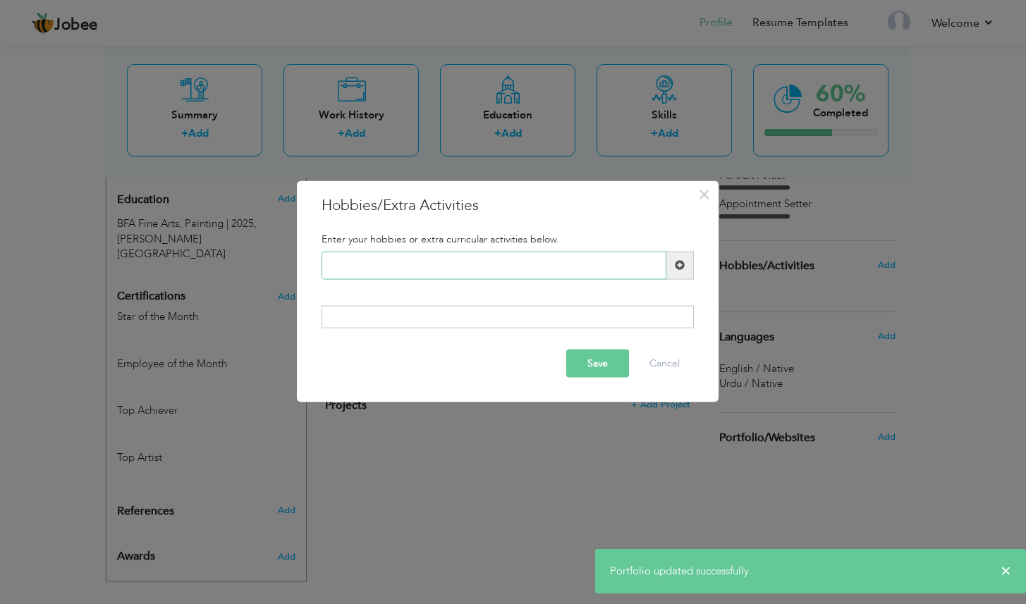
click at [591, 276] on input "text" at bounding box center [493, 265] width 345 height 28
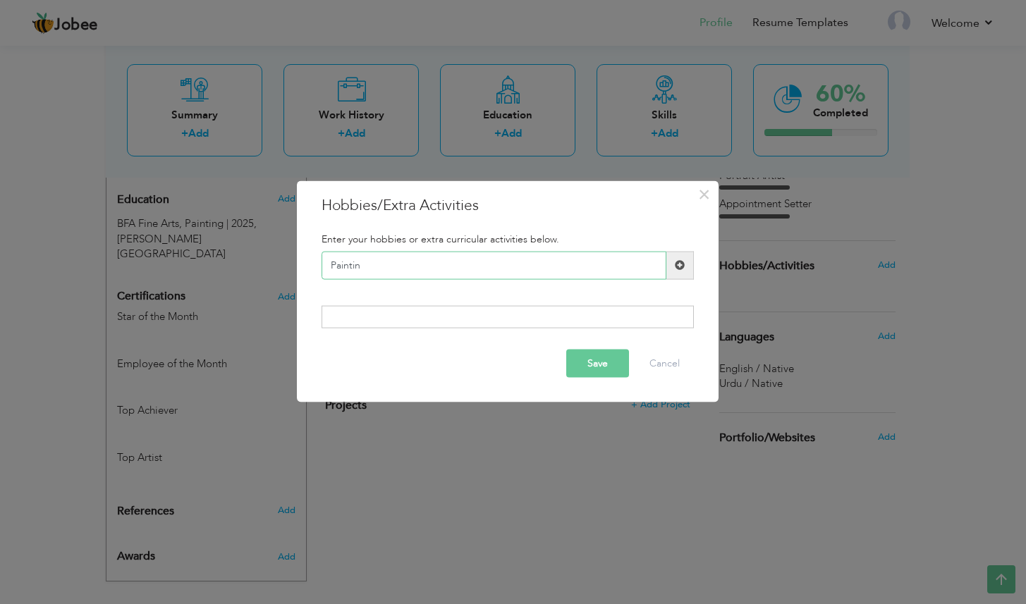
type input "Painting"
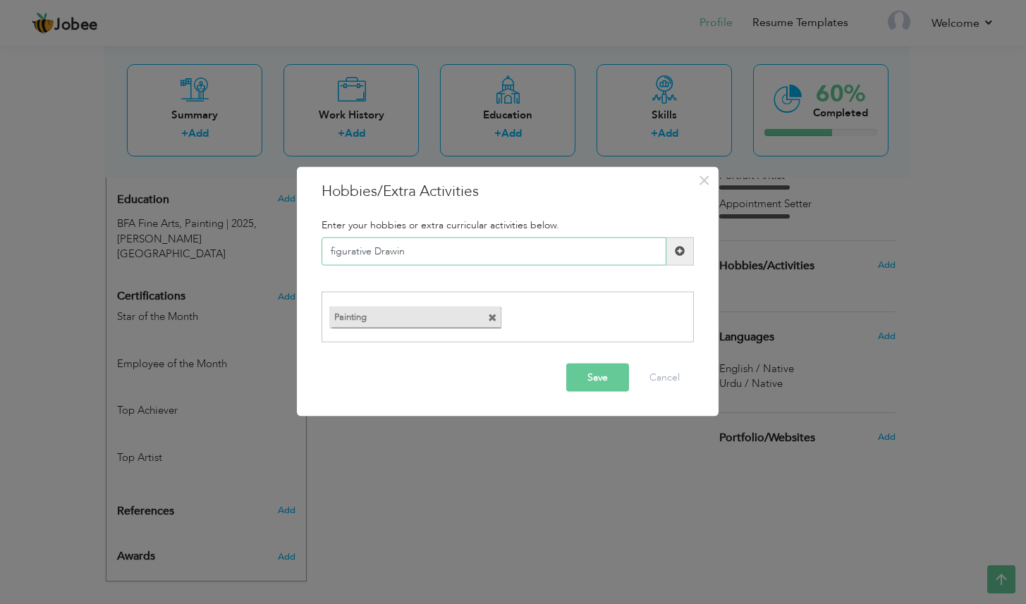
type input "figurative Drawing"
click at [680, 321] on span at bounding box center [677, 318] width 9 height 9
click at [539, 258] on input "text" at bounding box center [493, 251] width 345 height 28
type input "Figurative Drawing"
type input "Book Reading"
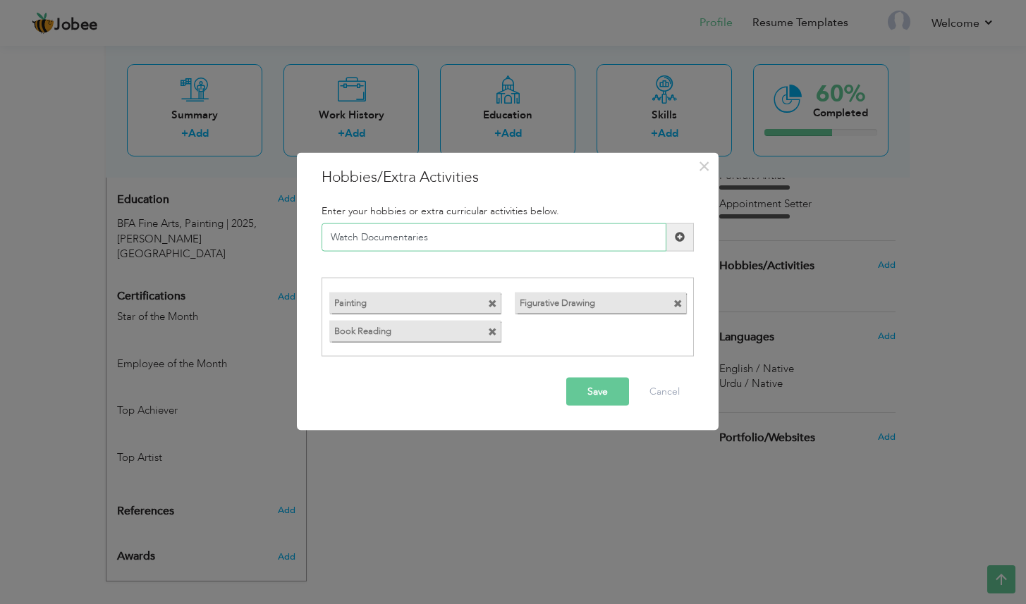
type input "Watch Documentaries"
click at [680, 235] on span at bounding box center [680, 237] width 10 height 10
click at [605, 387] on button "Save" at bounding box center [597, 392] width 63 height 28
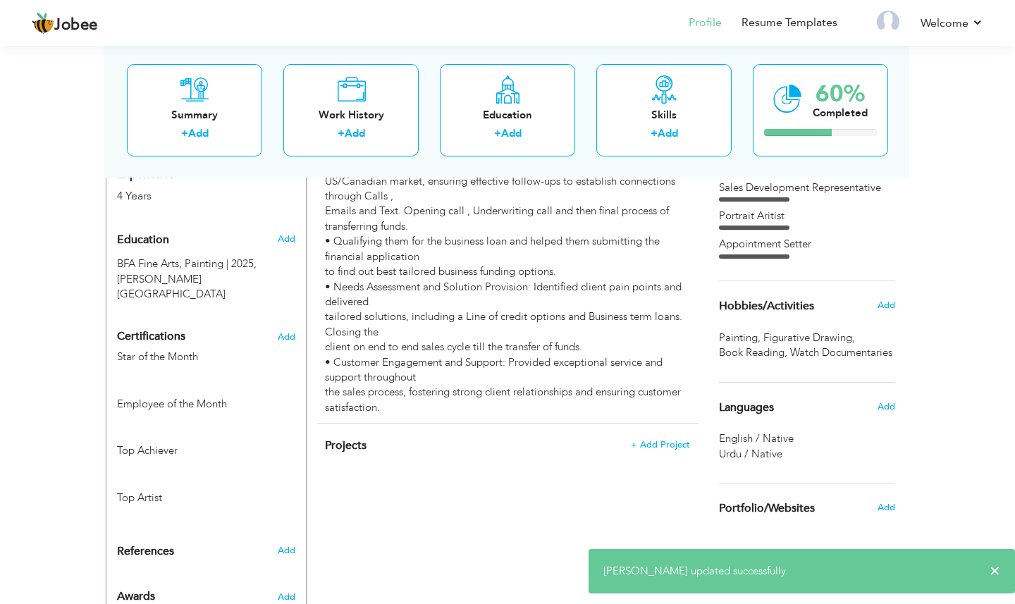
scroll to position [540, 0]
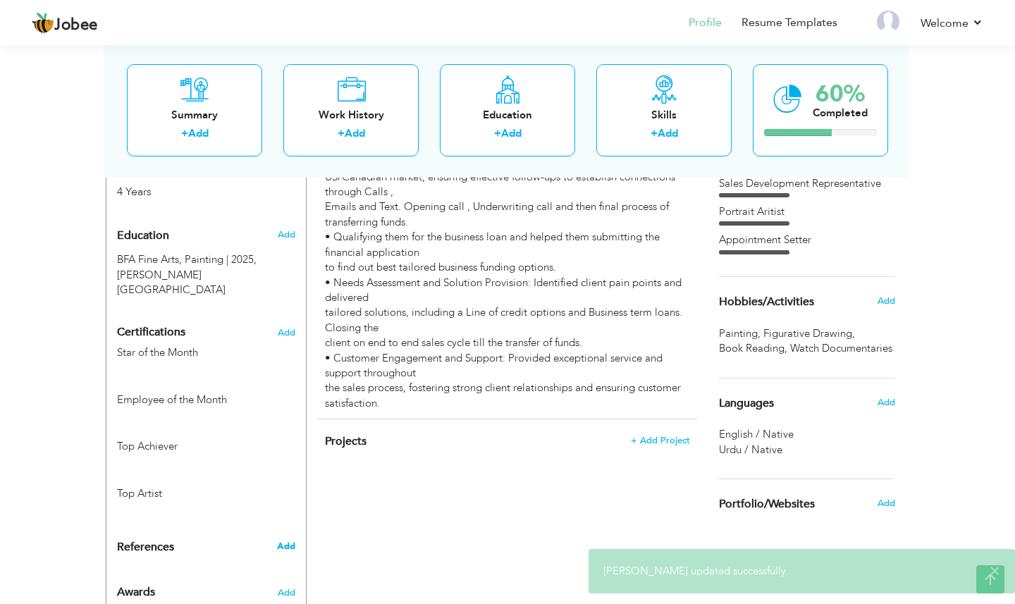
click at [288, 540] on span "Add" at bounding box center [286, 546] width 18 height 13
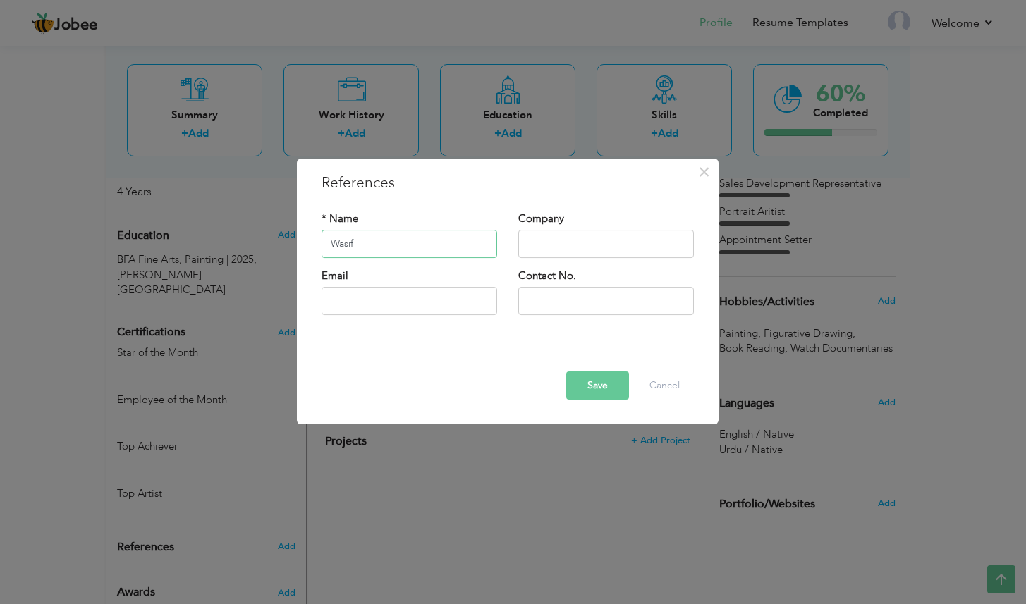
type input "Wasif"
click at [370, 308] on input "text" at bounding box center [409, 301] width 176 height 28
type input "[EMAIL_ADDRESS][DOMAIN_NAME]"
click at [598, 388] on button "Save" at bounding box center [597, 386] width 63 height 28
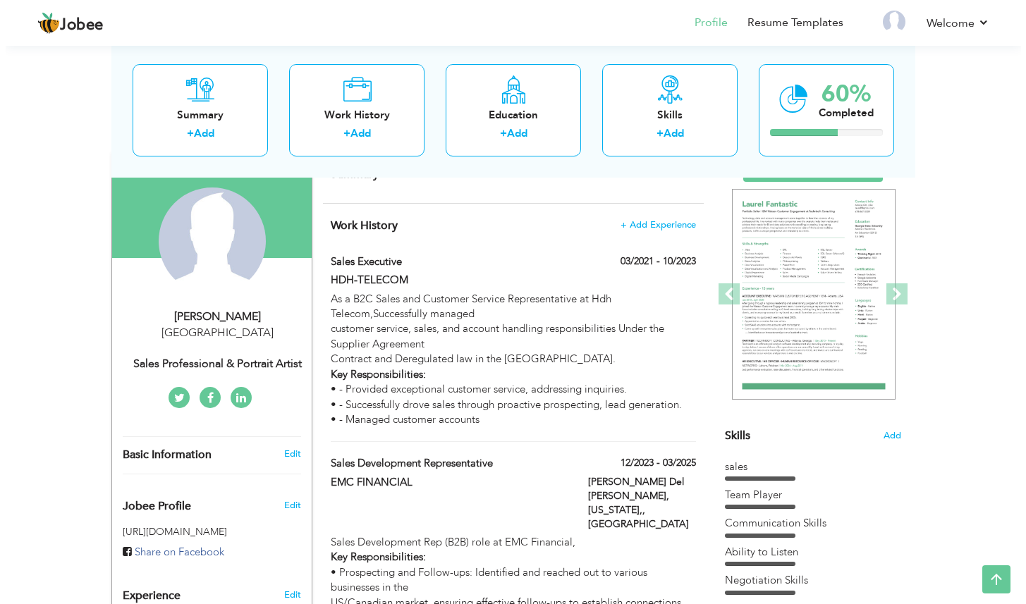
scroll to position [0, 0]
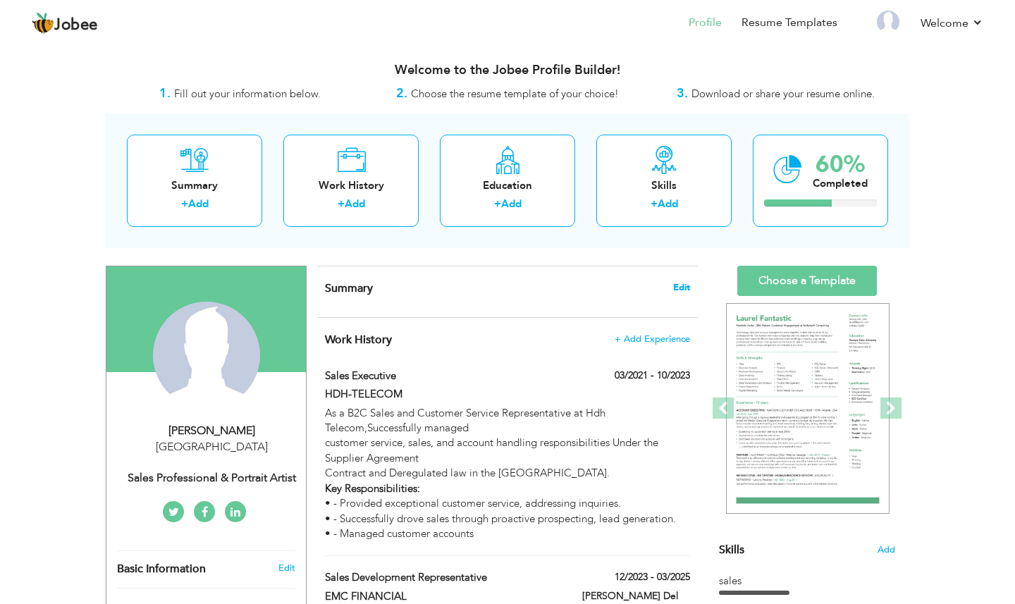
click at [681, 286] on span "Edit" at bounding box center [681, 288] width 17 height 10
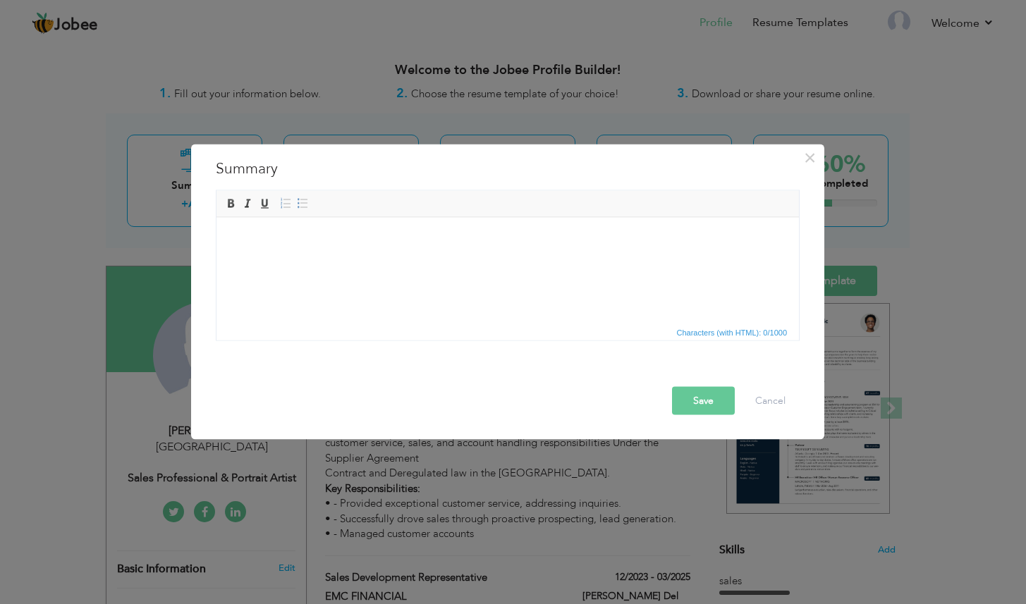
click at [239, 240] on body at bounding box center [508, 238] width 554 height 15
click at [259, 250] on span "Paste" at bounding box center [293, 249] width 73 height 17
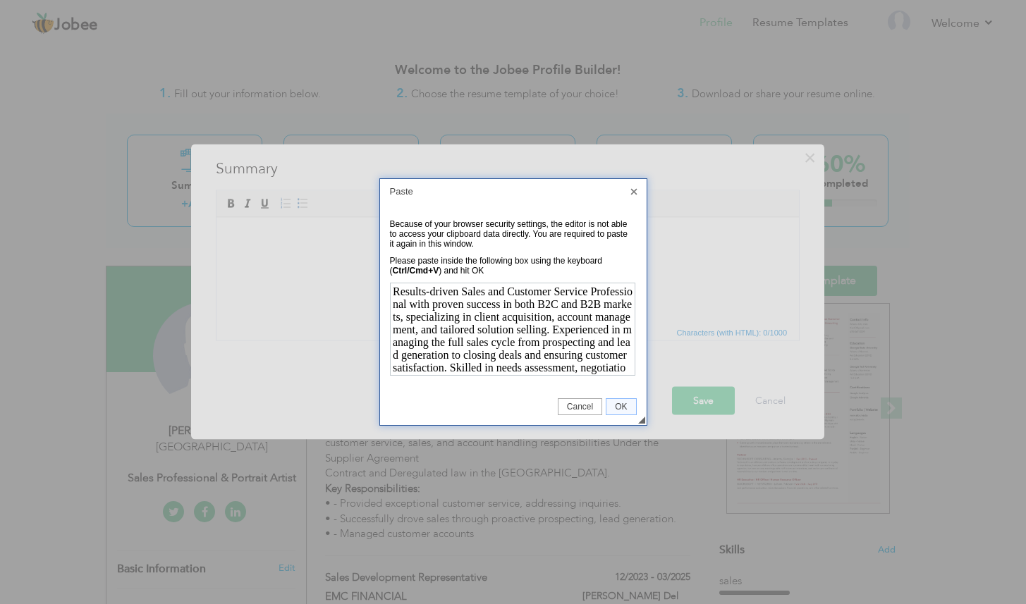
click at [469, 318] on p "Results-driven Sales and Customer Service Professional with proven success in b…" at bounding box center [511, 366] width 240 height 165
click at [626, 403] on span "OK" at bounding box center [620, 407] width 29 height 10
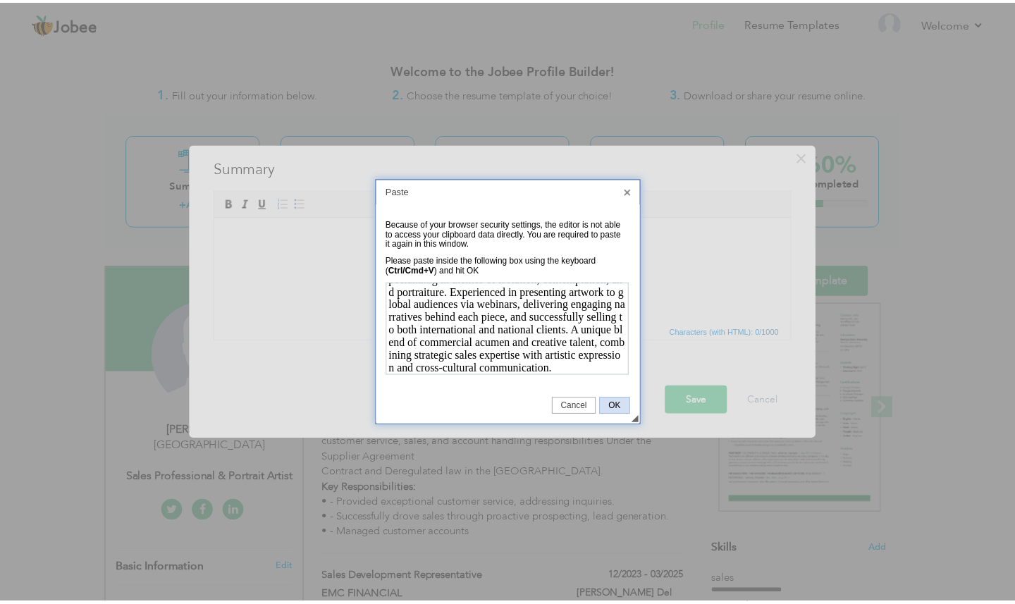
scroll to position [0, 0]
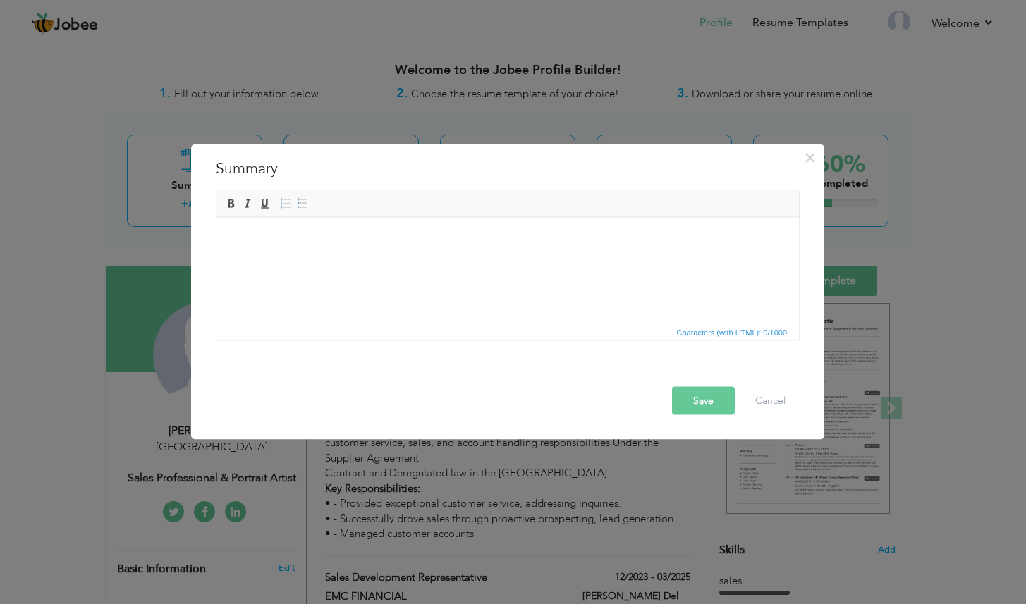
click at [293, 235] on body at bounding box center [508, 238] width 554 height 15
click at [779, 412] on button "Cancel" at bounding box center [770, 400] width 59 height 28
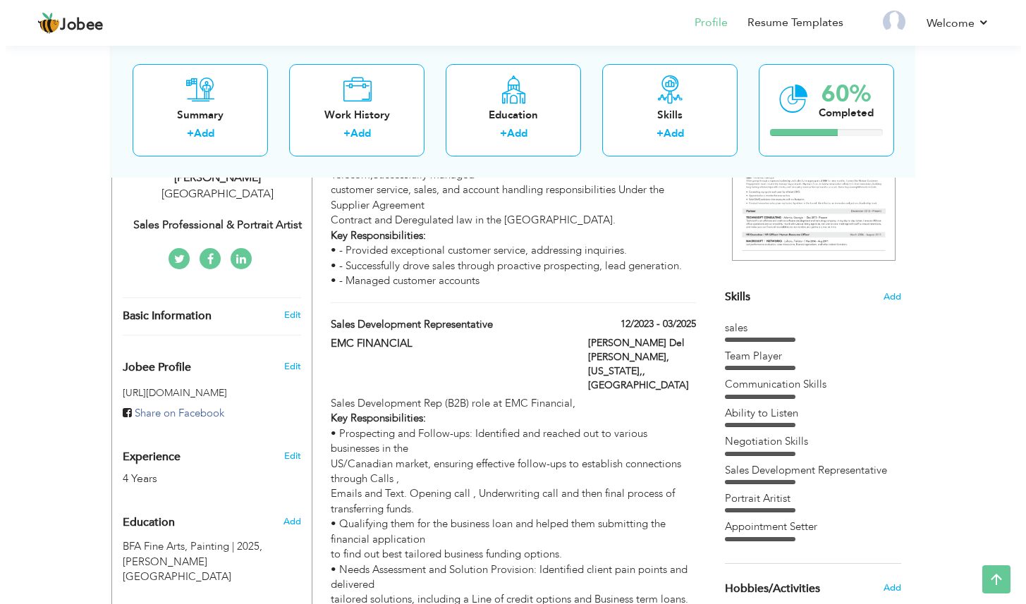
scroll to position [252, 0]
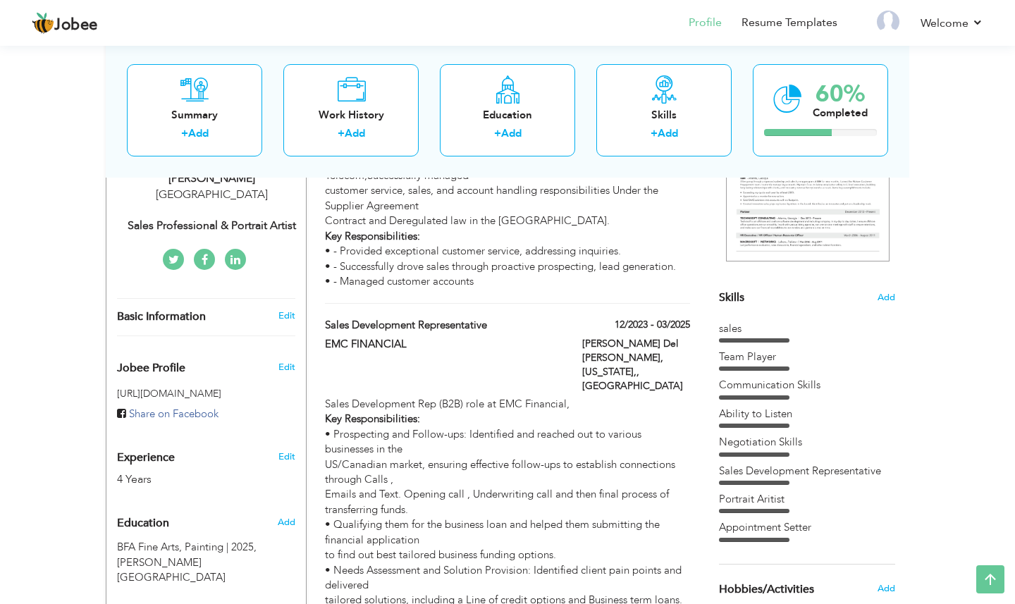
click at [260, 254] on ul at bounding box center [204, 259] width 203 height 21
click at [297, 313] on div "Edit" at bounding box center [289, 315] width 33 height 13
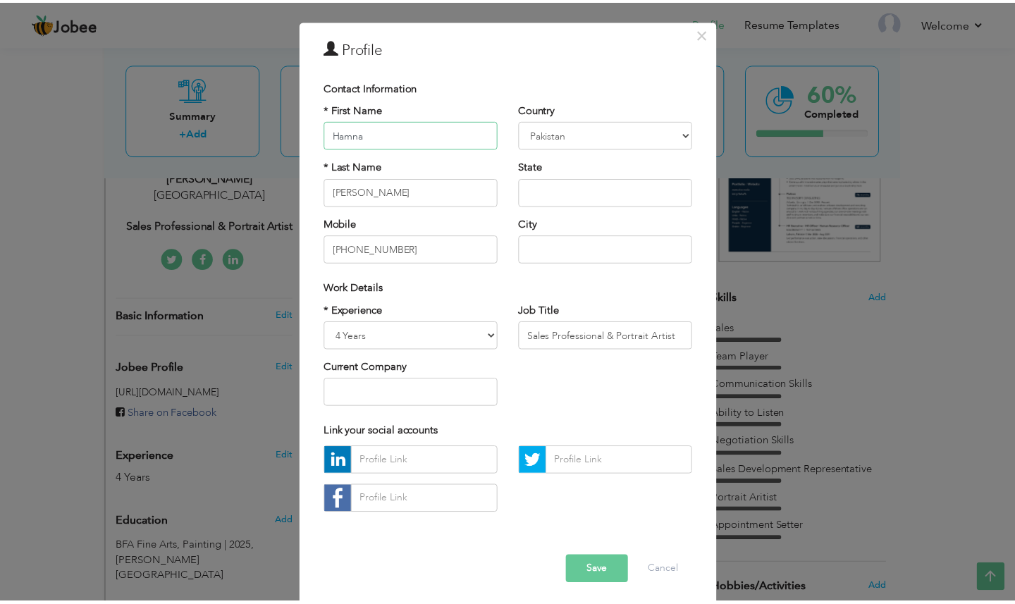
scroll to position [47, 0]
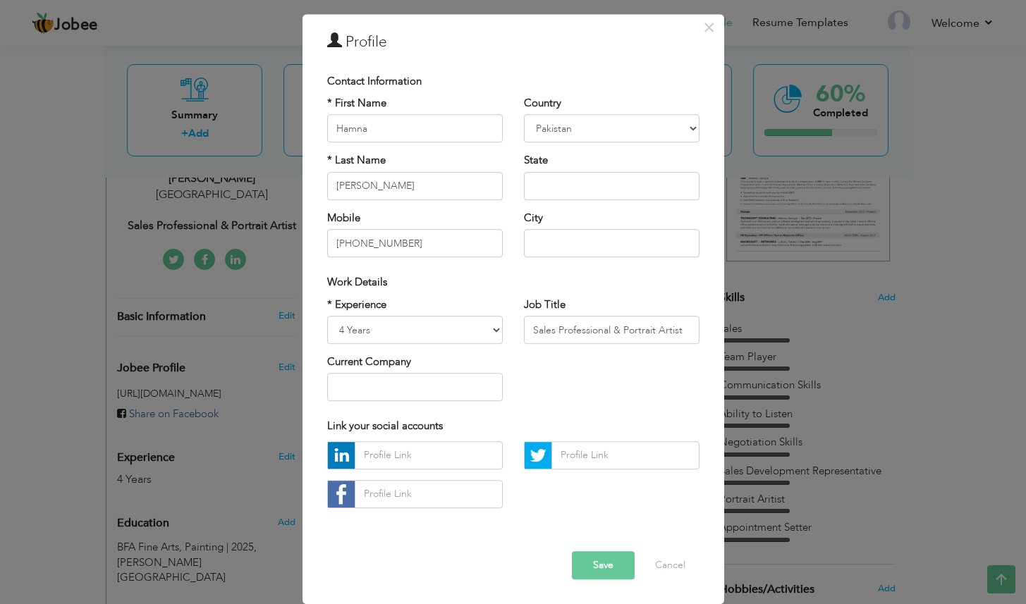
click at [589, 561] on button "Save" at bounding box center [603, 565] width 63 height 28
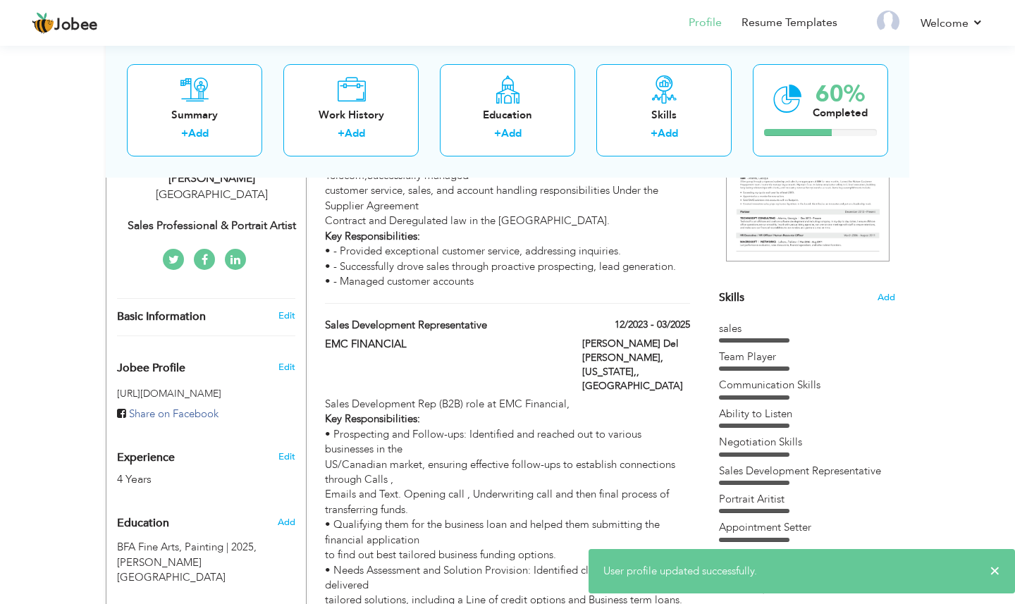
scroll to position [0, 0]
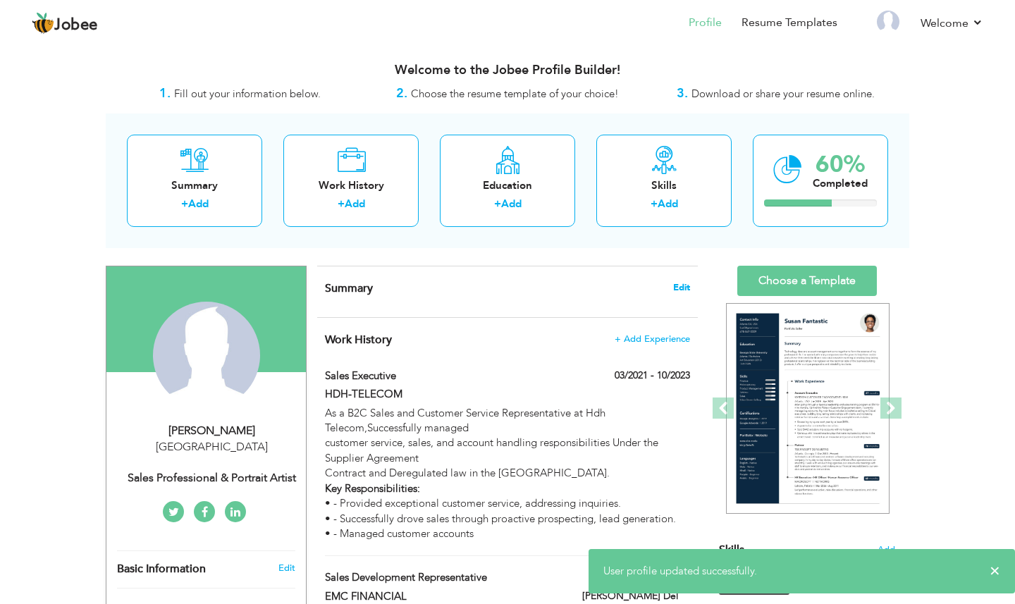
click at [680, 290] on span "Edit" at bounding box center [681, 288] width 17 height 10
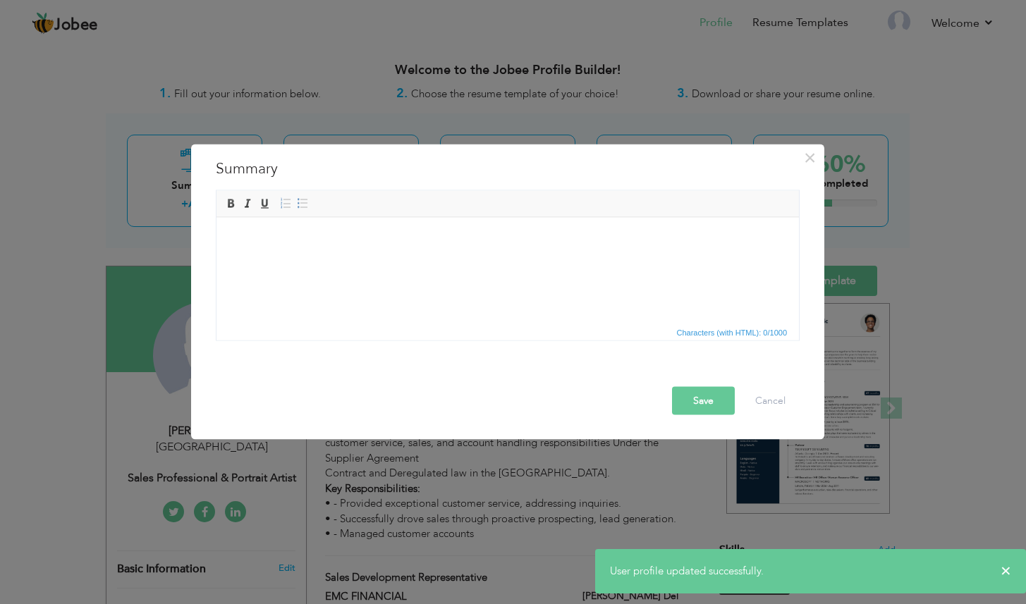
click at [340, 255] on html at bounding box center [507, 238] width 582 height 43
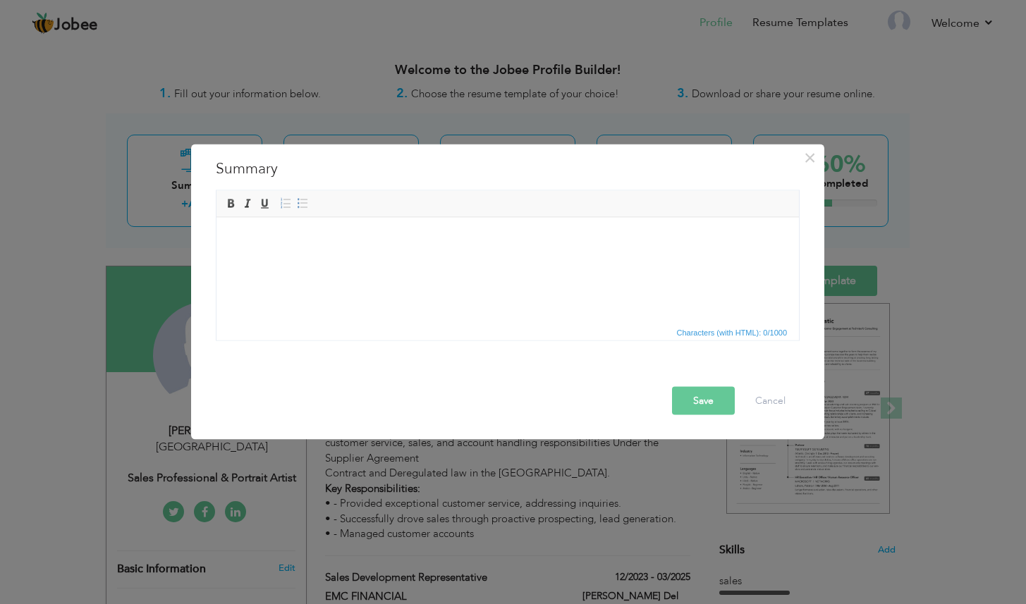
click at [235, 229] on html at bounding box center [507, 238] width 582 height 43
click at [712, 389] on button "Save" at bounding box center [703, 400] width 63 height 28
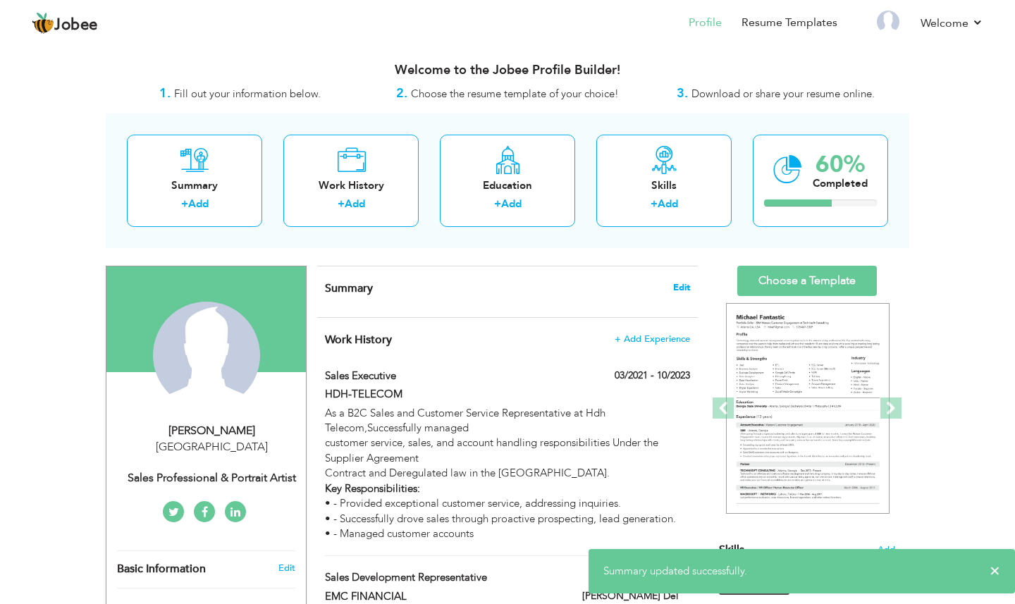
click at [687, 289] on span "Edit" at bounding box center [681, 288] width 17 height 10
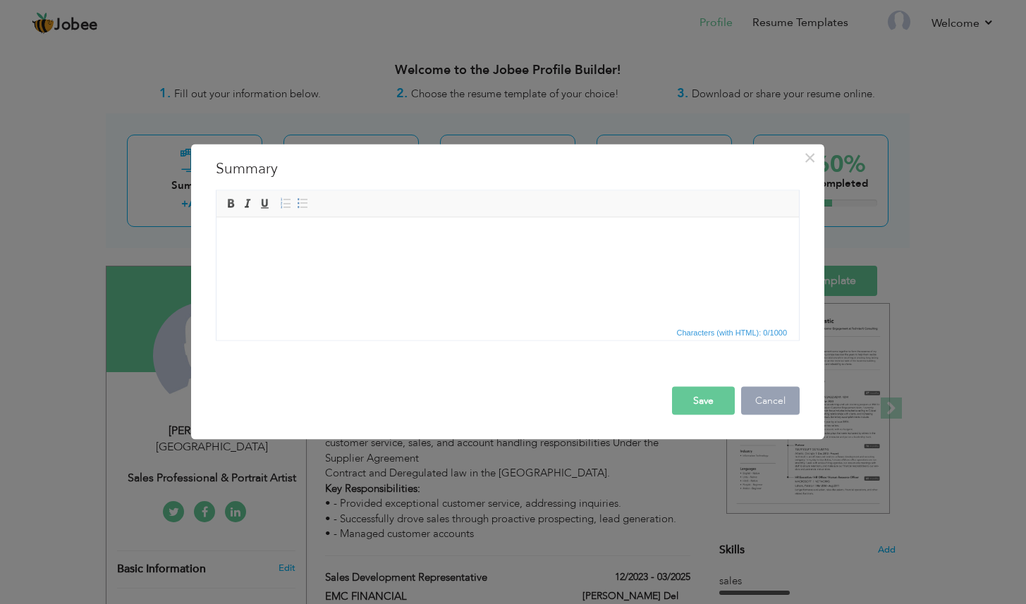
click at [767, 400] on button "Cancel" at bounding box center [770, 400] width 59 height 28
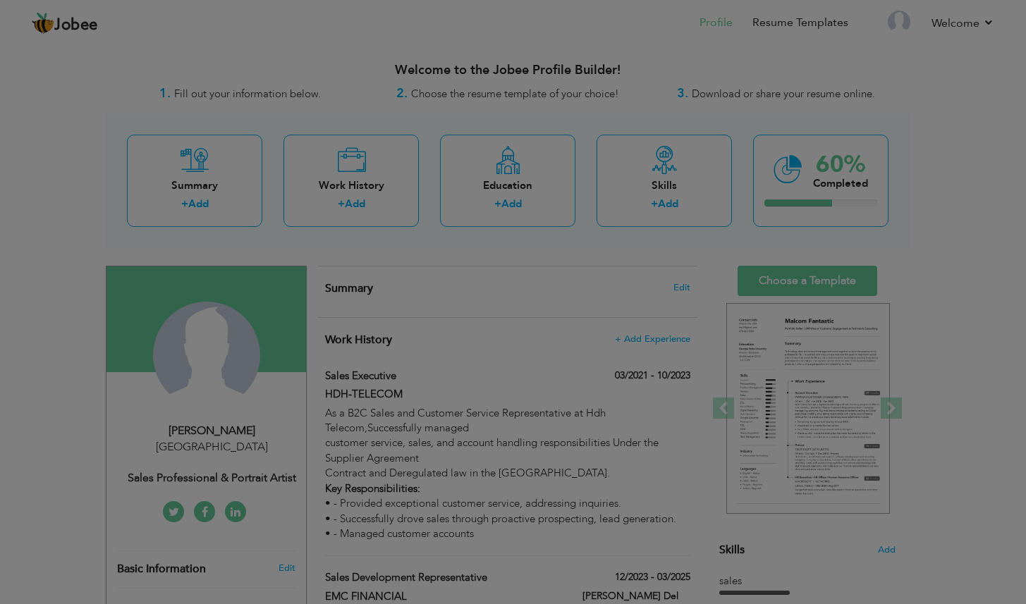
click at [767, 400] on button "Cancel" at bounding box center [770, 400] width 59 height 28
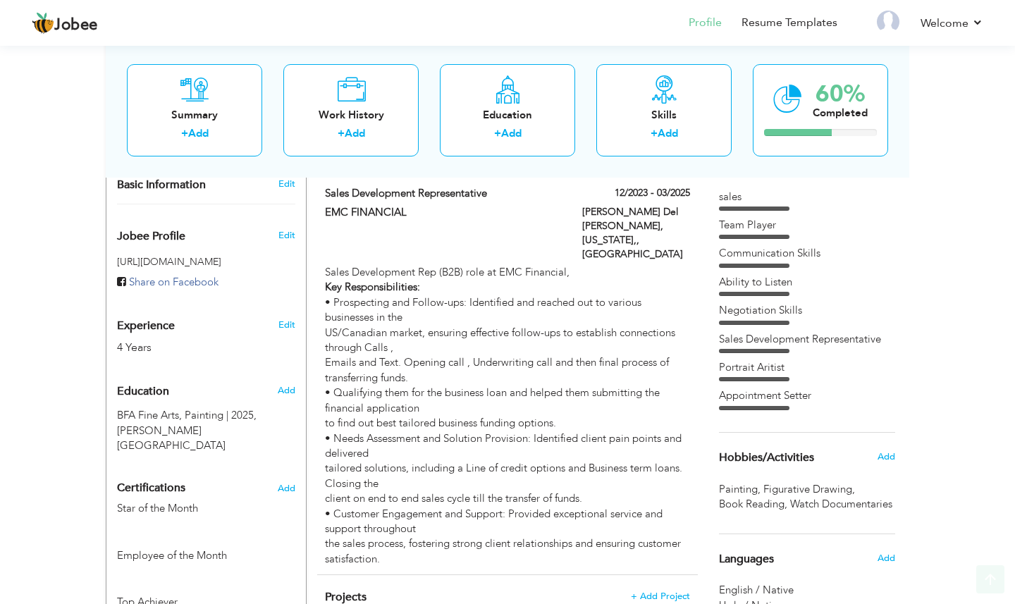
scroll to position [626, 0]
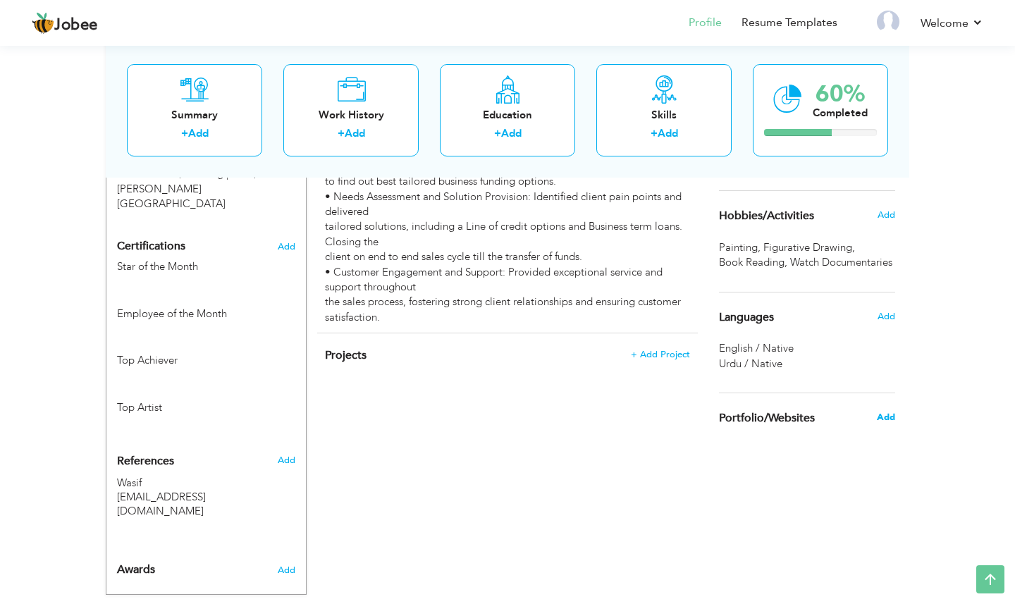
click at [894, 424] on span "Add" at bounding box center [886, 417] width 18 height 13
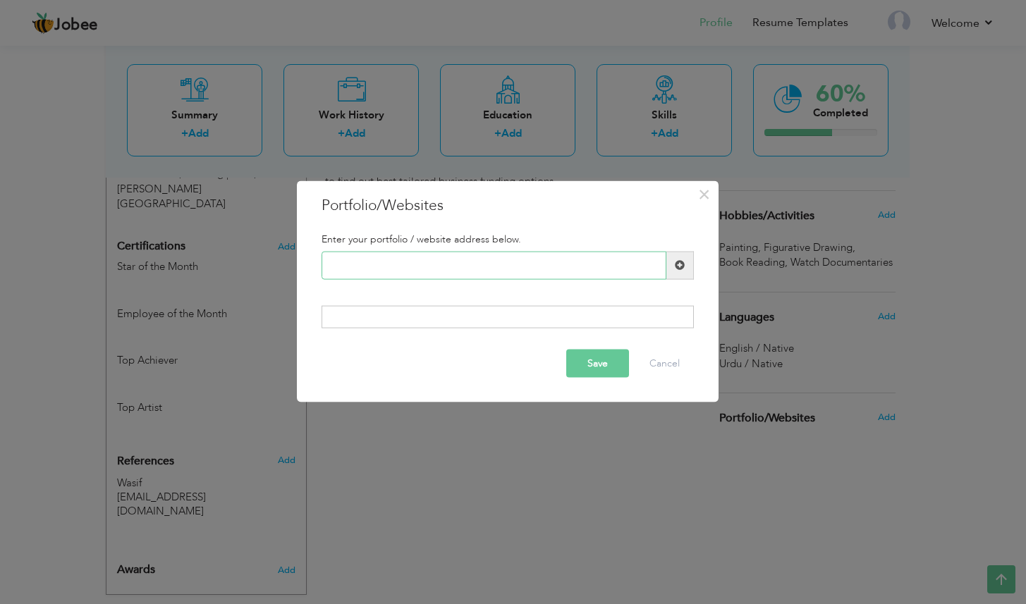
click at [446, 270] on input "text" at bounding box center [493, 265] width 345 height 28
paste input "[URL][DOMAIN_NAME]"
type input "[URL][DOMAIN_NAME]"
click at [546, 315] on div at bounding box center [507, 317] width 372 height 23
click at [597, 359] on button "Save" at bounding box center [597, 364] width 63 height 28
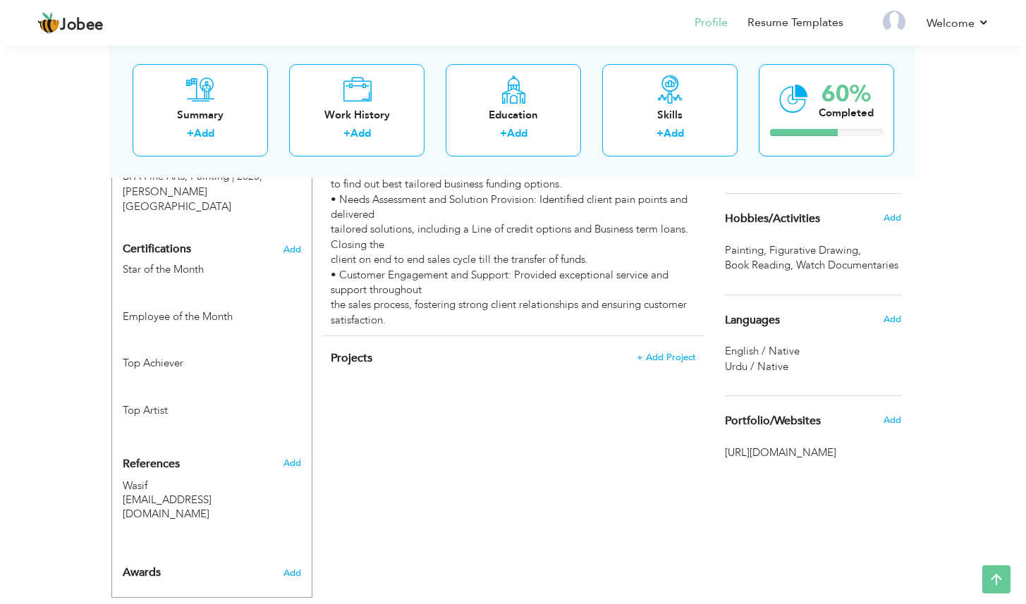
scroll to position [0, 0]
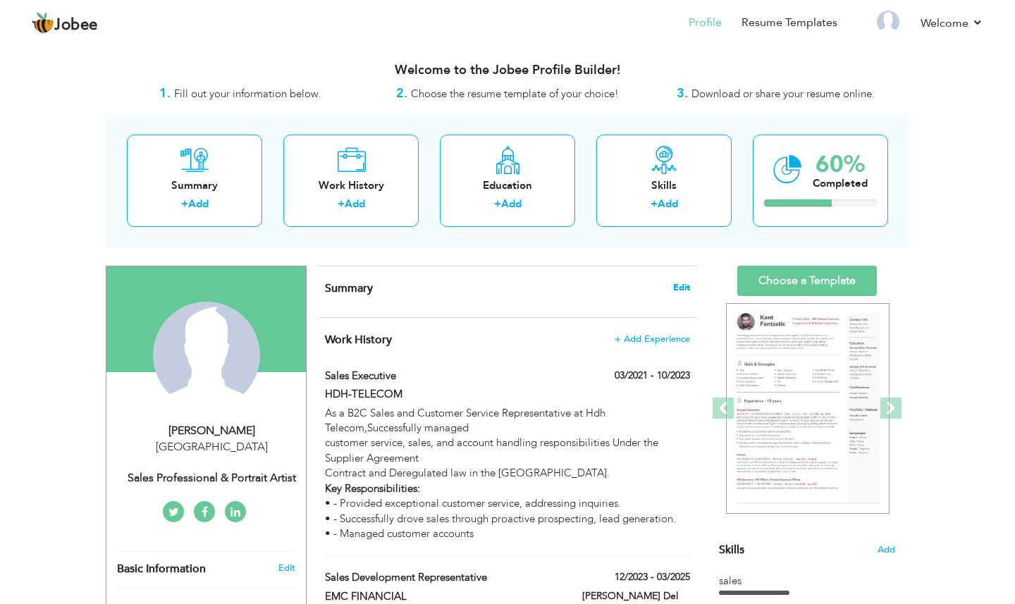
click at [674, 288] on span "Edit" at bounding box center [681, 288] width 17 height 10
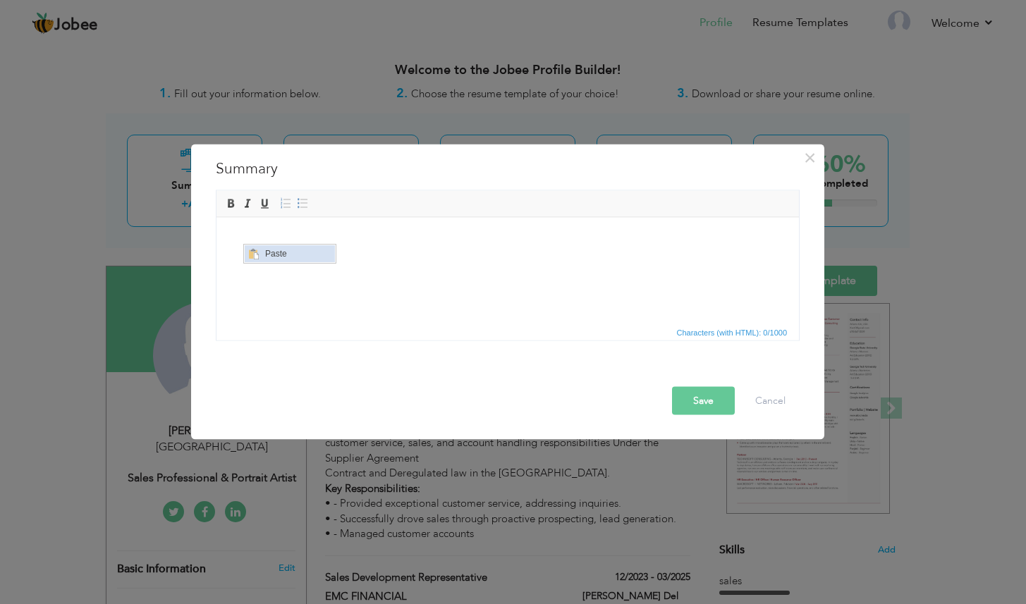
click at [274, 257] on span "Paste" at bounding box center [298, 253] width 73 height 17
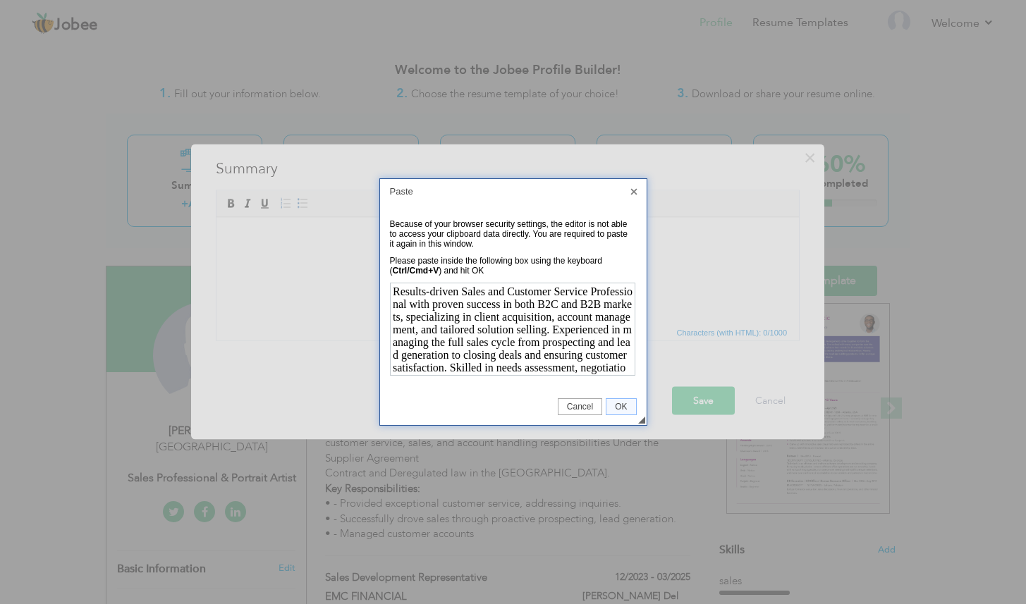
scroll to position [236, 0]
click at [620, 405] on span "OK" at bounding box center [620, 407] width 29 height 10
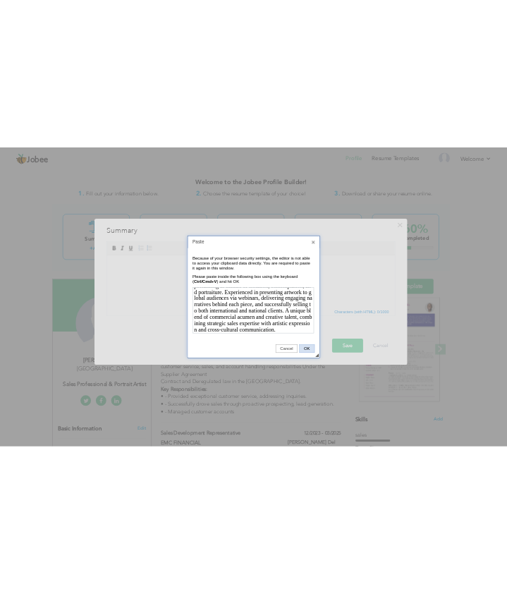
scroll to position [0, 0]
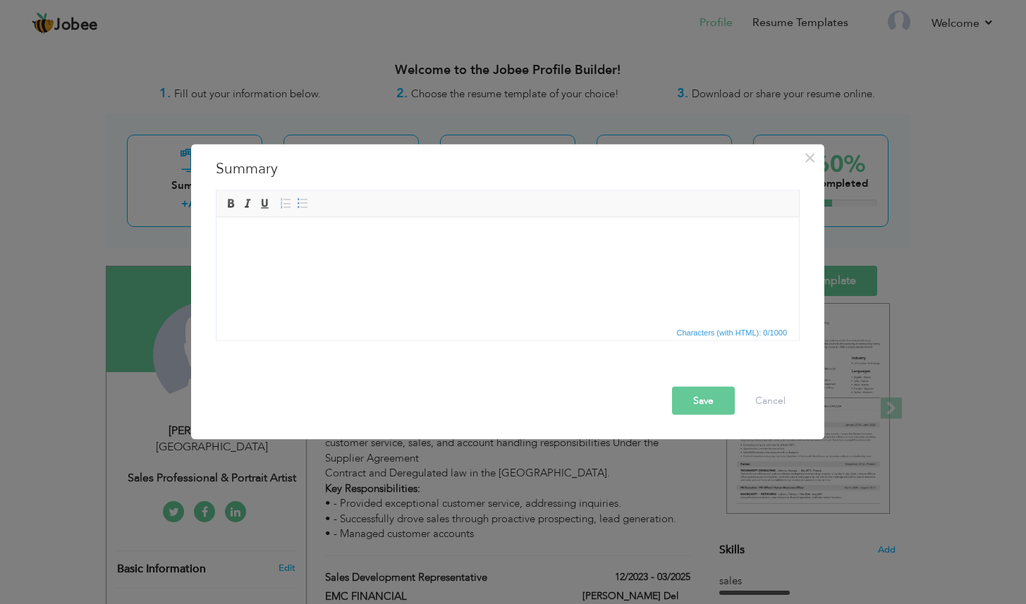
click at [133, 281] on div "× Summary Rich Text Editor, summaryEditor Editor toolbars Basic Styles Bold Ita…" at bounding box center [513, 302] width 1026 height 604
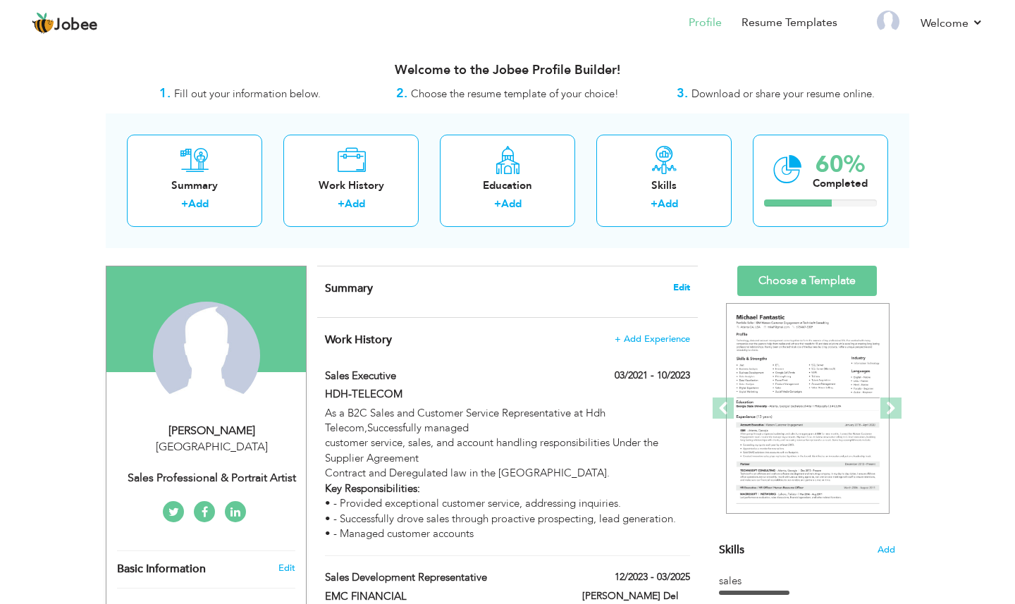
click at [680, 289] on span "Edit" at bounding box center [681, 288] width 17 height 10
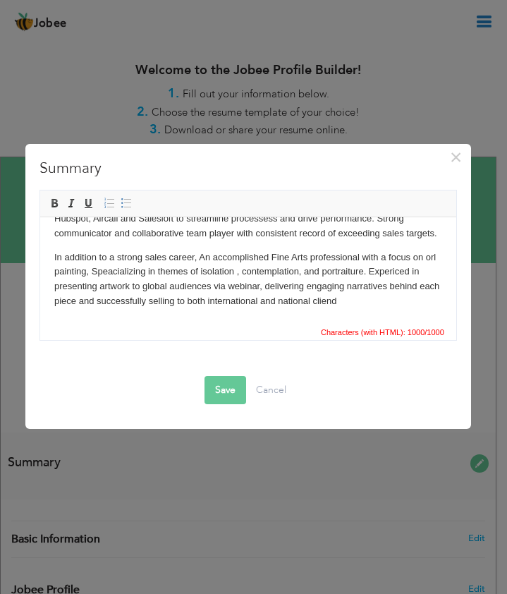
scroll to position [107, 0]
click at [360, 299] on p "In addition to a strong sales career, An accomplished Fine Arts professional wi…" at bounding box center [248, 279] width 388 height 59
click at [257, 274] on p "In addition to a strong sales career, An accomplished Fine Arts professional wi…" at bounding box center [248, 279] width 388 height 59
click at [365, 303] on p "In addition to a strong sales career, An accomplished Fine Arts professional wi…" at bounding box center [248, 279] width 388 height 59
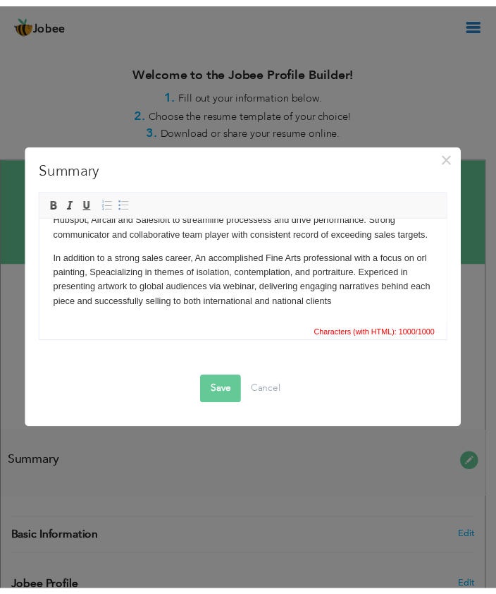
scroll to position [0, 0]
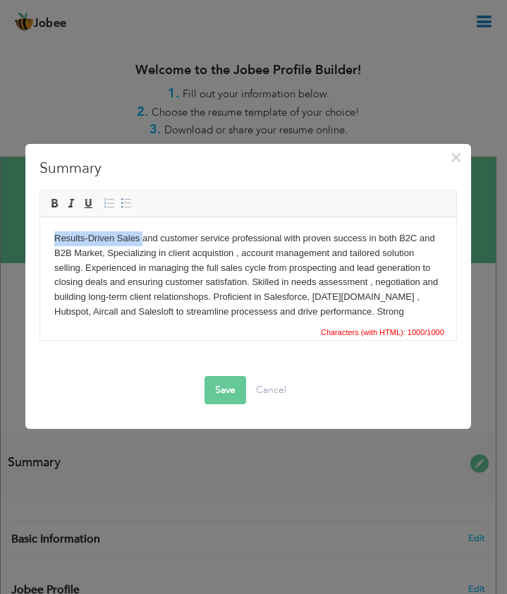
drag, startPoint x: 144, startPoint y: 239, endPoint x: 44, endPoint y: 241, distance: 100.1
click at [44, 241] on html "Results-Driven Sales and customer service professional with proven success in b…" at bounding box center [248, 316] width 416 height 199
drag, startPoint x: 141, startPoint y: 238, endPoint x: 54, endPoint y: 238, distance: 87.4
click at [54, 238] on html "Results-Driven Sales and customer service professional with proven success in b…" at bounding box center [248, 316] width 416 height 199
click at [58, 208] on link "Bold" at bounding box center [55, 203] width 16 height 16
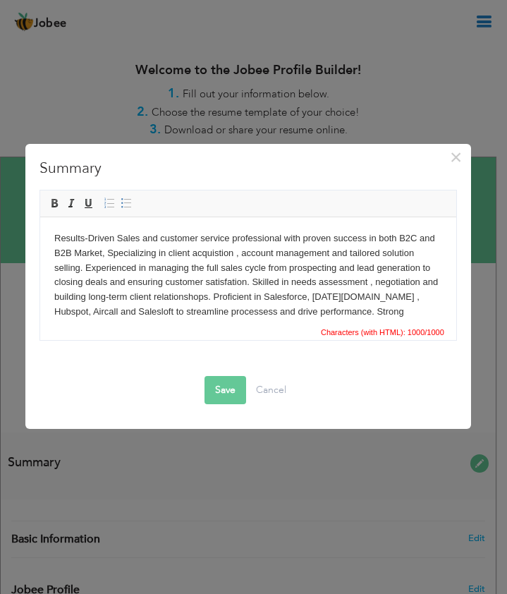
click at [217, 392] on button "Save" at bounding box center [225, 390] width 42 height 28
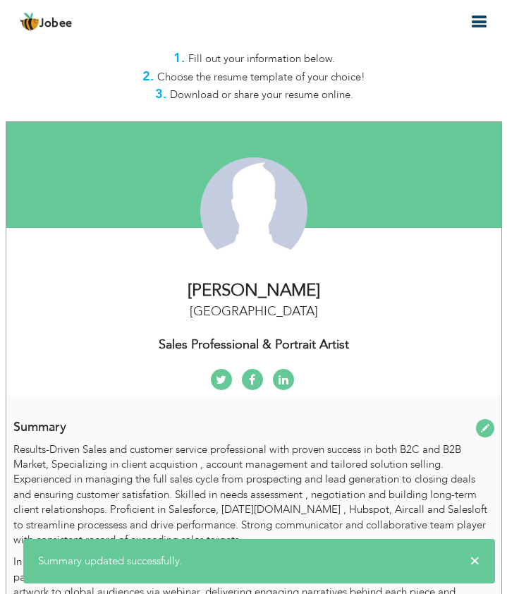
scroll to position [40, 0]
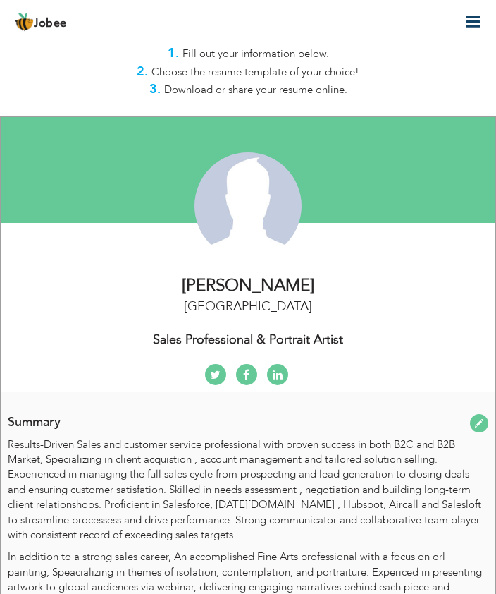
click at [477, 426] on span at bounding box center [479, 423] width 18 height 18
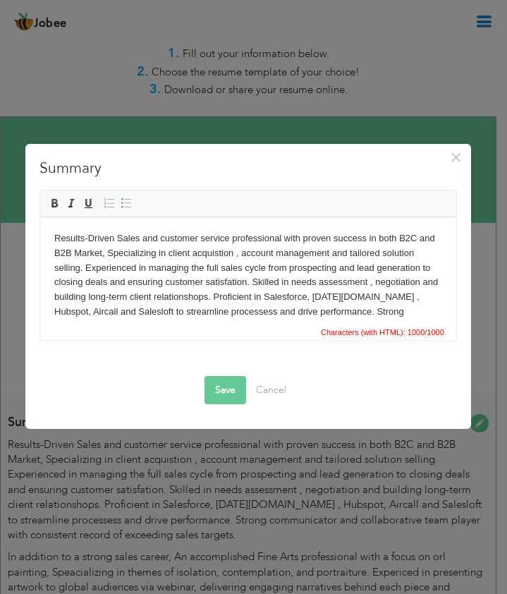
click at [166, 243] on p "Results-Driven Sales and customer service professional with proven success in b…" at bounding box center [248, 282] width 388 height 103
click at [209, 240] on p "Results-Driven Sales and C ustomer service professional with proven success in …" at bounding box center [248, 282] width 388 height 103
click at [238, 241] on p "Results-Driven Sales and C ustomer S ervice professional with proven success in…" at bounding box center [248, 282] width 388 height 103
click at [100, 252] on p "Results-Driven Sales and C ustomer S ervice P rofessional with proven success i…" at bounding box center [248, 282] width 388 height 103
click at [118, 253] on p "Results-Driven Sales and C ustomer S ervice P rofessional with proven success i…" at bounding box center [248, 282] width 388 height 103
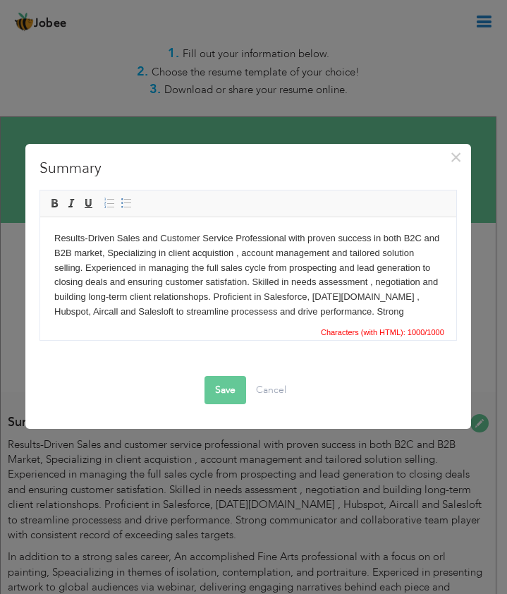
click at [125, 255] on p "Results-Driven Sales and Customer Service Professional with proven success in b…" at bounding box center [248, 282] width 388 height 103
click at [263, 300] on p "Results-Driven Sales and Customer Service Professional with proven success in b…" at bounding box center [248, 282] width 388 height 103
click at [76, 315] on p "Results-Driven Sales and Customer Service Professional with proven success in b…" at bounding box center [248, 282] width 388 height 103
click at [261, 316] on p "Results-Driven Sales and Customer Service Professional with proven success in b…" at bounding box center [248, 282] width 388 height 103
click at [271, 316] on p "Results-Driven Sales and Customer Service Professional with proven success in b…" at bounding box center [248, 282] width 388 height 103
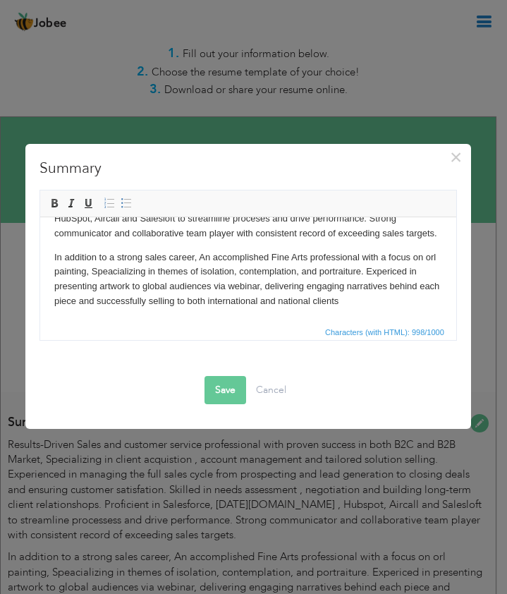
scroll to position [107, 0]
click at [102, 240] on p "Results-Driven Sales and Customer Service Professional with proven success in b…" at bounding box center [248, 189] width 388 height 103
click at [128, 275] on p "In addition to a strong sales career, An accomplished Fine Arts professional wi…" at bounding box center [248, 279] width 388 height 59
click at [403, 276] on p "In addition to a strong sales career, An accomplished Fine Arts professional wi…" at bounding box center [248, 279] width 388 height 59
click at [363, 300] on p "In addition to a strong sales career, An accomplished Fine Arts professional wi…" at bounding box center [248, 279] width 388 height 59
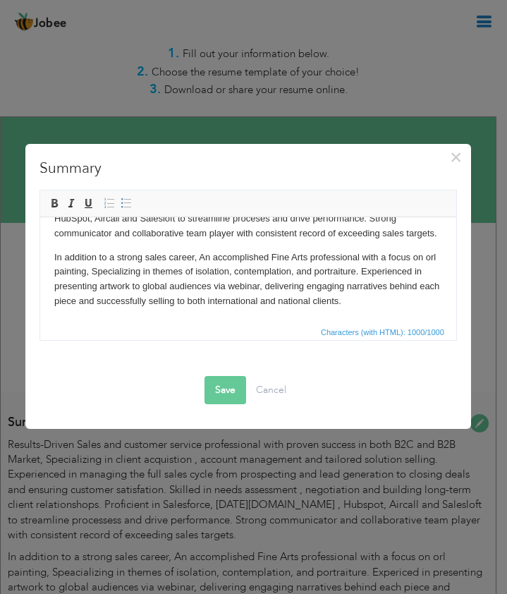
click at [229, 394] on button "Save" at bounding box center [225, 390] width 42 height 28
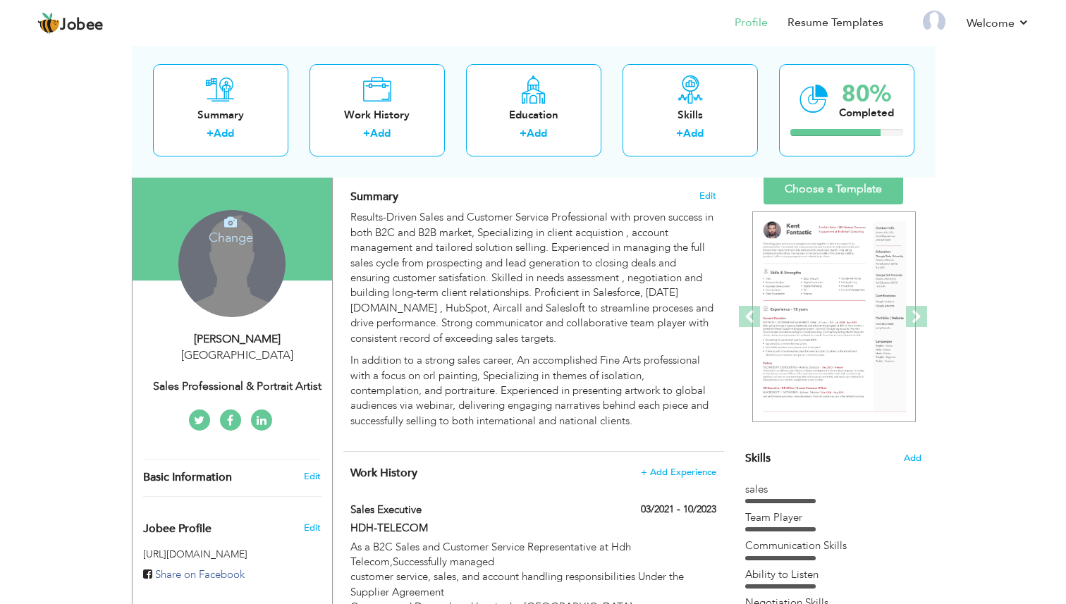
scroll to position [288, 0]
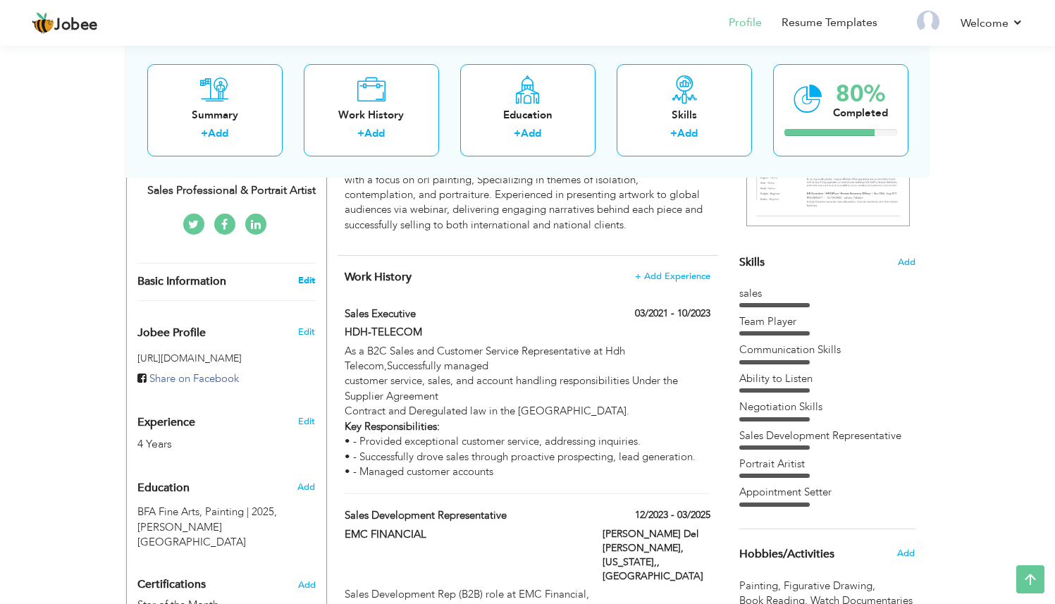
click at [307, 283] on link "Edit" at bounding box center [306, 280] width 17 height 13
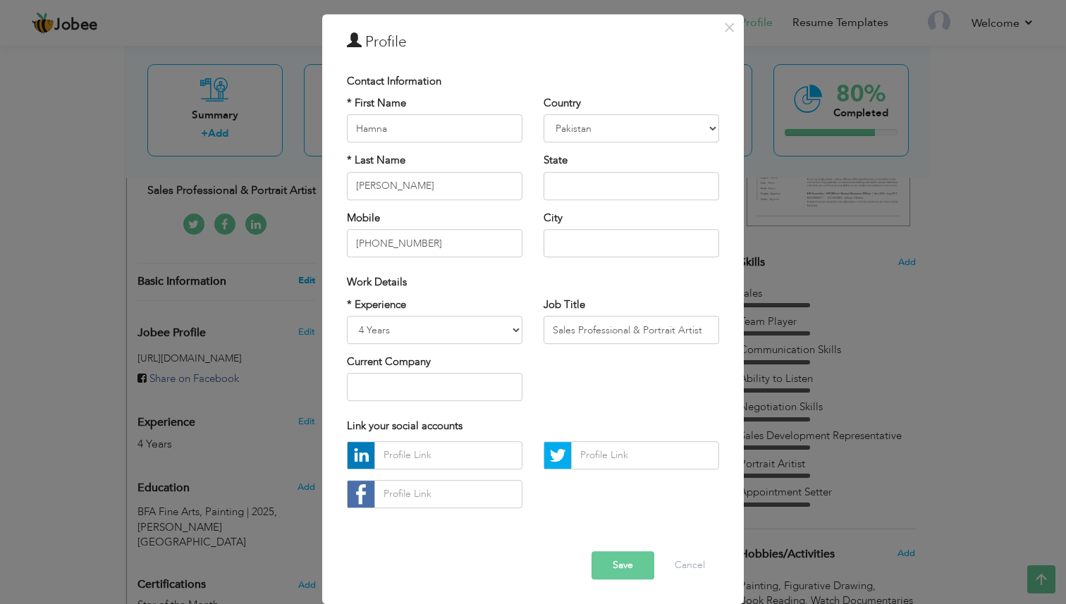
scroll to position [0, 0]
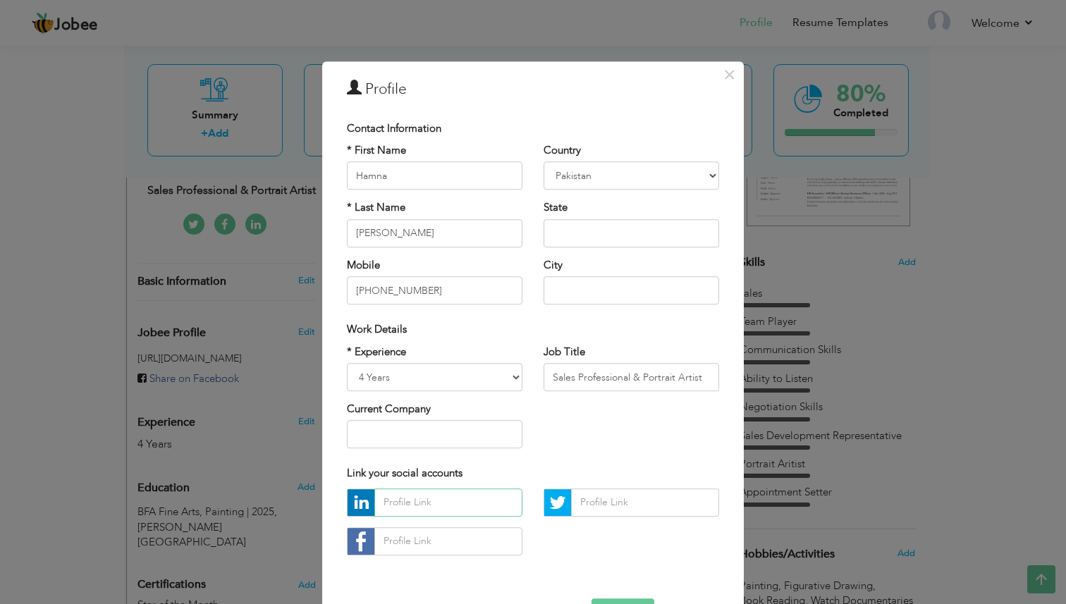
click at [413, 501] on input "text" at bounding box center [448, 503] width 148 height 28
paste input "https://www.linkedin.com/in/hamna-malik-8b8b2837a"
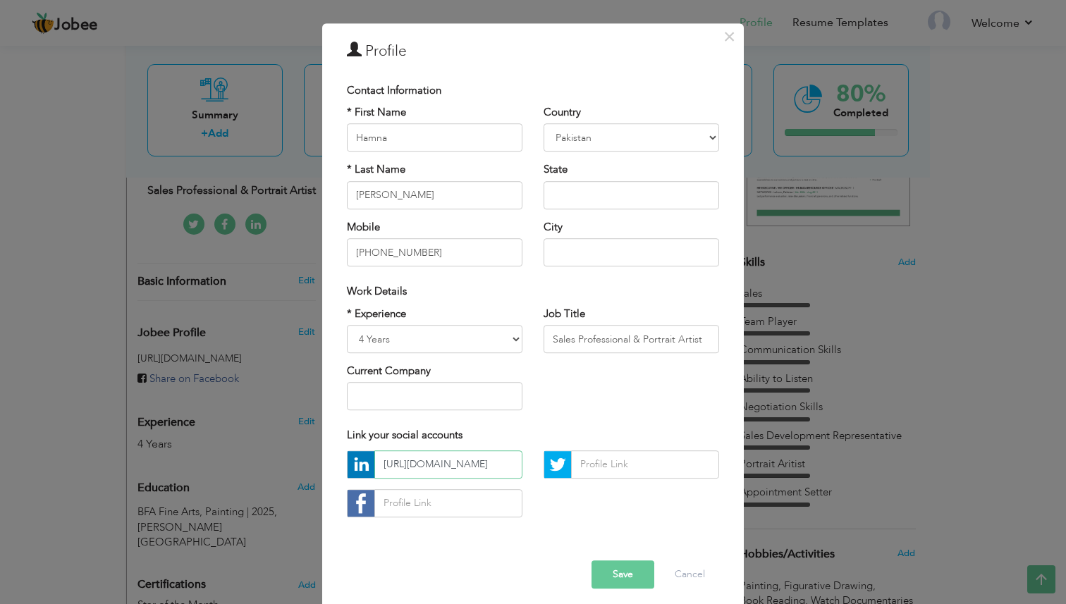
scroll to position [39, 0]
type input "https://www.linkedin.com/in/hamna-malik-8b8b2837a"
click at [624, 570] on button "Save" at bounding box center [622, 574] width 63 height 28
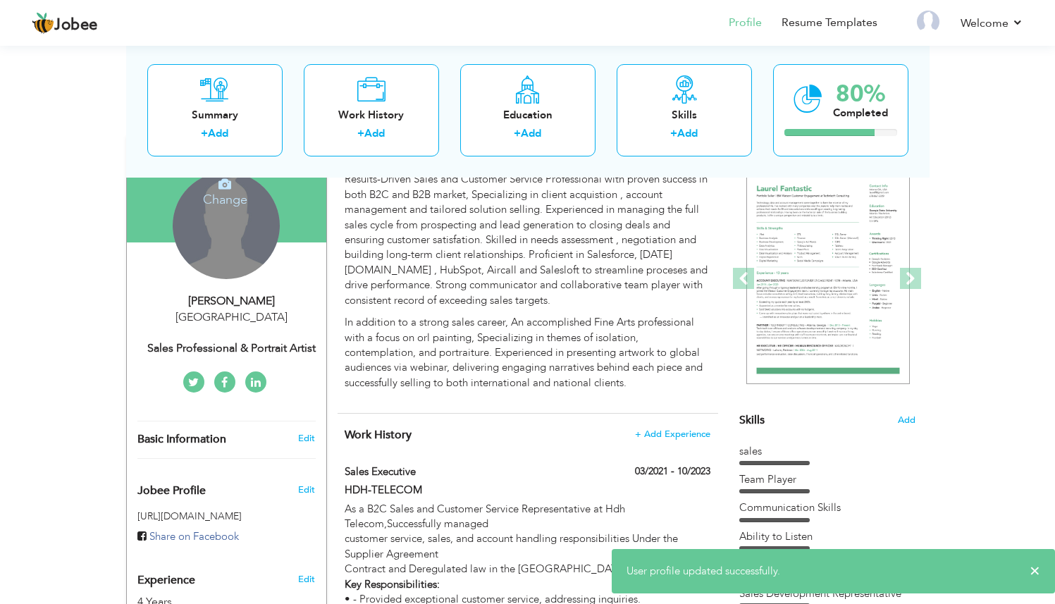
scroll to position [123, 0]
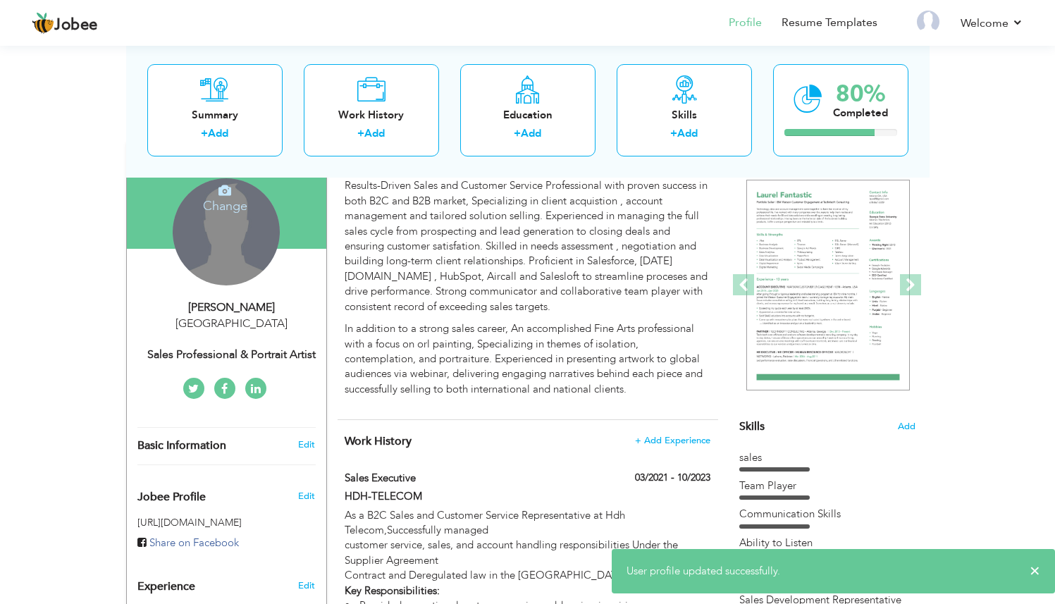
click at [250, 226] on div "Change Remove" at bounding box center [226, 231] width 107 height 107
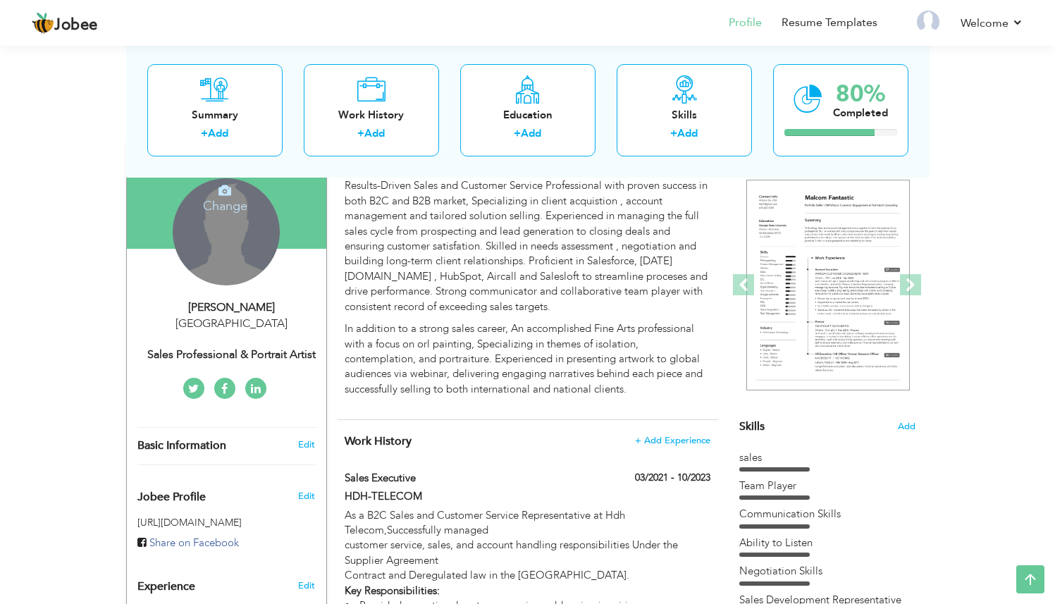
click at [226, 196] on icon at bounding box center [225, 190] width 13 height 13
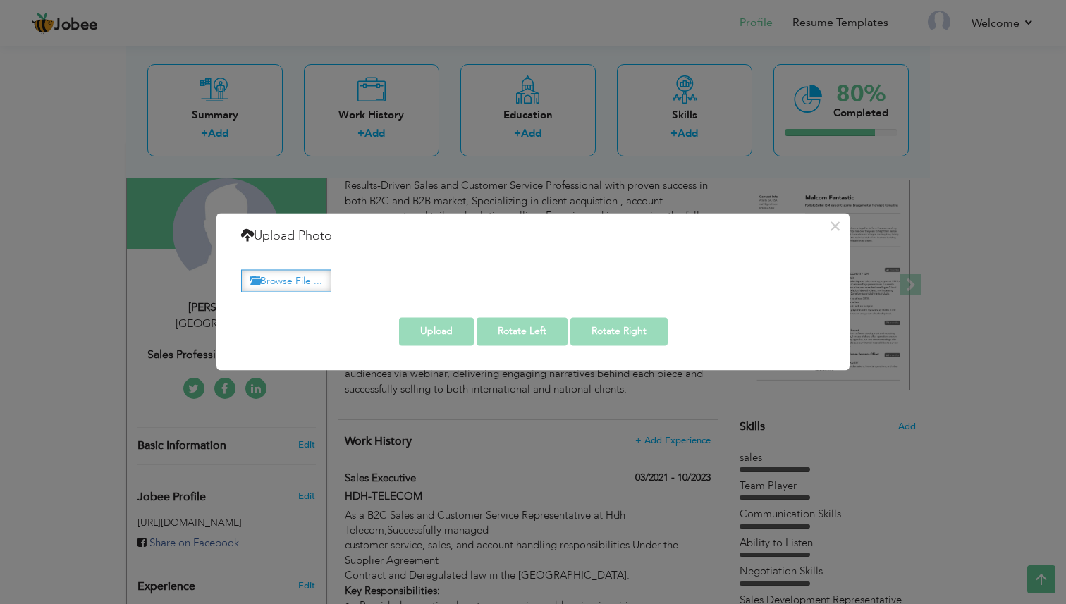
click at [297, 279] on label "Browse File ..." at bounding box center [286, 281] width 90 height 22
click at [0, 0] on input "Browse File ..." at bounding box center [0, 0] width 0 height 0
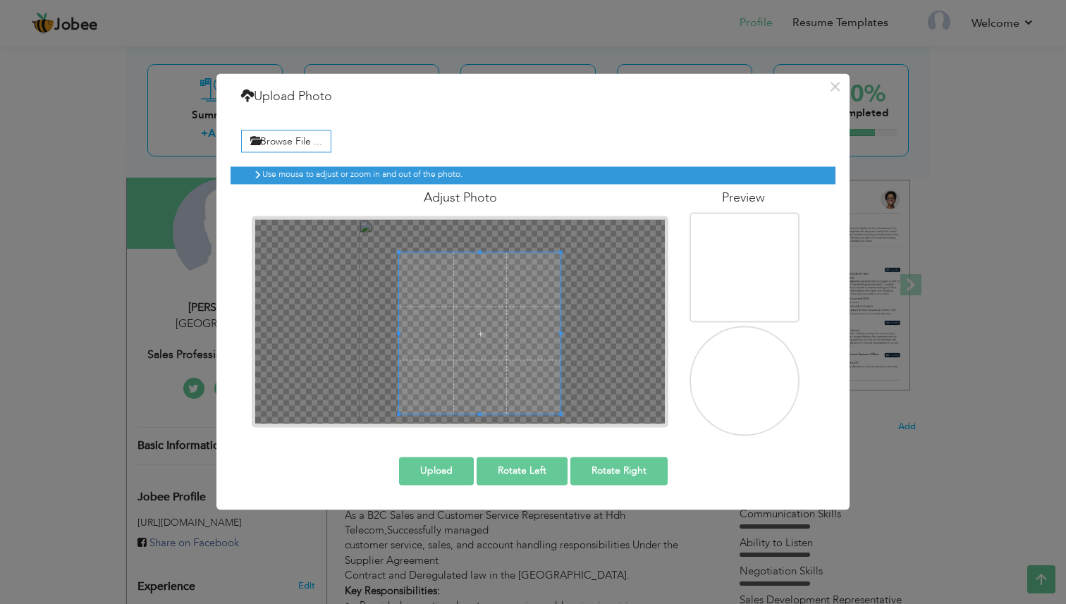
click at [467, 329] on span at bounding box center [479, 333] width 161 height 161
click at [448, 465] on button "Upload" at bounding box center [436, 471] width 75 height 28
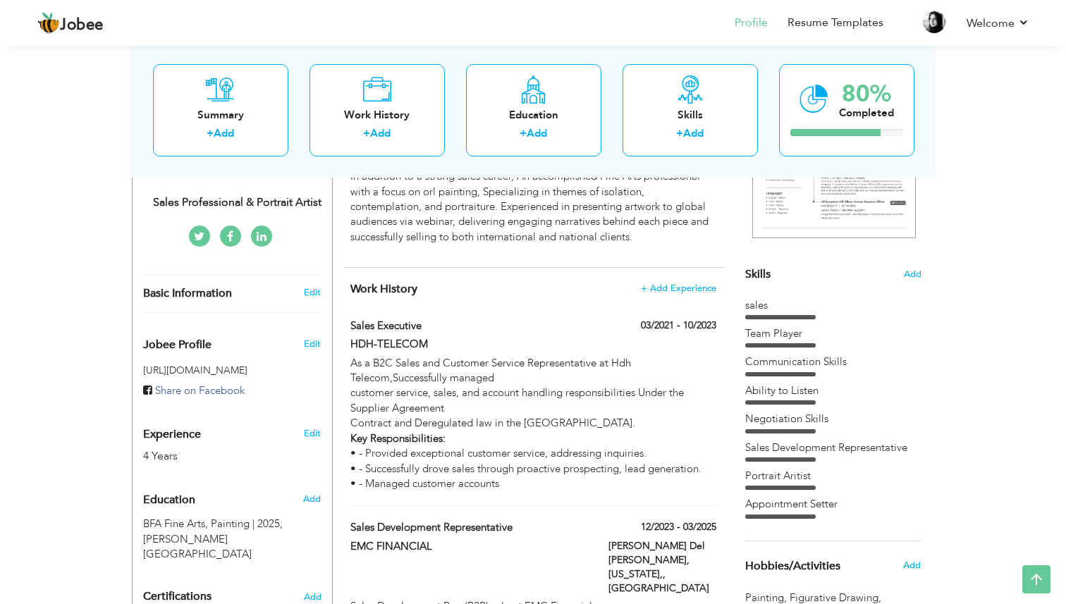
scroll to position [280, 0]
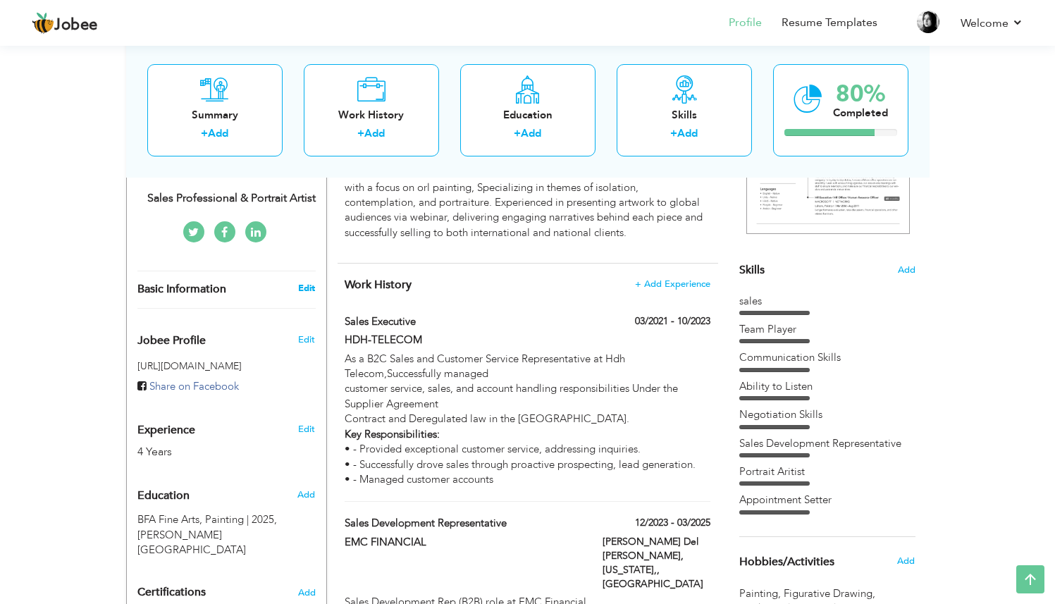
click at [311, 291] on link "Edit" at bounding box center [306, 288] width 17 height 13
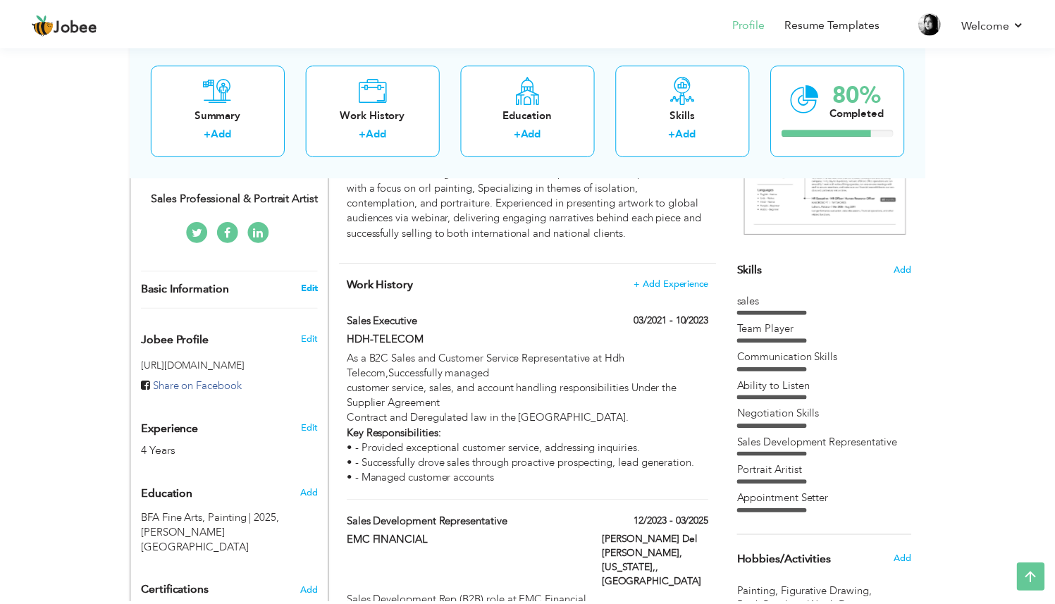
scroll to position [0, 0]
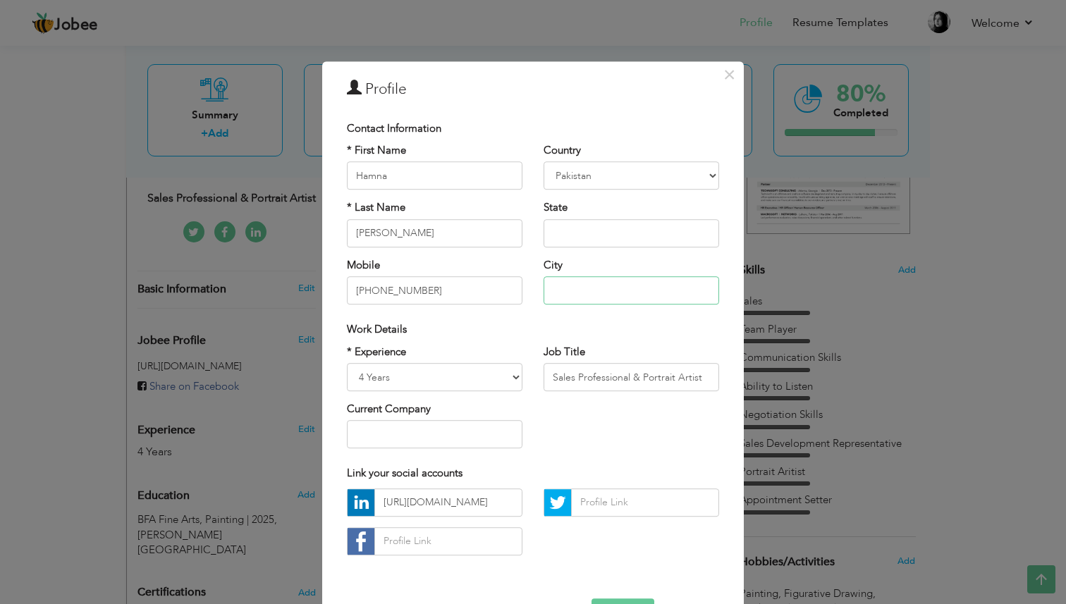
click at [587, 292] on input "text" at bounding box center [632, 290] width 176 height 28
click at [725, 80] on span "×" at bounding box center [729, 74] width 12 height 25
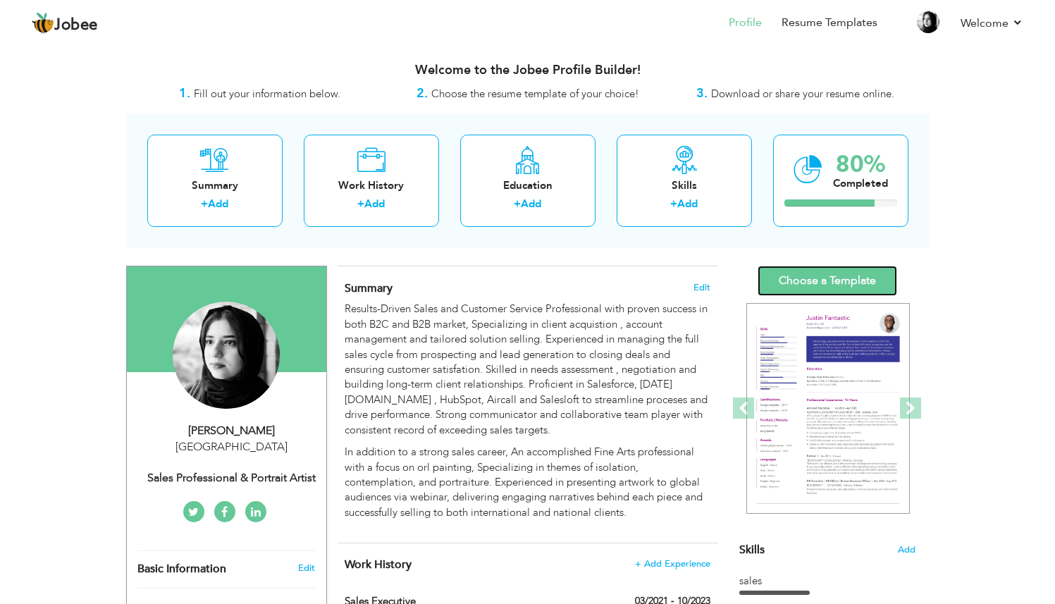
click at [832, 279] on link "Choose a Template" at bounding box center [828, 281] width 140 height 30
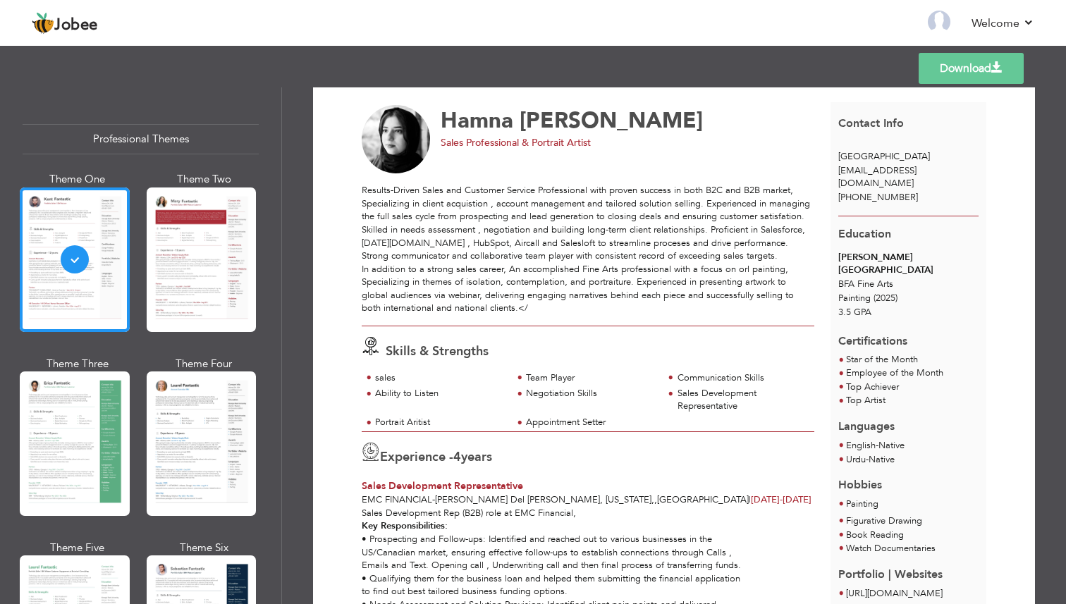
scroll to position [6, 0]
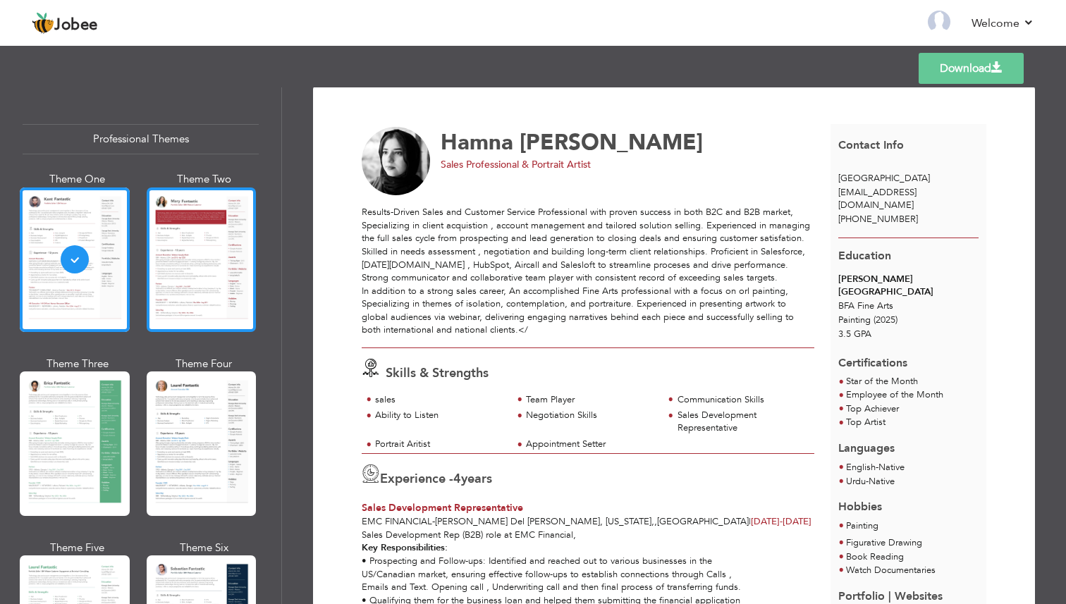
click at [210, 278] on div at bounding box center [202, 260] width 110 height 145
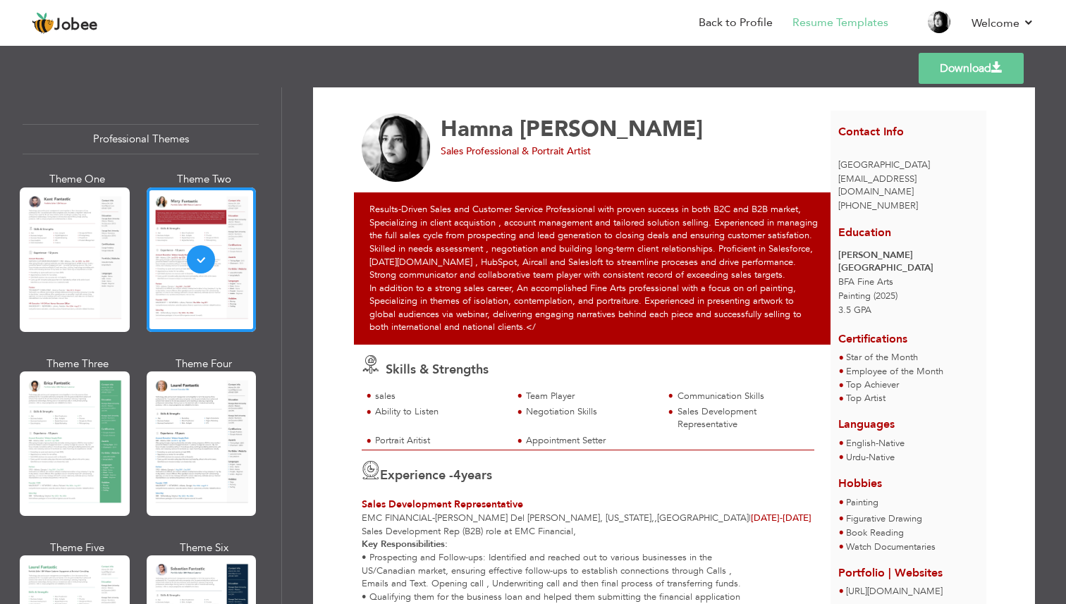
scroll to position [0, 0]
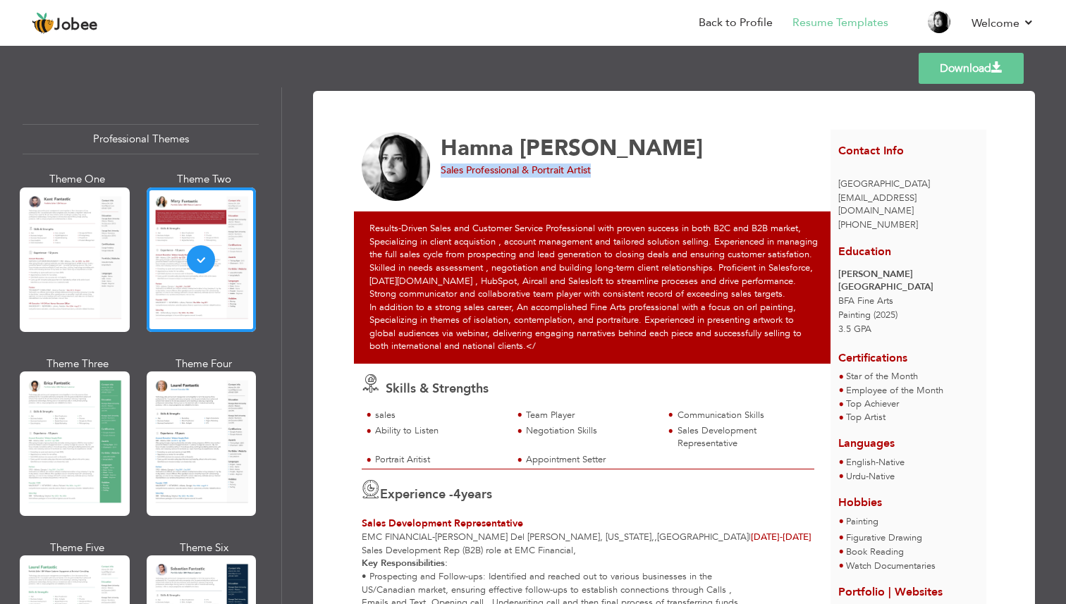
drag, startPoint x: 438, startPoint y: 170, endPoint x: 596, endPoint y: 178, distance: 157.4
click at [596, 178] on div "Hamna Malik Sales Professional & Portrait Artist" at bounding box center [596, 167] width 484 height 69
click at [653, 186] on div "Hamna Malik Sales Professional & Portrait Artist" at bounding box center [596, 167] width 484 height 69
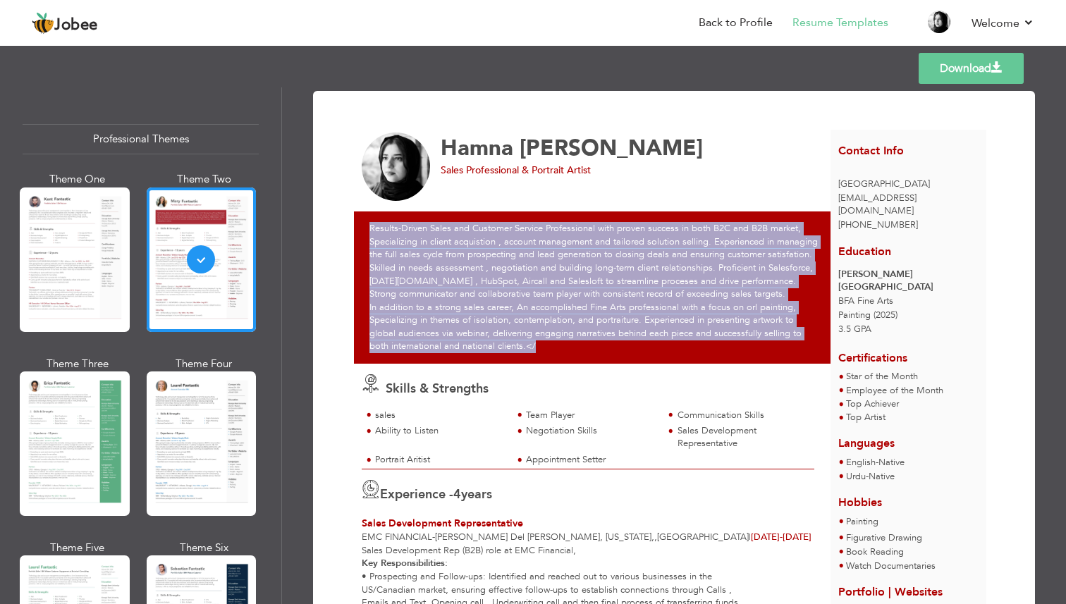
drag, startPoint x: 368, startPoint y: 235, endPoint x: 534, endPoint y: 343, distance: 198.3
click at [534, 343] on div "Results-Driven Sales and Customer Service Professional with proven success in b…" at bounding box center [596, 287] width 484 height 152
click at [536, 348] on p "In addition to a strong sales career, An accomplished Fine Arts professional wi…" at bounding box center [595, 327] width 453 height 52
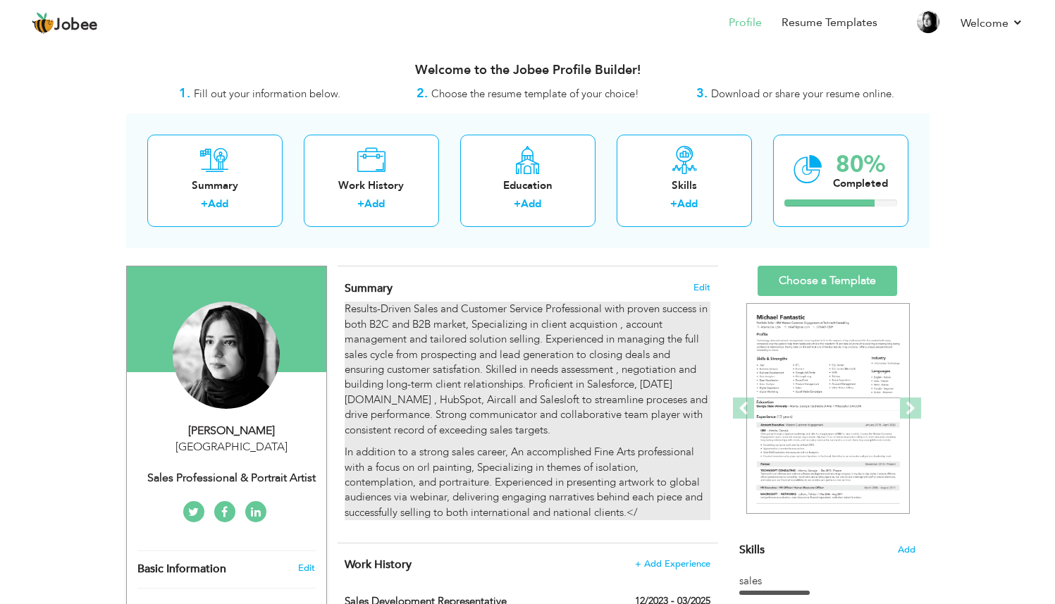
click at [609, 438] on div "Results-Driven Sales and Customer Service Professional with proven success in b…" at bounding box center [527, 411] width 365 height 219
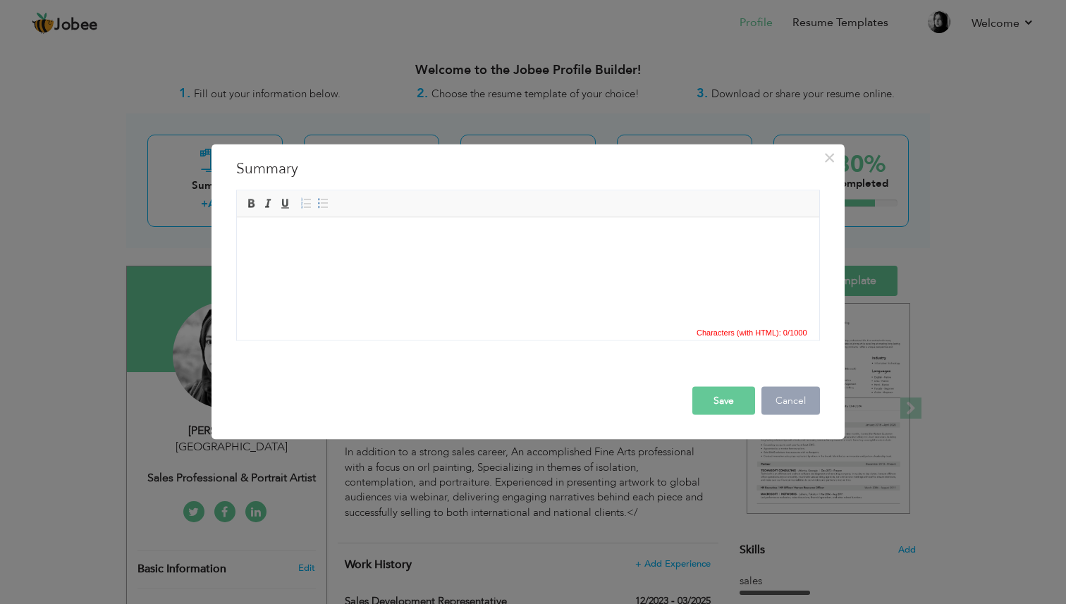
click at [771, 409] on button "Cancel" at bounding box center [790, 400] width 59 height 28
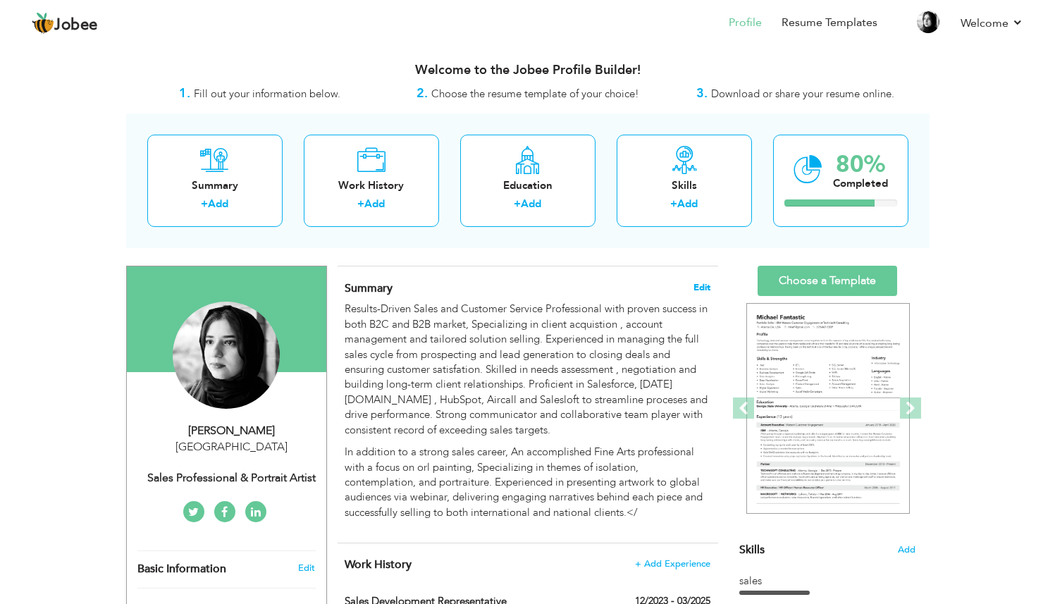
click at [700, 289] on span "Edit" at bounding box center [702, 288] width 17 height 10
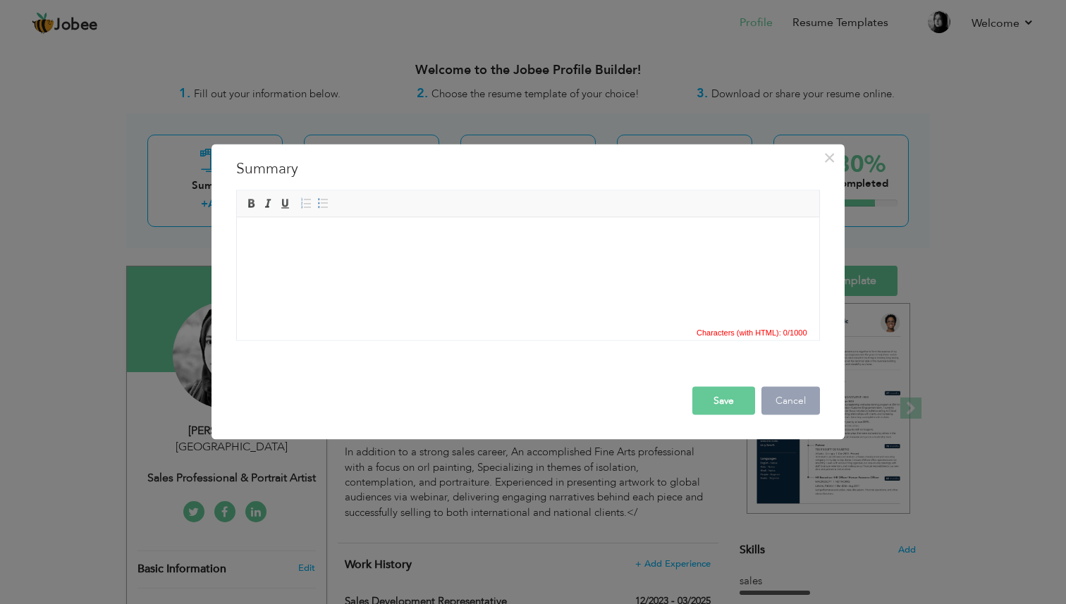
click at [789, 400] on button "Cancel" at bounding box center [790, 400] width 59 height 28
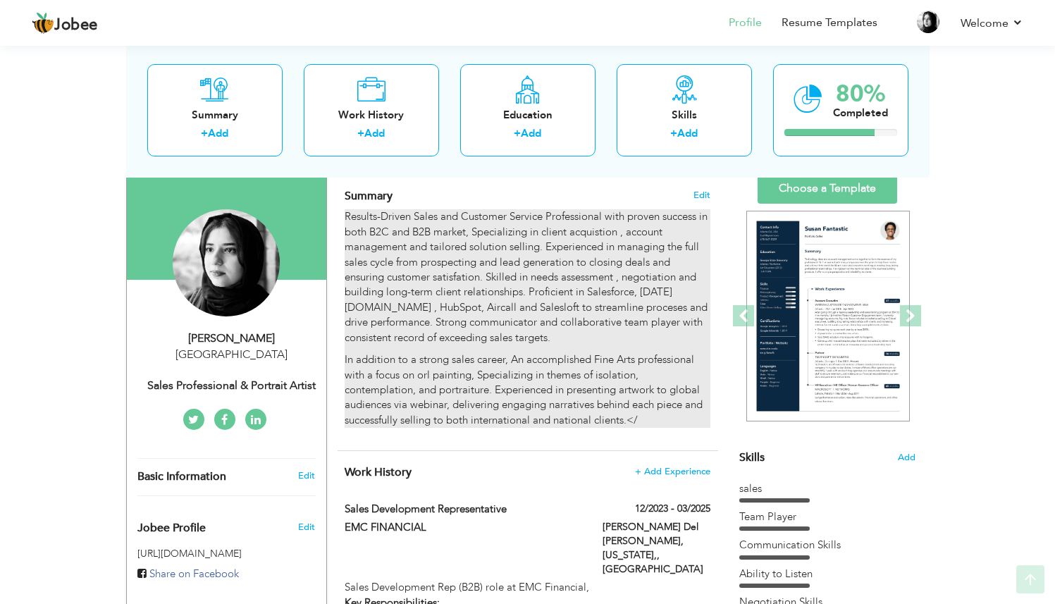
scroll to position [106, 0]
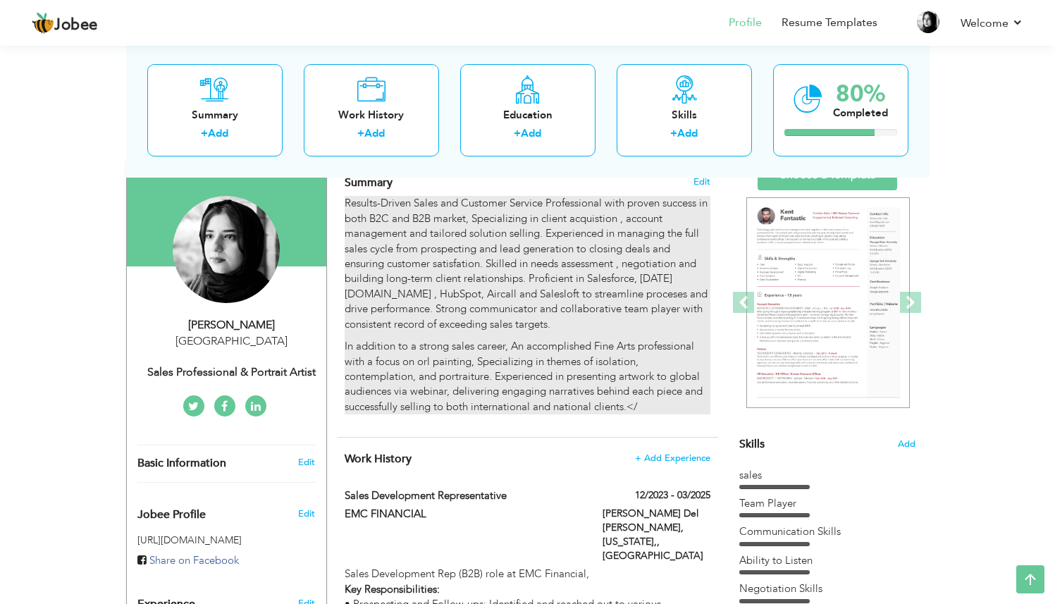
click at [524, 305] on p "Results-Driven Sales and Customer Service Professional with proven success in b…" at bounding box center [527, 264] width 365 height 136
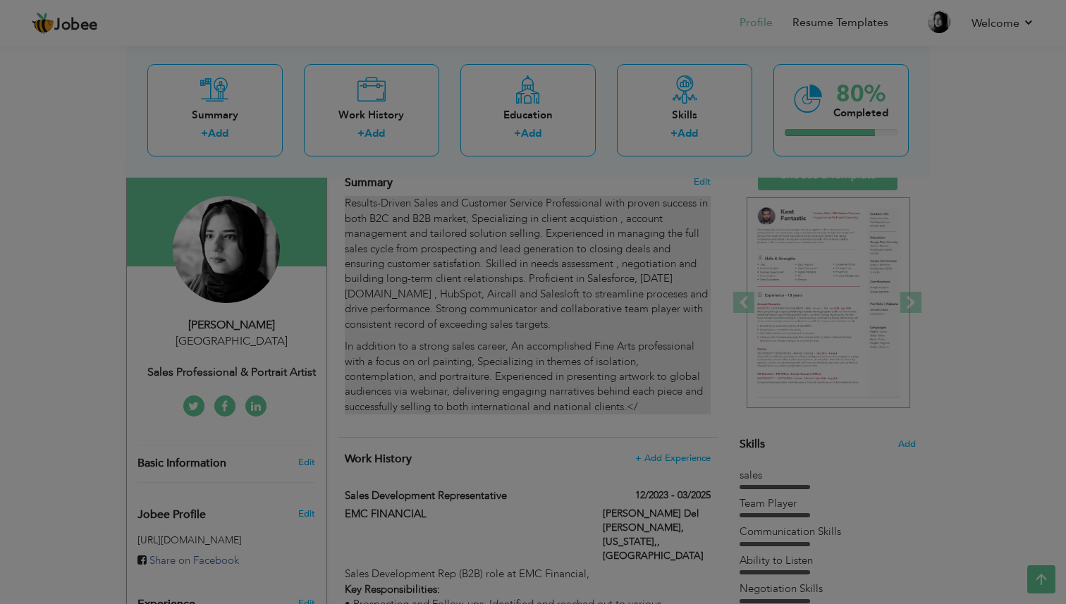
click at [524, 305] on div at bounding box center [533, 302] width 1066 height 604
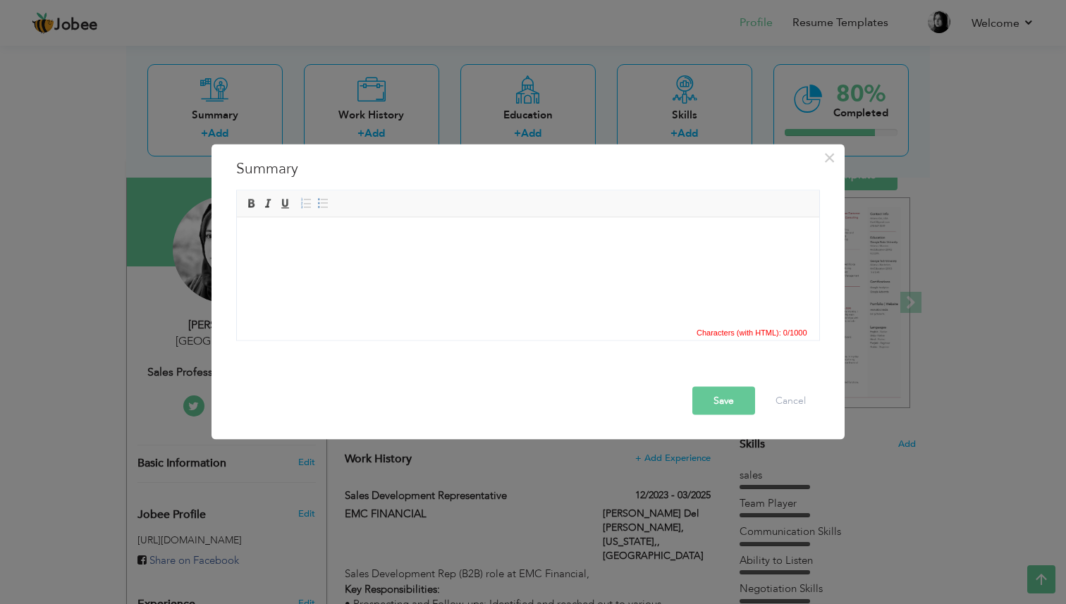
click at [524, 260] on html at bounding box center [527, 238] width 582 height 43
click at [797, 392] on button "Cancel" at bounding box center [790, 400] width 59 height 28
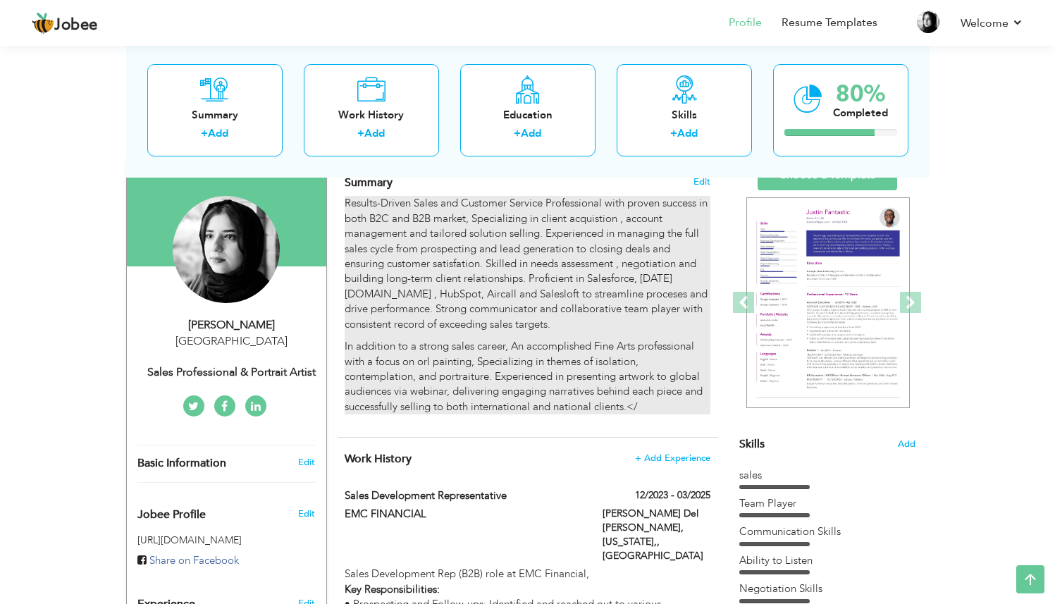
drag, startPoint x: 352, startPoint y: 203, endPoint x: 601, endPoint y: 385, distance: 308.8
click at [601, 385] on div "Results-Driven Sales and Customer Service Professional with proven success in b…" at bounding box center [527, 305] width 365 height 219
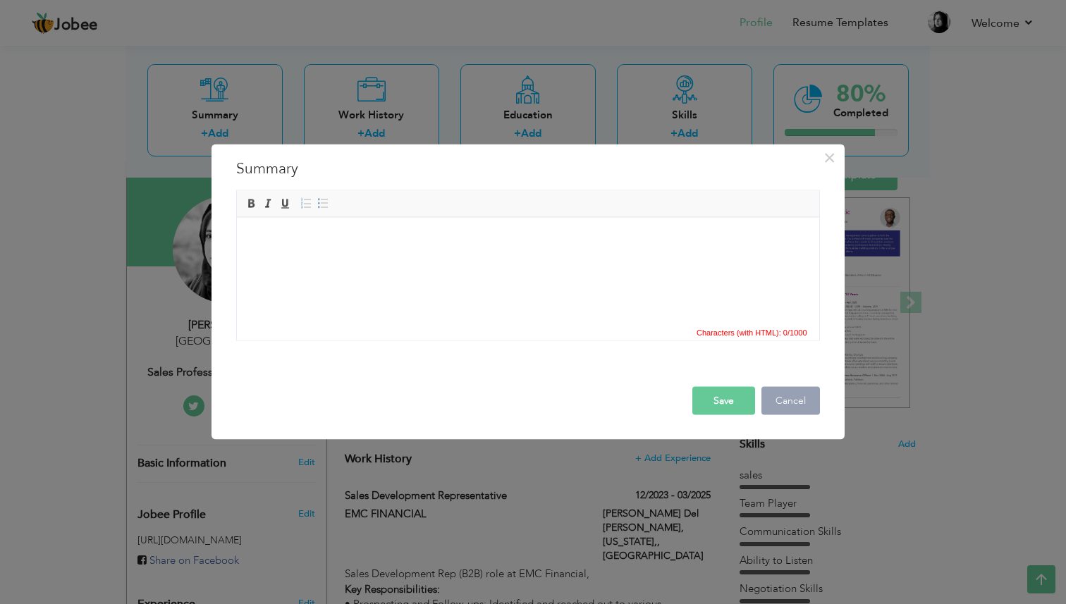
click at [790, 400] on button "Cancel" at bounding box center [790, 400] width 59 height 28
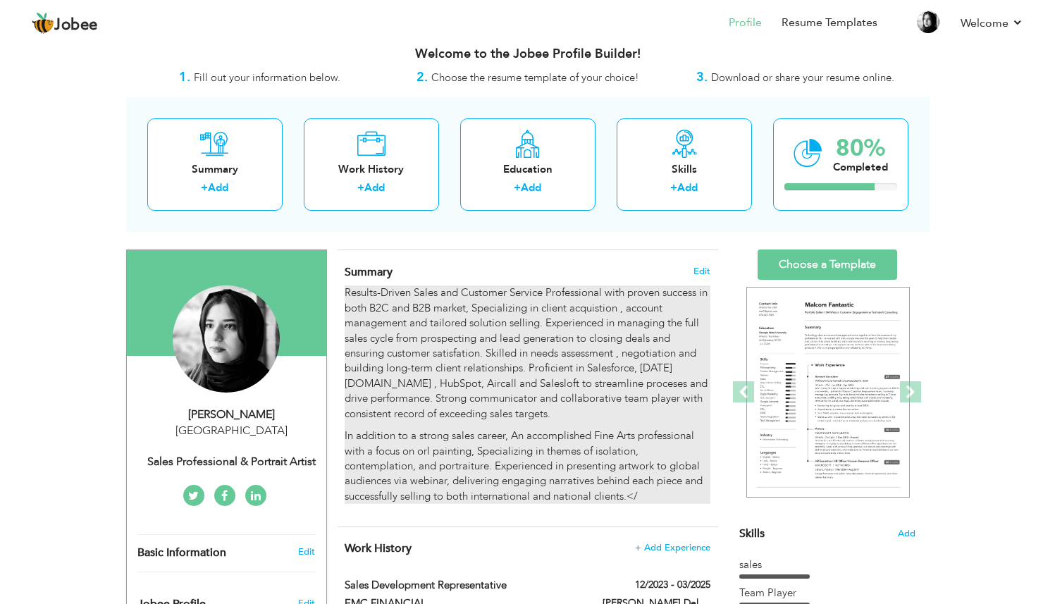
scroll to position [20, 0]
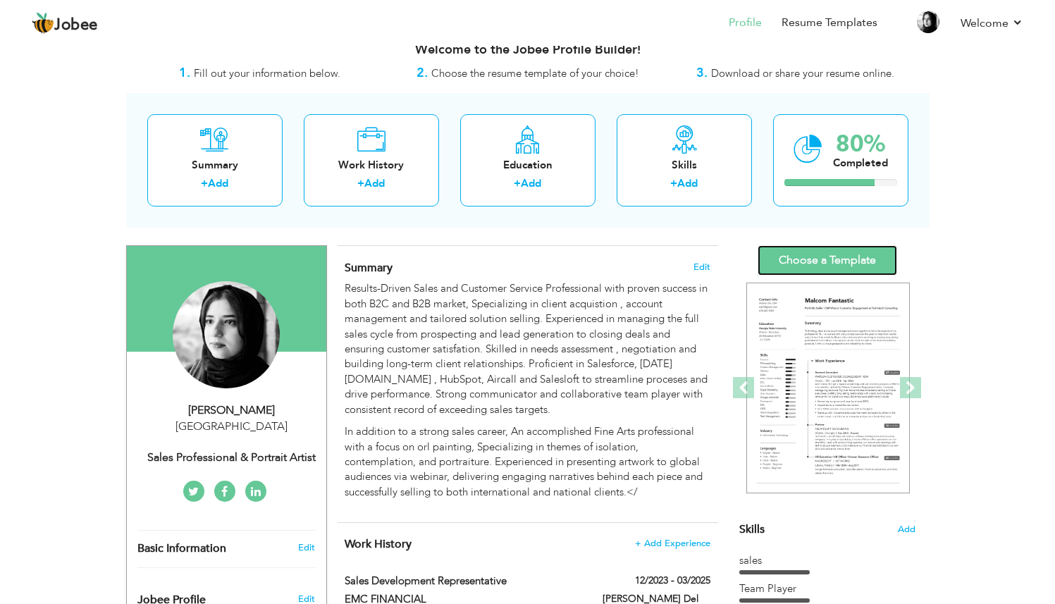
click at [798, 269] on link "Choose a Template" at bounding box center [828, 260] width 140 height 30
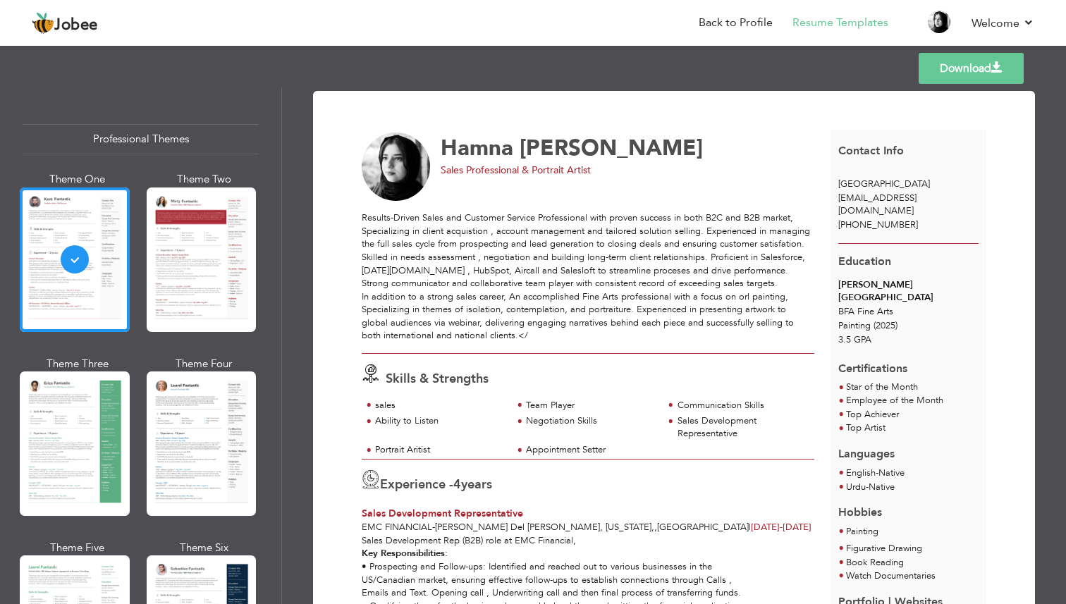
click at [925, 82] on link "Download" at bounding box center [971, 68] width 105 height 31
